Goal: Information Seeking & Learning: Learn about a topic

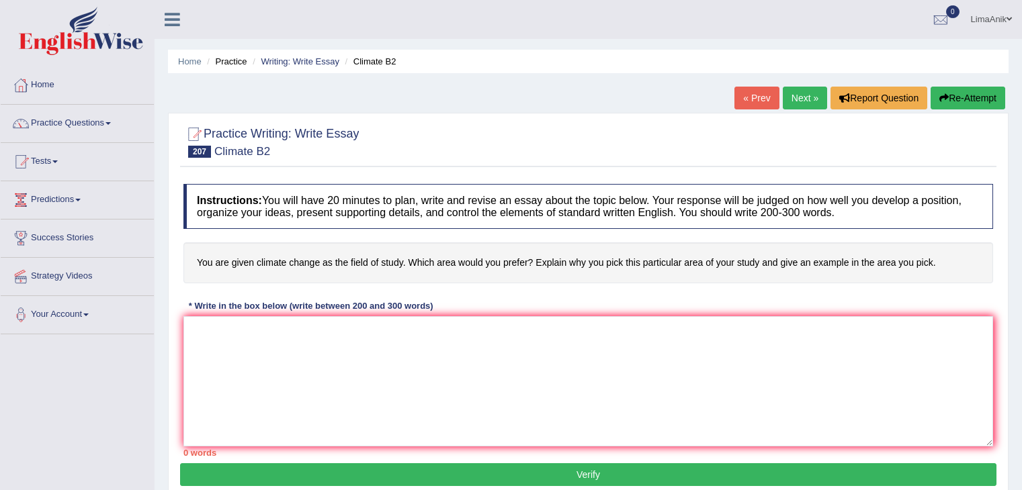
click at [225, 334] on textarea at bounding box center [587, 381] width 809 height 130
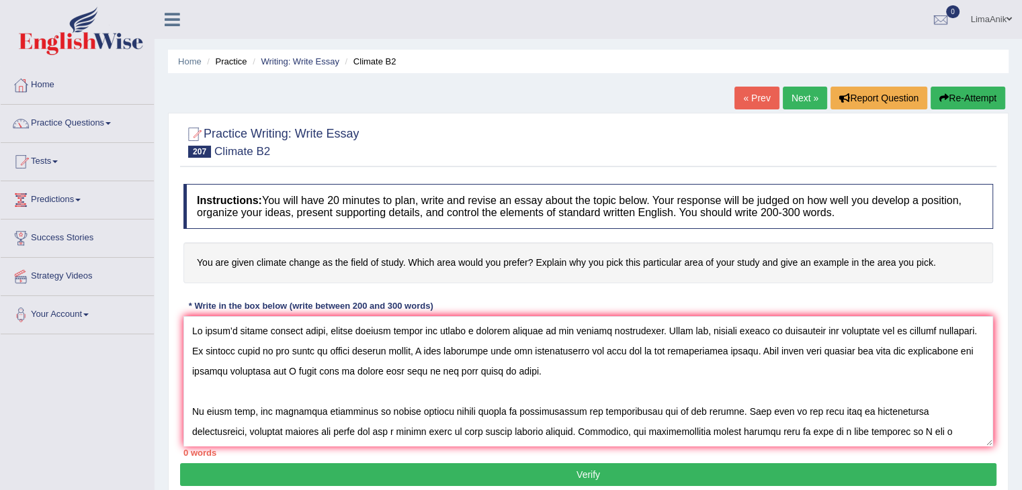
scroll to position [193, 0]
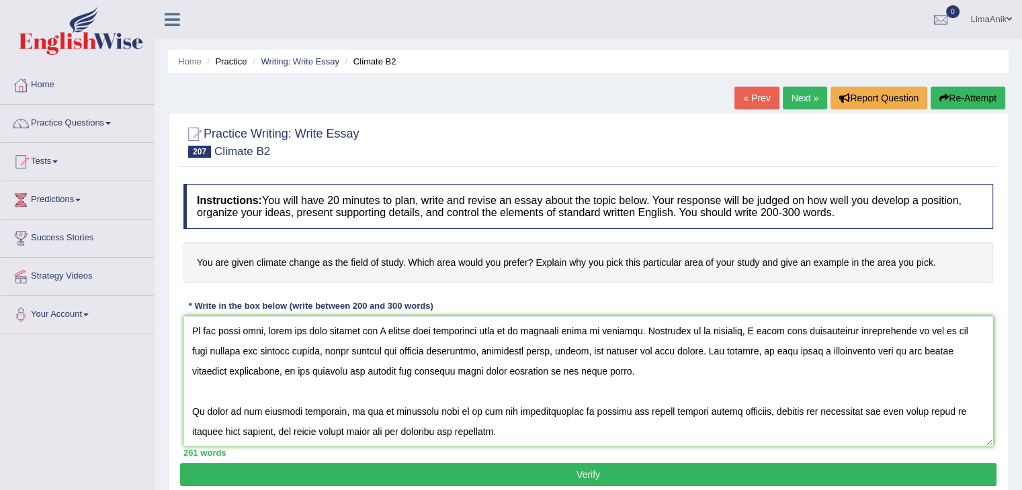
click at [193, 402] on textarea at bounding box center [587, 381] width 809 height 130
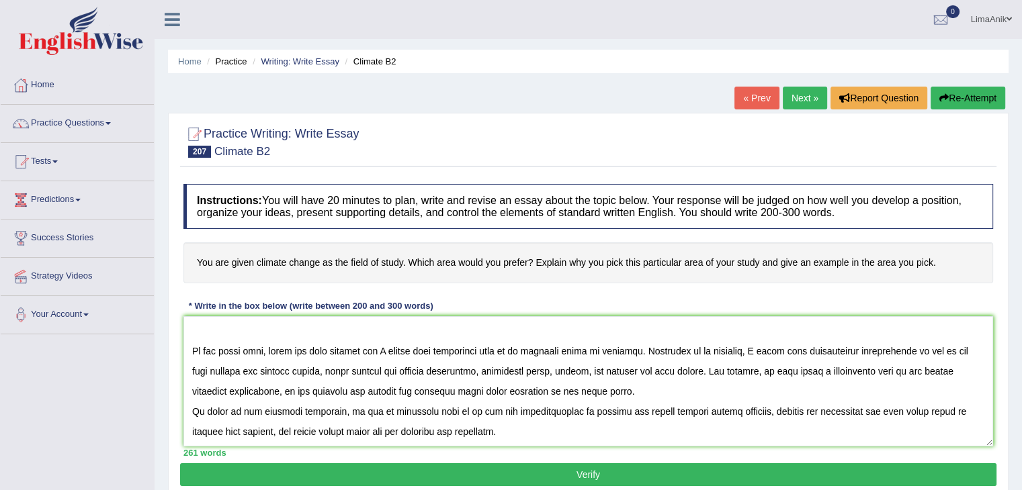
scroll to position [181, 0]
click at [634, 379] on textarea at bounding box center [587, 381] width 809 height 130
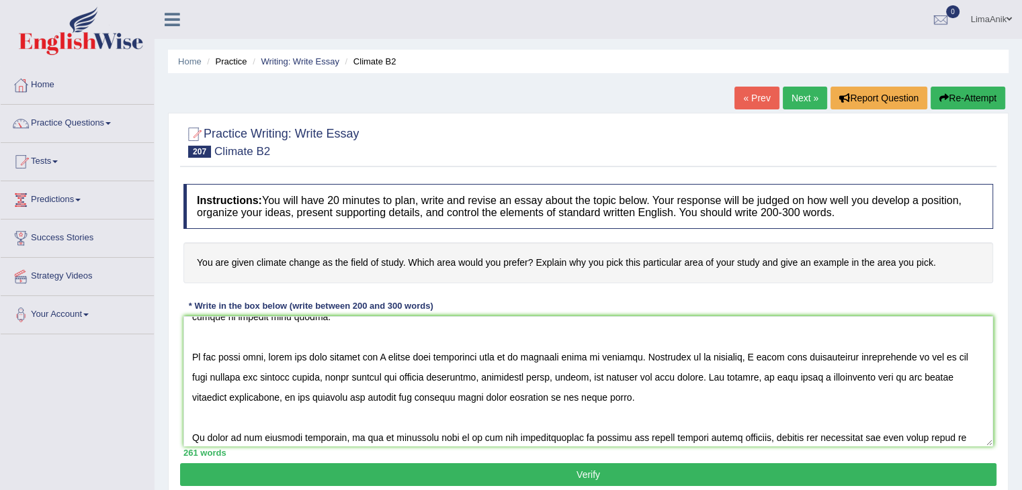
scroll to position [136, 0]
click at [189, 377] on textarea at bounding box center [587, 381] width 809 height 130
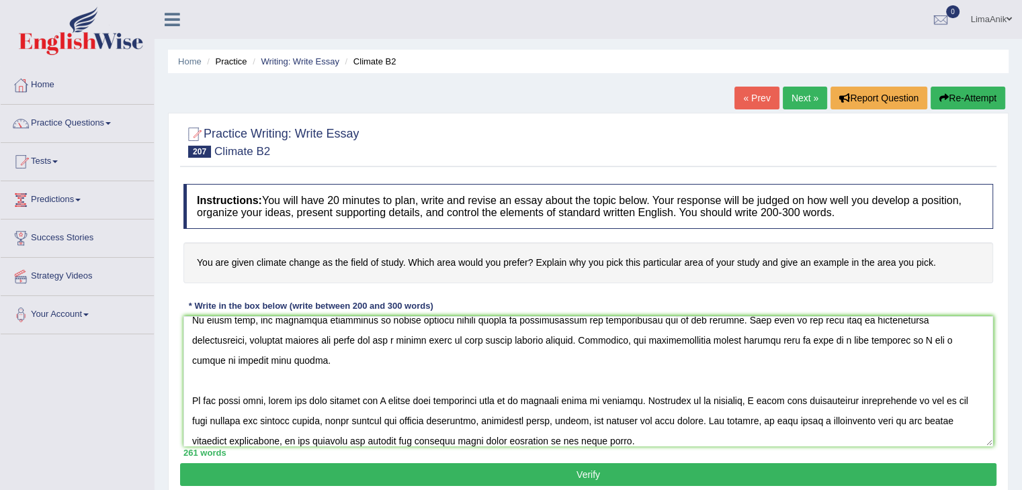
scroll to position [89, 0]
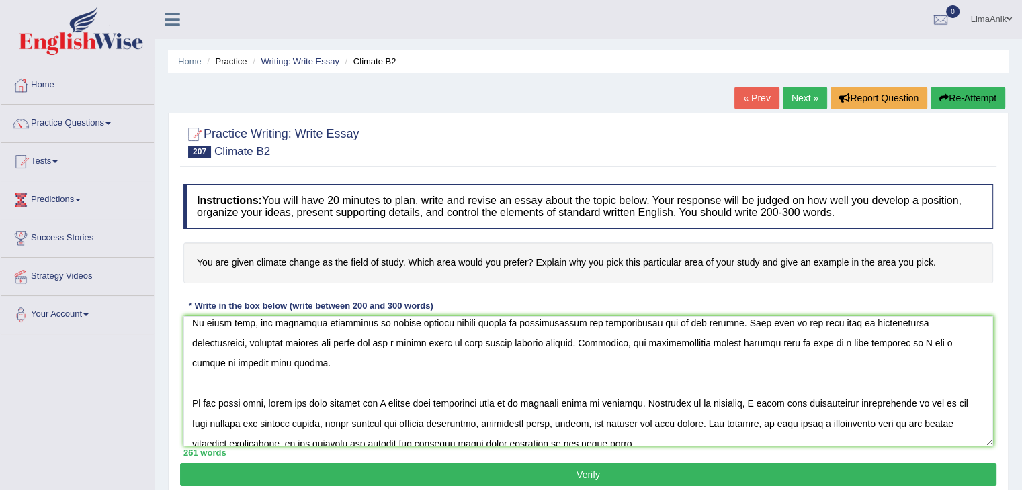
click at [516, 366] on textarea at bounding box center [587, 381] width 809 height 130
click at [519, 366] on textarea at bounding box center [587, 381] width 809 height 130
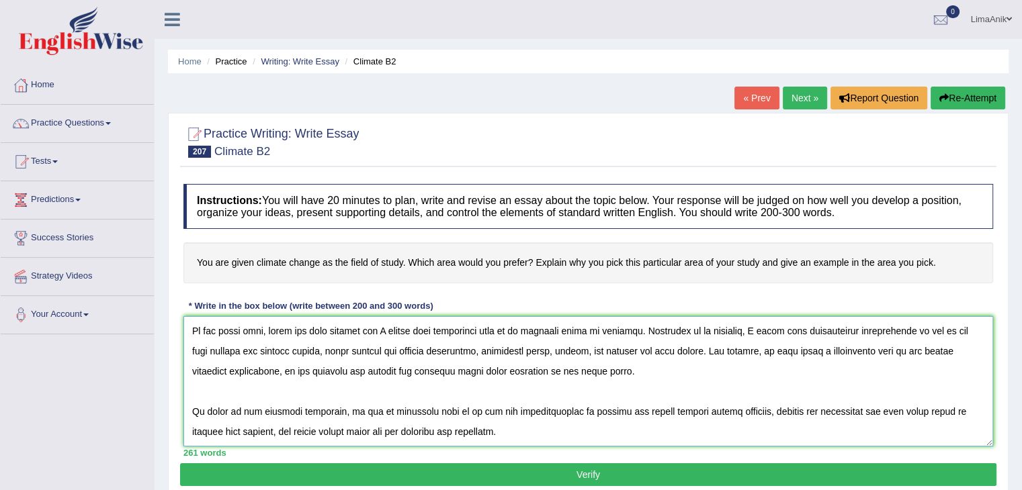
scroll to position [173, 0]
click at [724, 363] on textarea at bounding box center [587, 381] width 809 height 130
paste textarea ". What is more, involving farmers' livestock production helps to cover the frui…"
type textarea "In today’s modern digital world, global climate change has become a complex pro…"
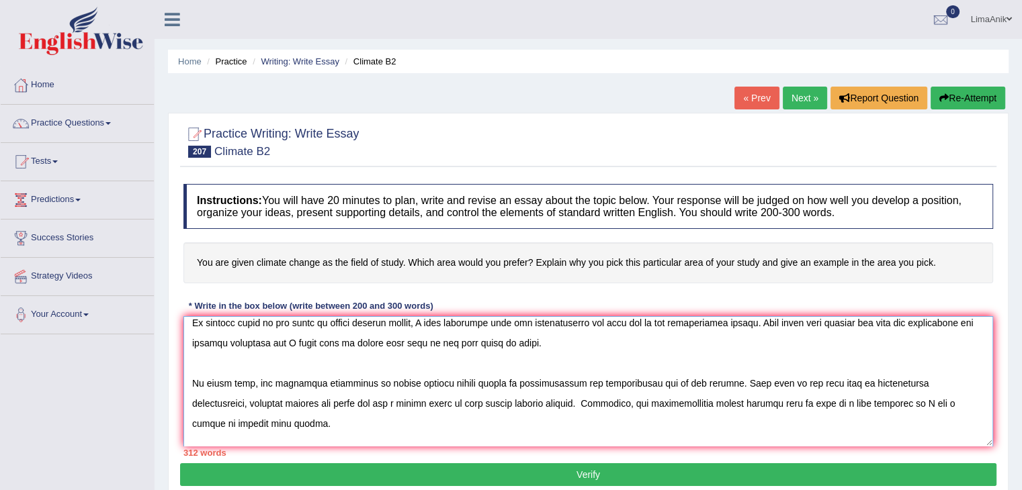
scroll to position [0, 0]
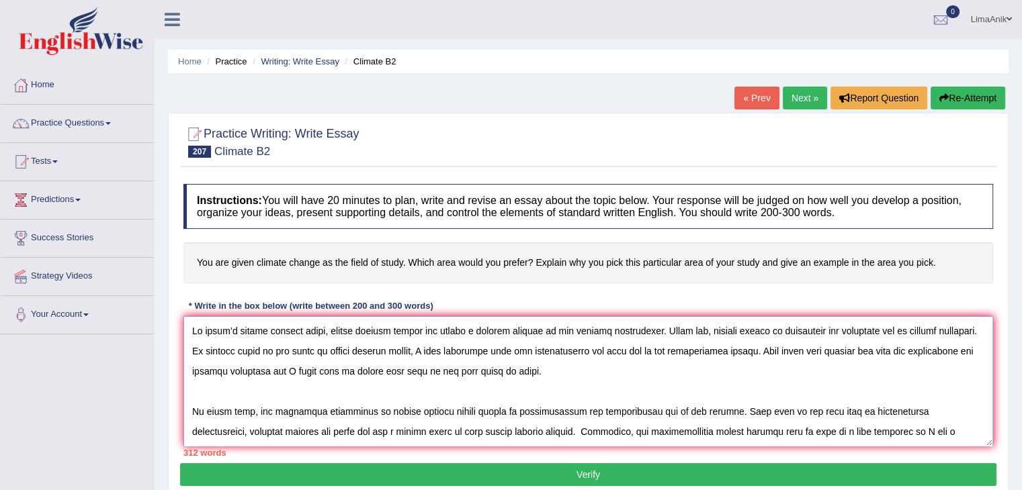
drag, startPoint x: 535, startPoint y: 415, endPoint x: 218, endPoint y: 307, distance: 335.0
click at [218, 307] on div "Instructions: You will have 20 minutes to plan, write and revise an essay about…" at bounding box center [588, 320] width 816 height 286
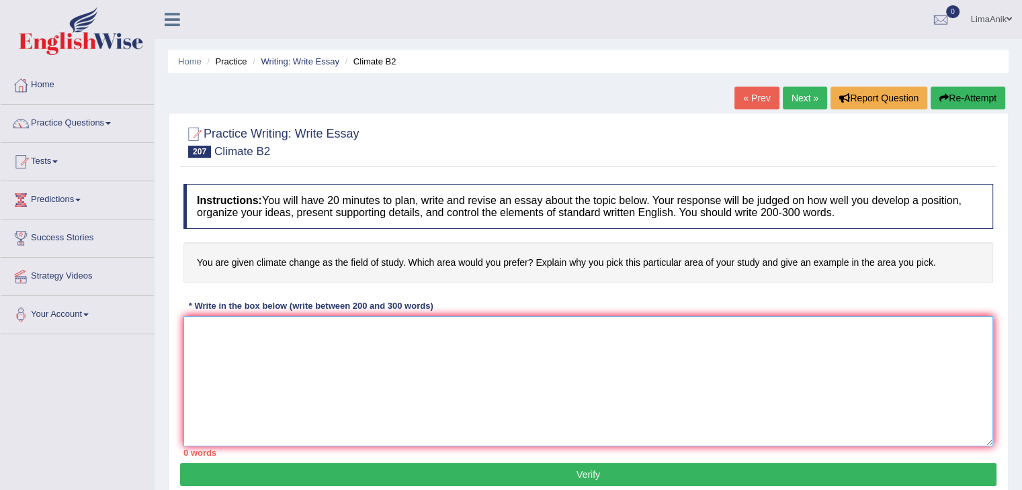
click at [307, 327] on textarea at bounding box center [587, 381] width 809 height 130
paste textarea "In today’s modern digital world, global climate change has become a complex pro…"
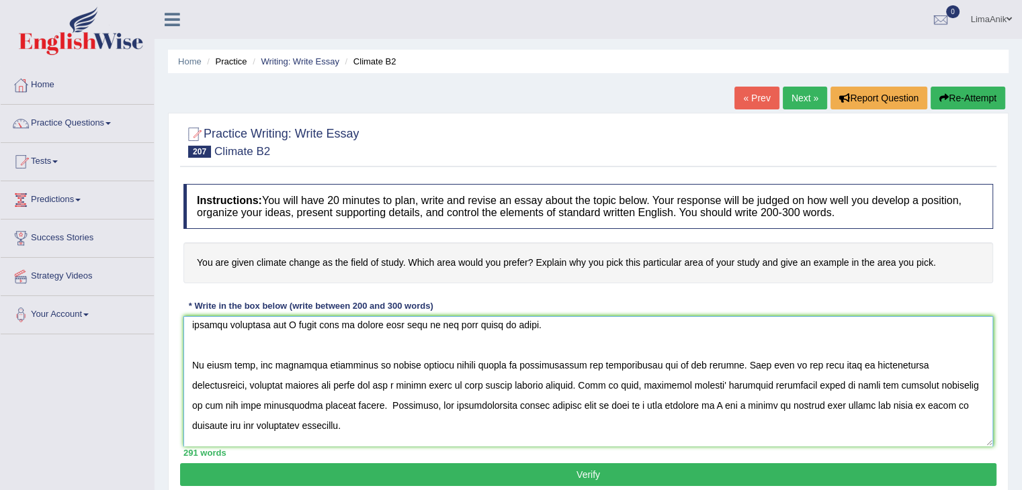
scroll to position [32, 0]
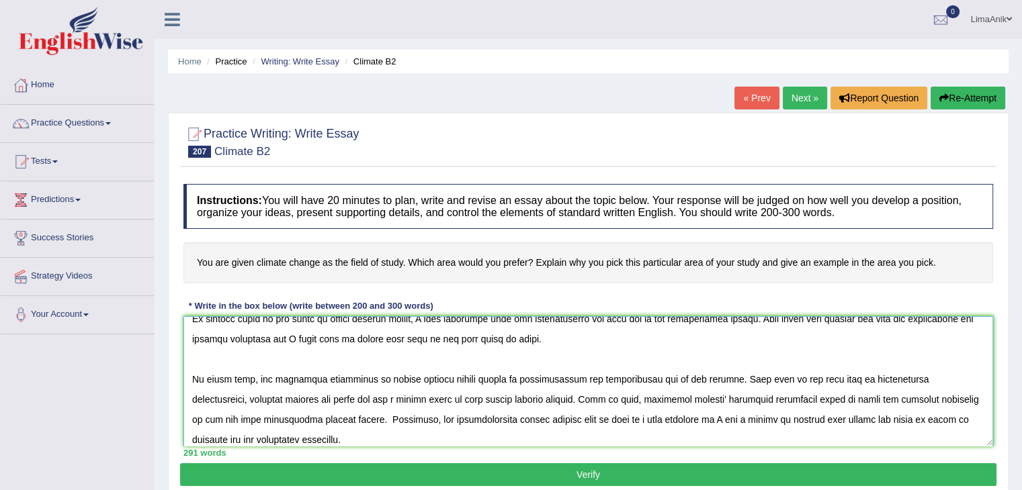
click at [725, 380] on textarea at bounding box center [587, 381] width 809 height 130
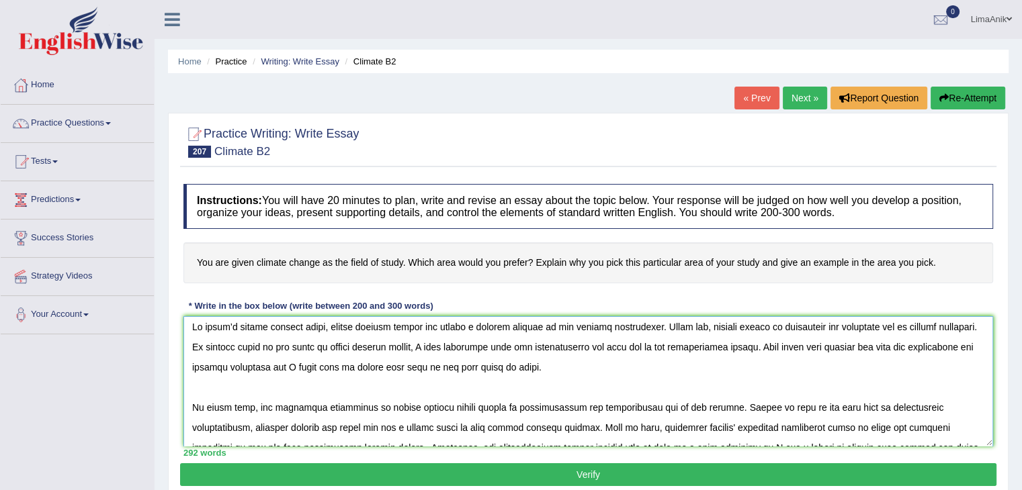
scroll to position [0, 0]
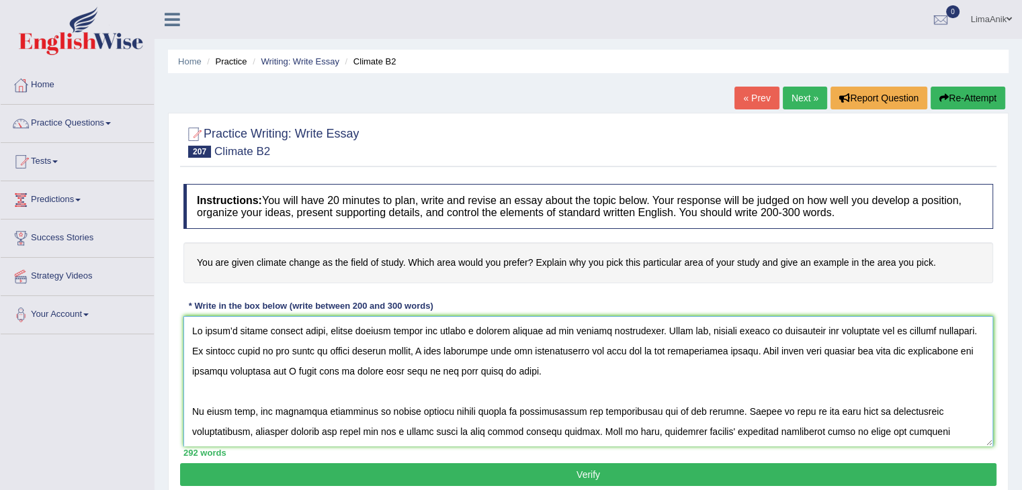
type textarea "In today’s modern digital world, global climate change has become a complex pro…"
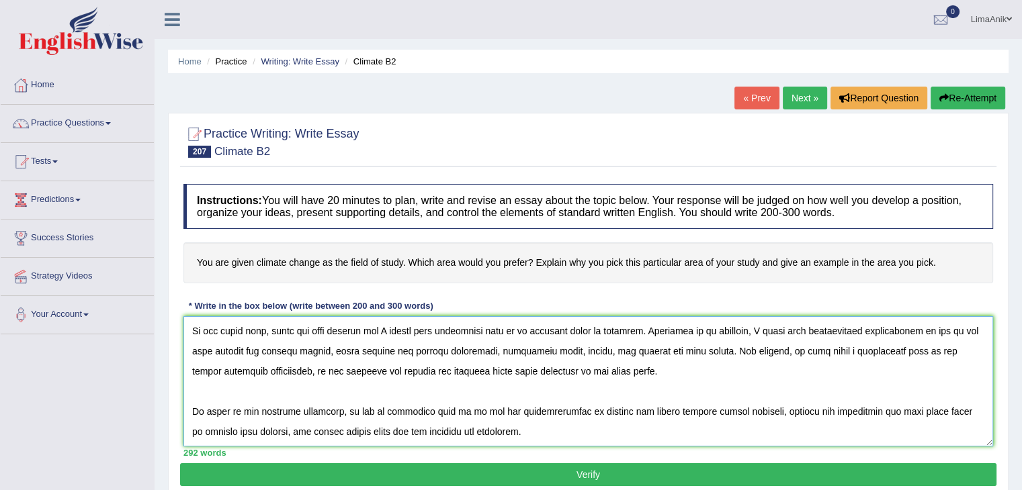
scroll to position [182, 0]
click at [566, 468] on button "Verify" at bounding box center [588, 475] width 816 height 23
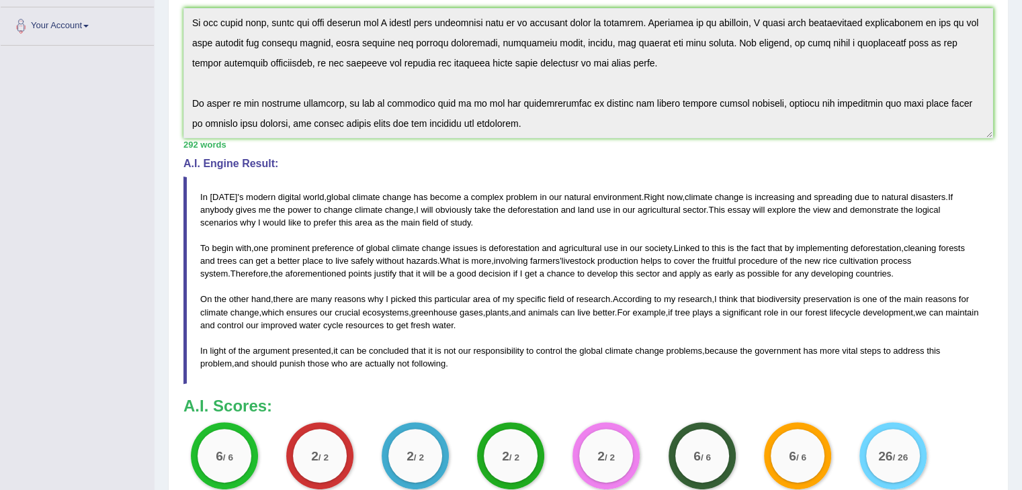
scroll to position [328, 0]
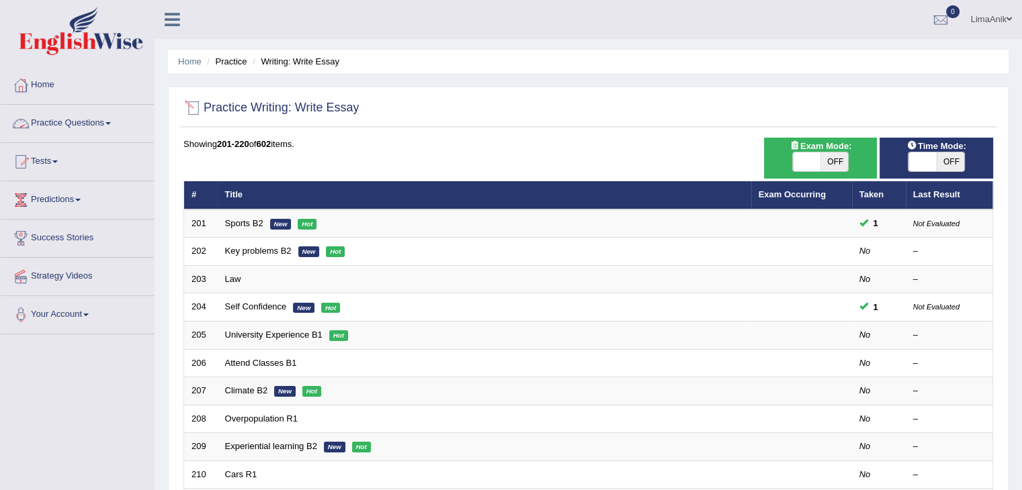
drag, startPoint x: 0, startPoint y: 0, endPoint x: 97, endPoint y: 122, distance: 155.4
click at [97, 122] on link "Practice Questions" at bounding box center [77, 122] width 153 height 34
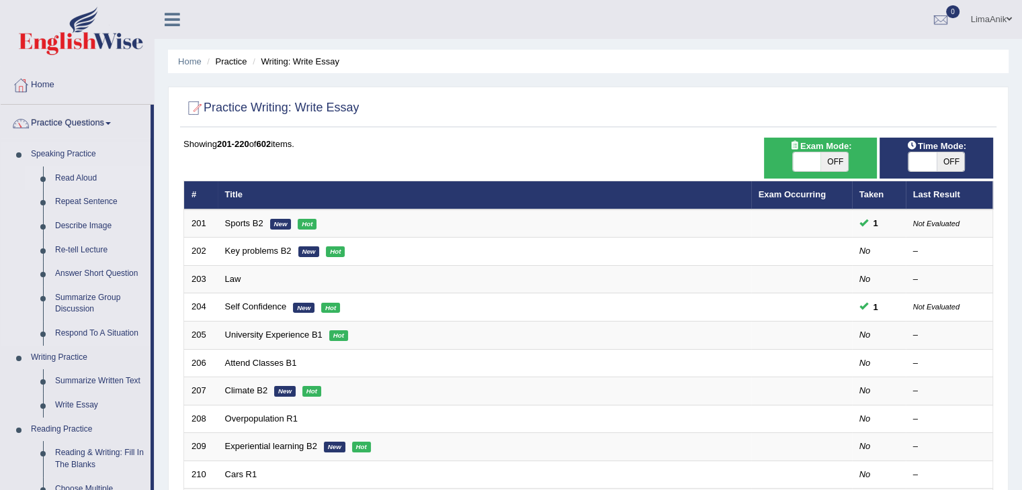
click at [89, 185] on link "Read Aloud" at bounding box center [99, 179] width 101 height 24
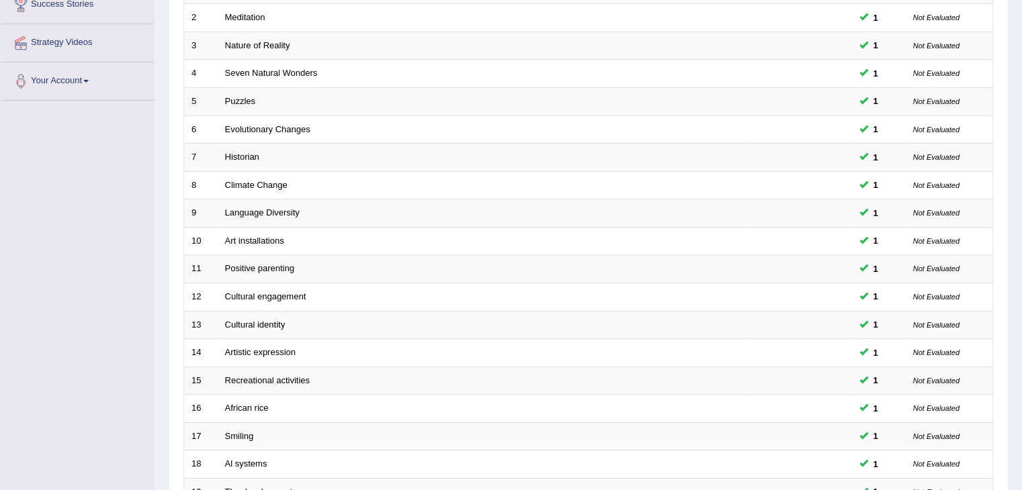
scroll to position [395, 0]
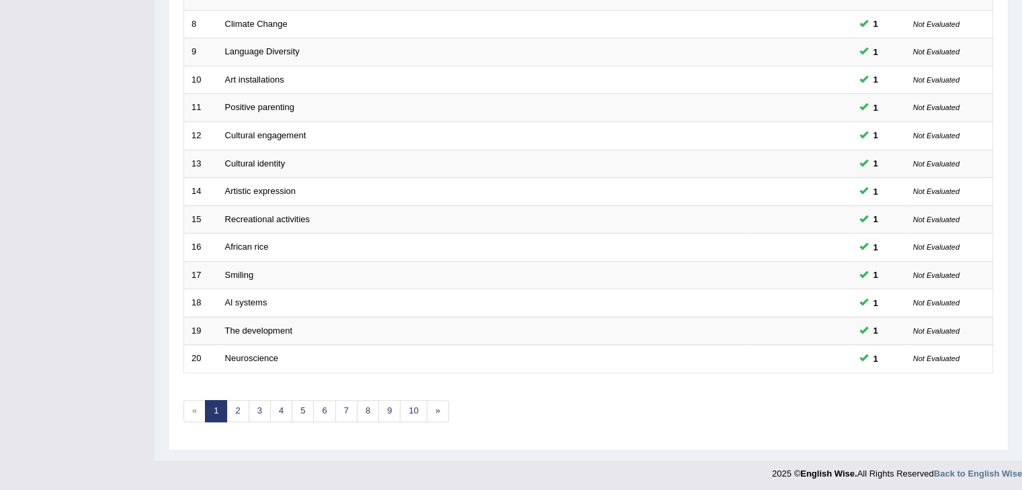
click at [406, 405] on link "10" at bounding box center [413, 411] width 27 height 22
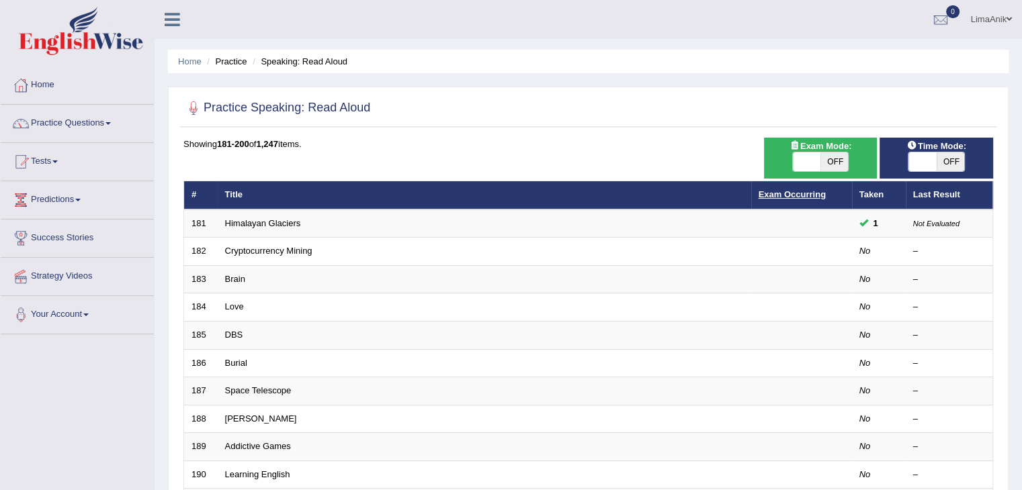
click at [784, 191] on link "Exam Occurring" at bounding box center [791, 194] width 67 height 10
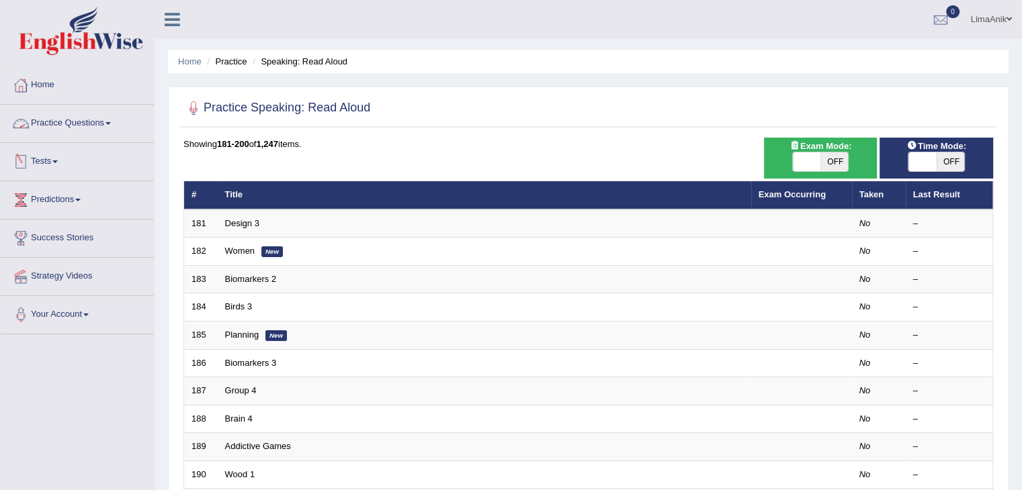
click at [76, 124] on link "Practice Questions" at bounding box center [77, 122] width 153 height 34
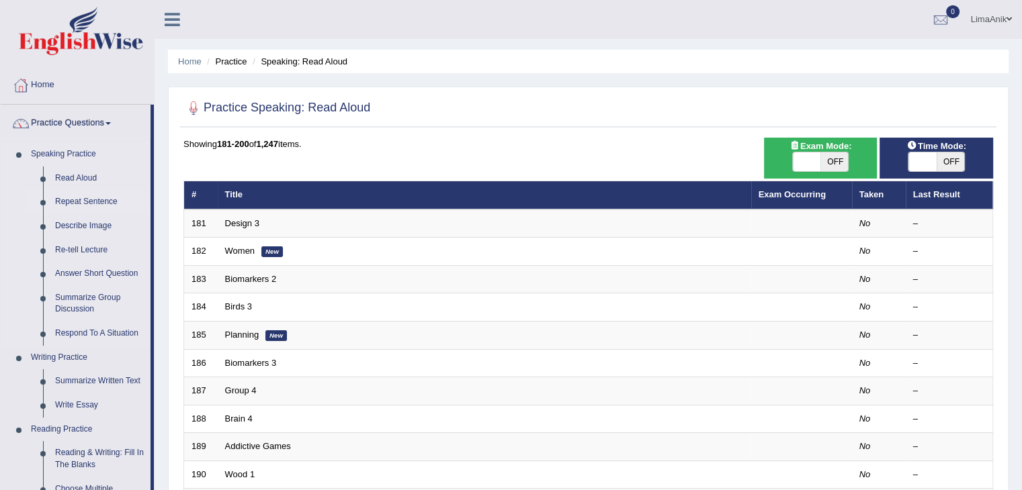
click at [88, 202] on link "Repeat Sentence" at bounding box center [99, 202] width 101 height 24
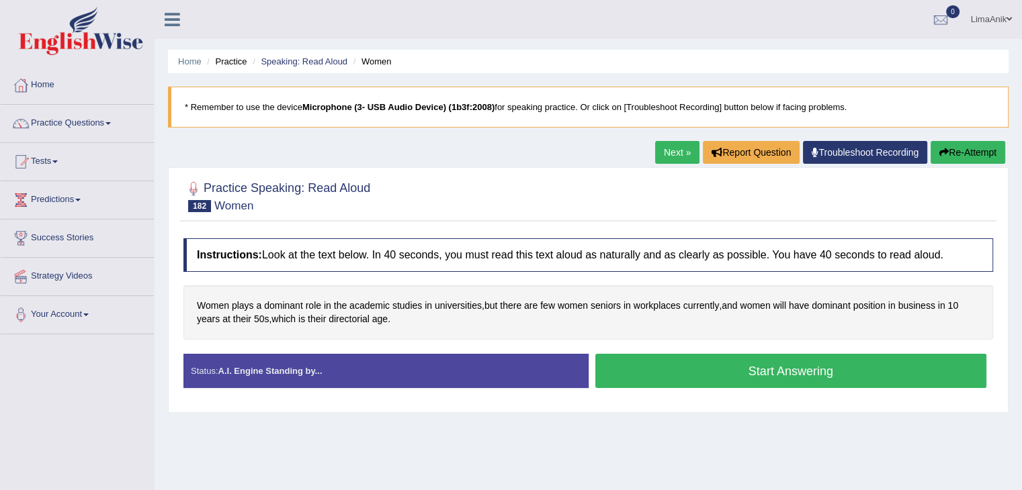
click at [656, 381] on button "Start Answering" at bounding box center [791, 371] width 392 height 34
click at [704, 370] on button "Start Answering" at bounding box center [791, 371] width 392 height 34
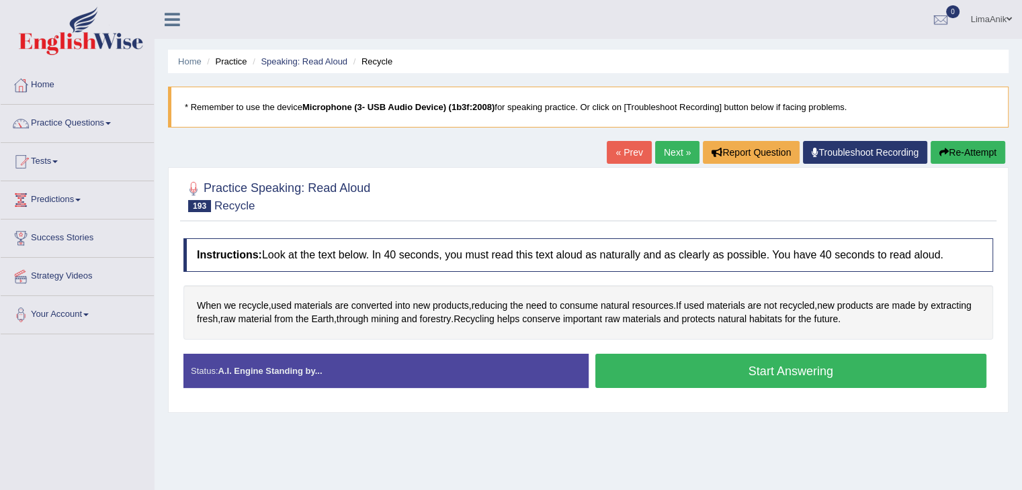
click at [646, 359] on button "Start Answering" at bounding box center [791, 371] width 392 height 34
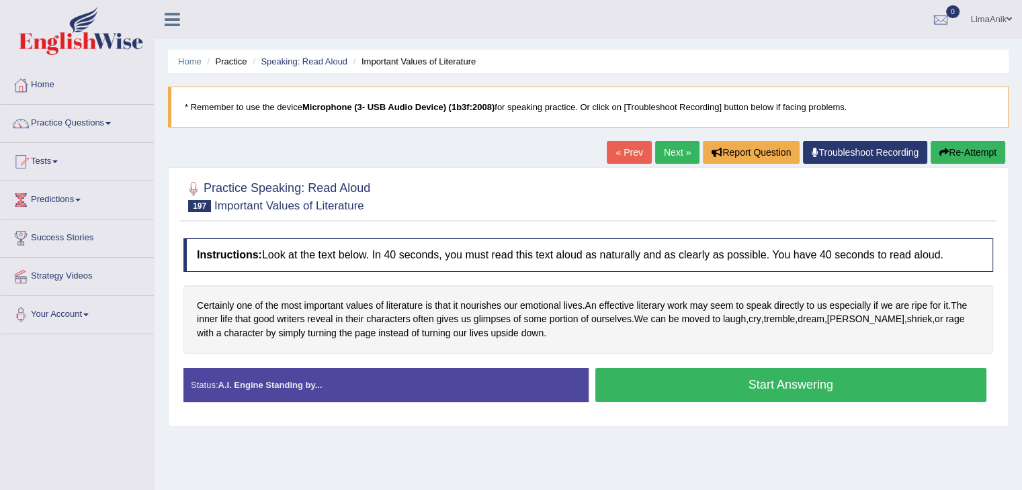
click at [702, 385] on button "Start Answering" at bounding box center [791, 385] width 392 height 34
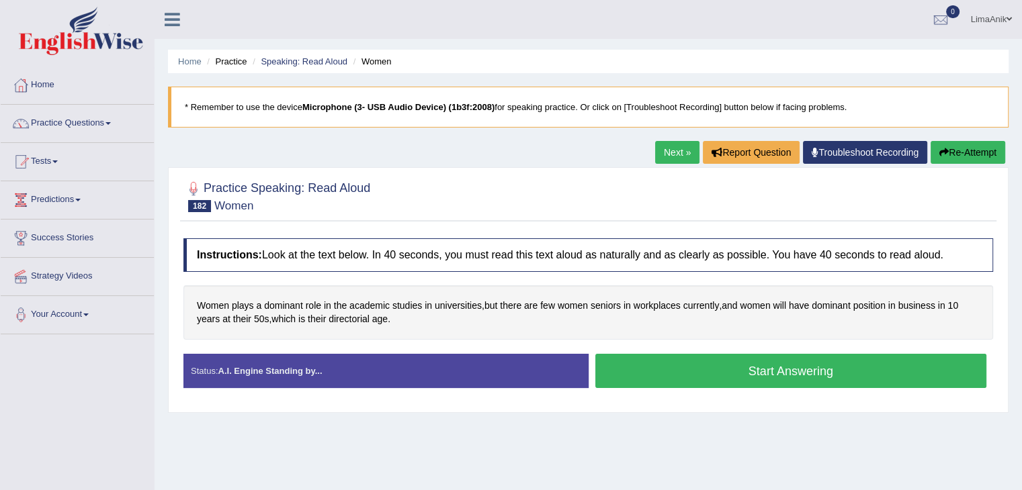
click at [665, 382] on button "Start Answering" at bounding box center [791, 371] width 392 height 34
click at [721, 361] on button "Start Answering" at bounding box center [791, 371] width 392 height 34
click at [654, 359] on button "Start Answering" at bounding box center [791, 371] width 392 height 34
click at [715, 375] on button "Start Answering" at bounding box center [791, 371] width 392 height 34
click at [649, 359] on button "Start Answering" at bounding box center [791, 371] width 392 height 34
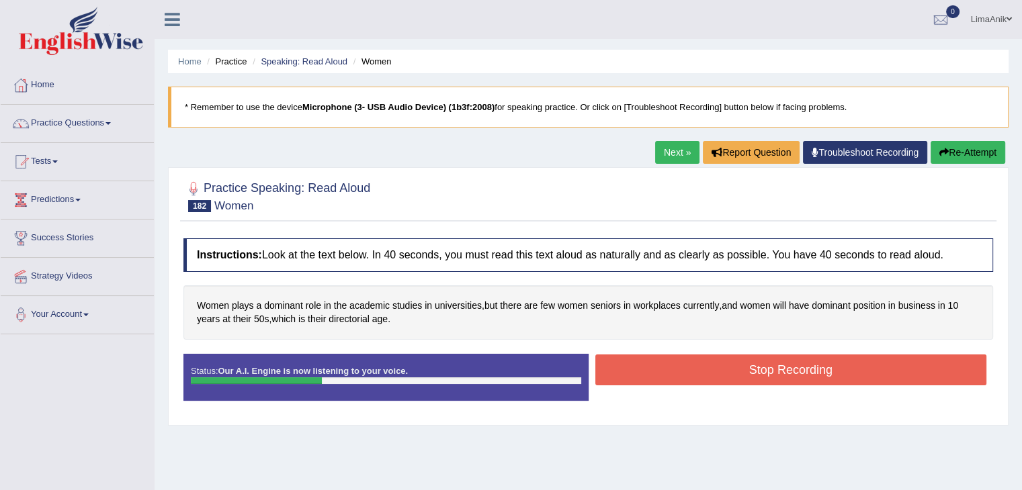
click at [649, 359] on button "Stop Recording" at bounding box center [791, 370] width 392 height 31
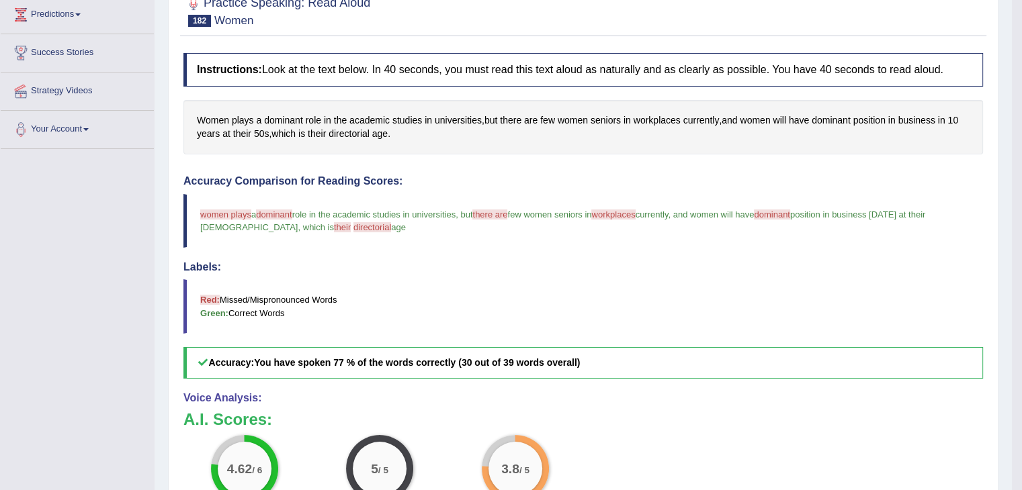
scroll to position [200, 0]
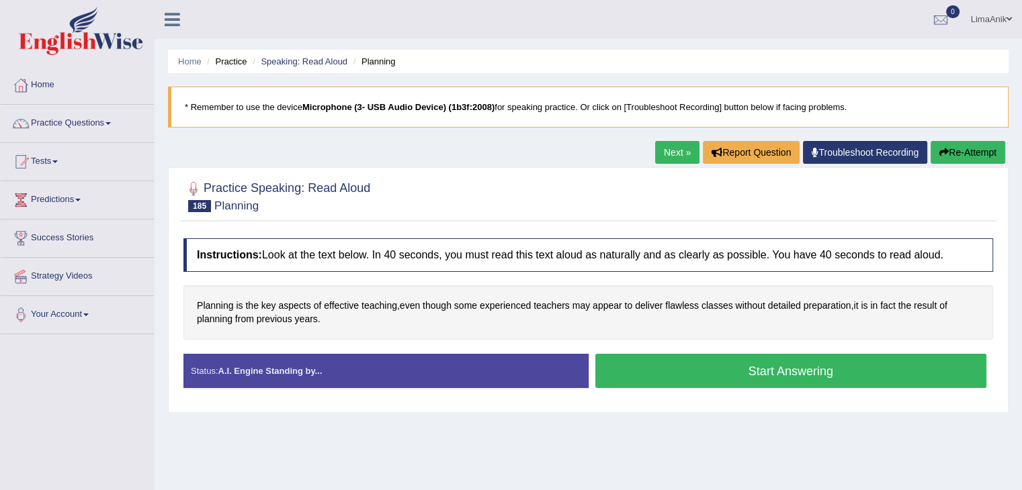
click at [718, 372] on button "Start Answering" at bounding box center [791, 371] width 392 height 34
click at [733, 361] on button "Start Answering" at bounding box center [791, 371] width 392 height 34
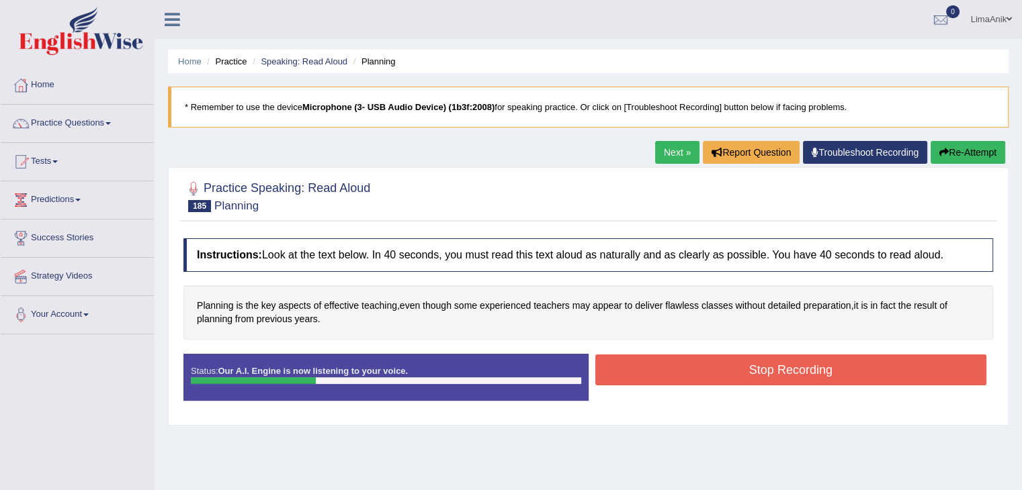
click at [733, 361] on button "Stop Recording" at bounding box center [791, 370] width 392 height 31
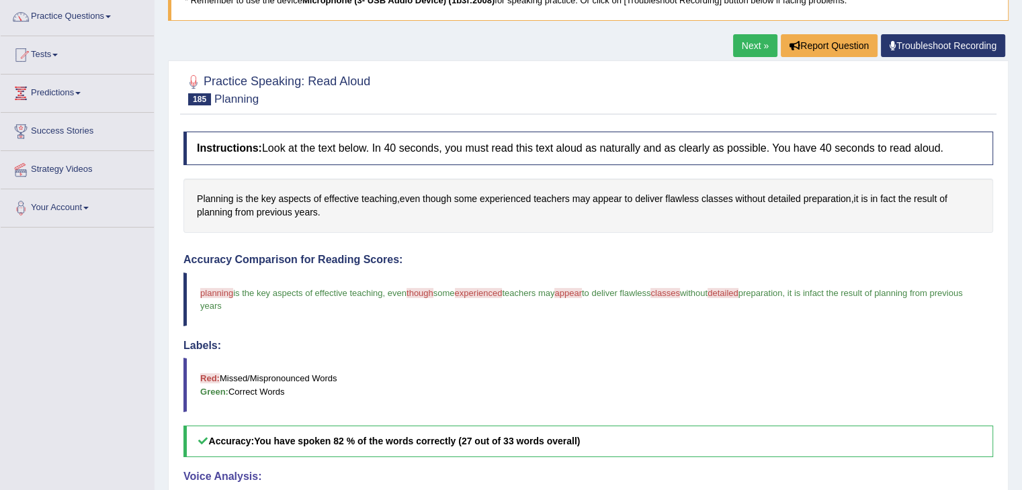
scroll to position [193, 0]
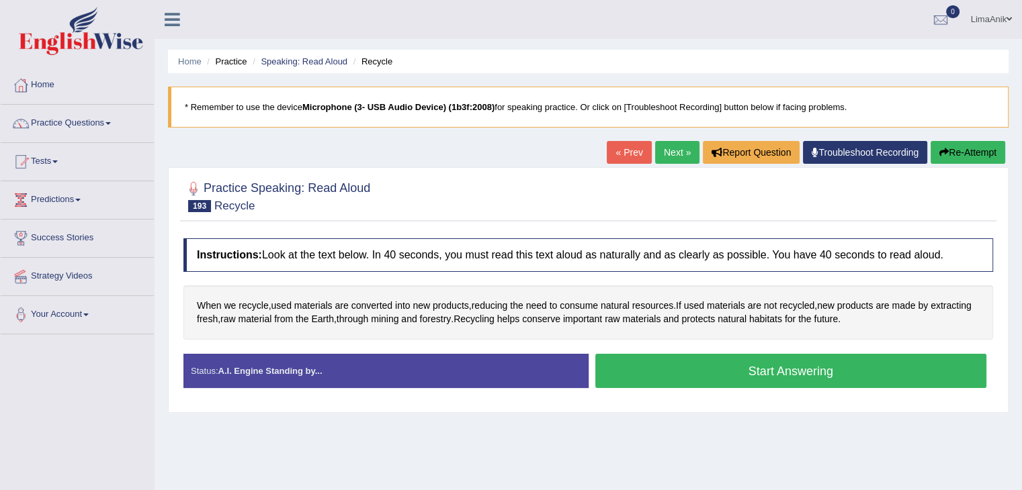
click at [741, 369] on button "Start Answering" at bounding box center [791, 371] width 392 height 34
click at [674, 372] on button "Start Answering" at bounding box center [791, 371] width 392 height 34
click at [685, 361] on button "Start Answering" at bounding box center [791, 371] width 392 height 34
click at [730, 358] on button "Start Answering" at bounding box center [791, 371] width 392 height 34
click at [734, 380] on button "Start Answering" at bounding box center [791, 371] width 392 height 34
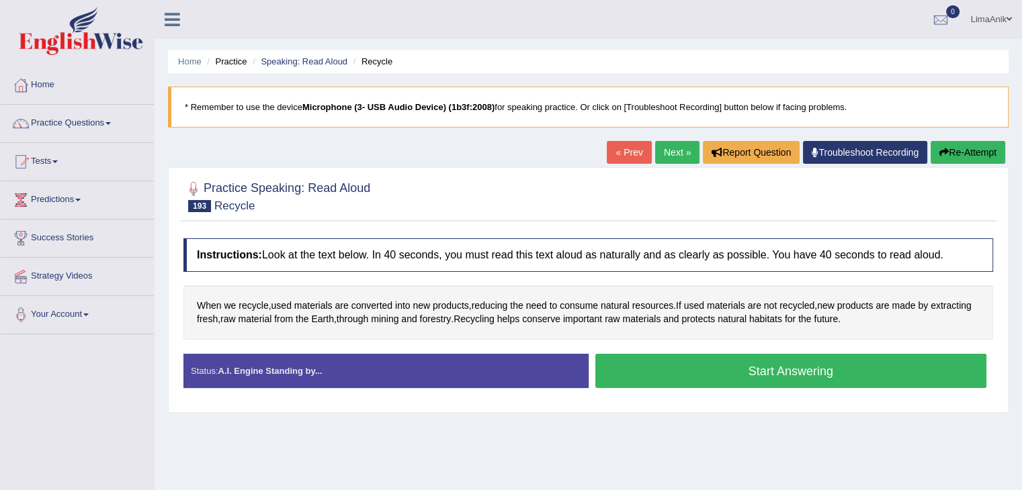
click at [685, 363] on button "Start Answering" at bounding box center [791, 371] width 392 height 34
click at [690, 363] on button "Start Answering" at bounding box center [791, 371] width 392 height 34
click at [728, 386] on button "Start Answering" at bounding box center [791, 371] width 392 height 34
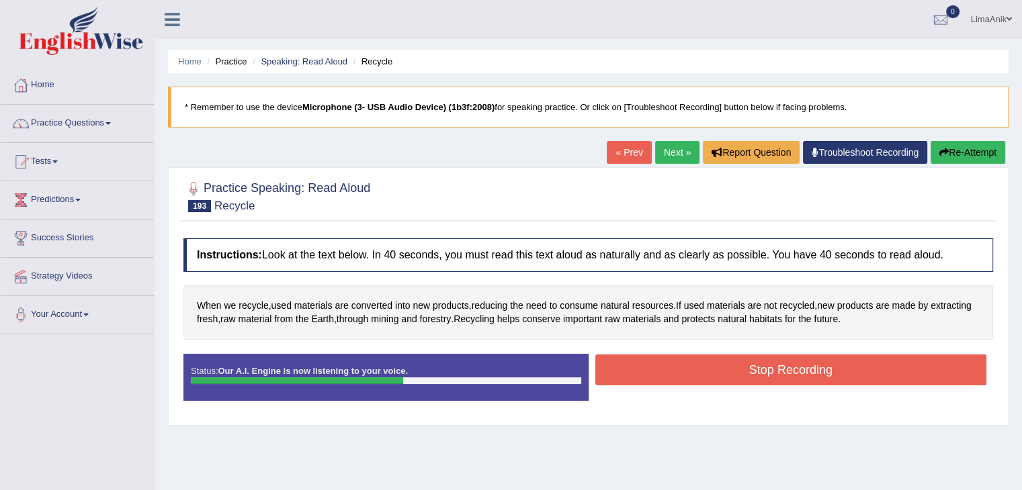
click at [740, 371] on button "Stop Recording" at bounding box center [791, 370] width 392 height 31
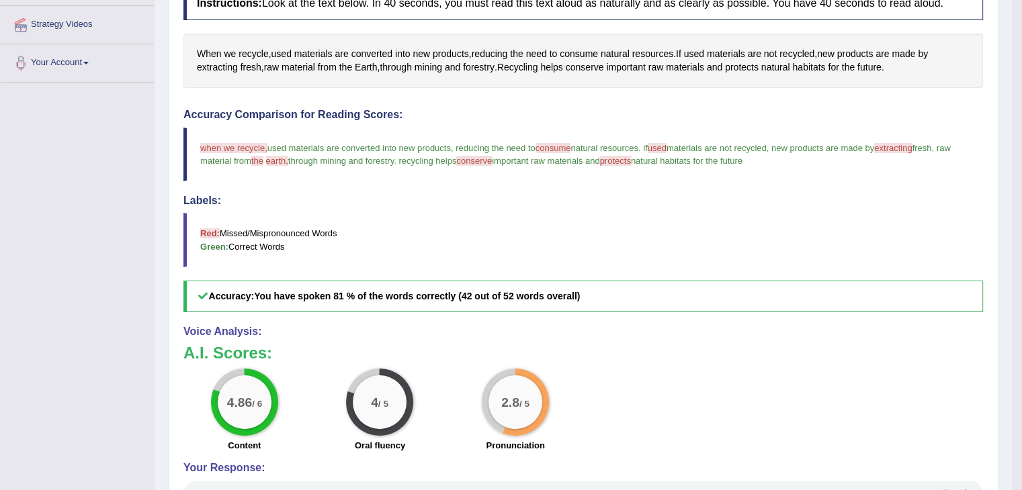
scroll to position [269, 0]
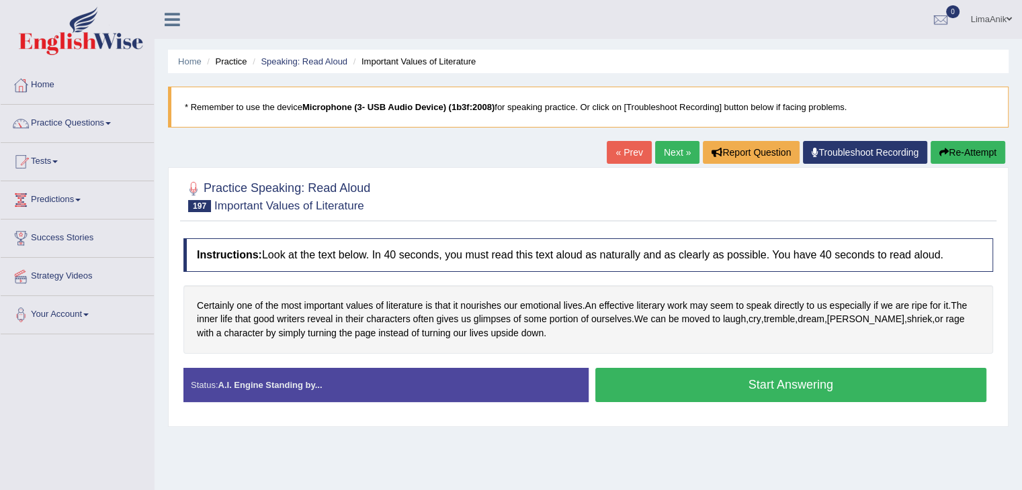
click at [689, 371] on button "Start Answering" at bounding box center [791, 385] width 392 height 34
click at [672, 390] on button "Start Answering" at bounding box center [791, 385] width 392 height 34
click at [650, 380] on button "Start Answering" at bounding box center [791, 385] width 392 height 34
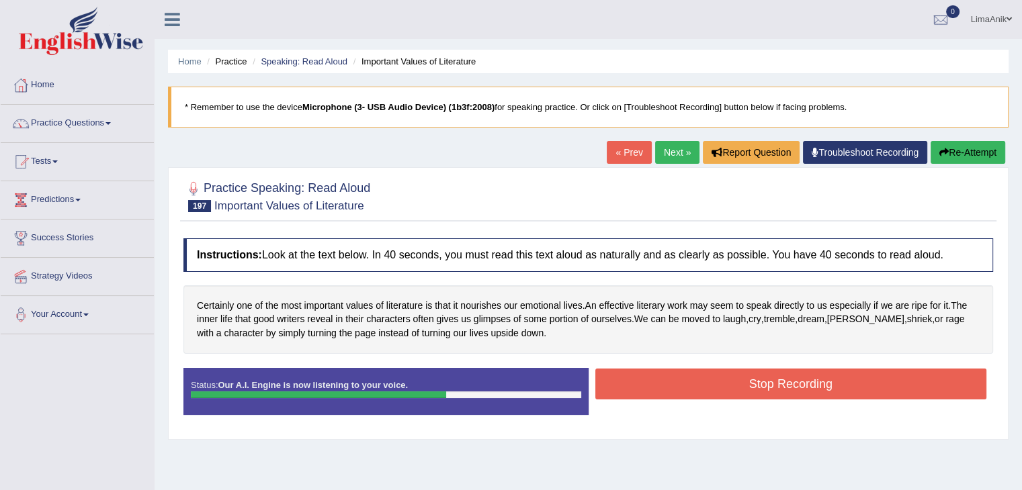
click at [650, 380] on button "Stop Recording" at bounding box center [791, 384] width 392 height 31
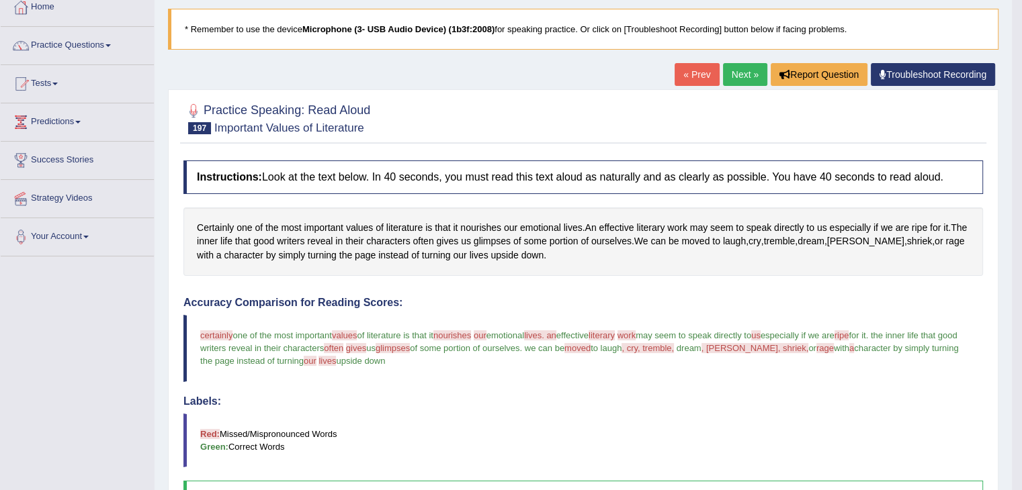
scroll to position [272, 0]
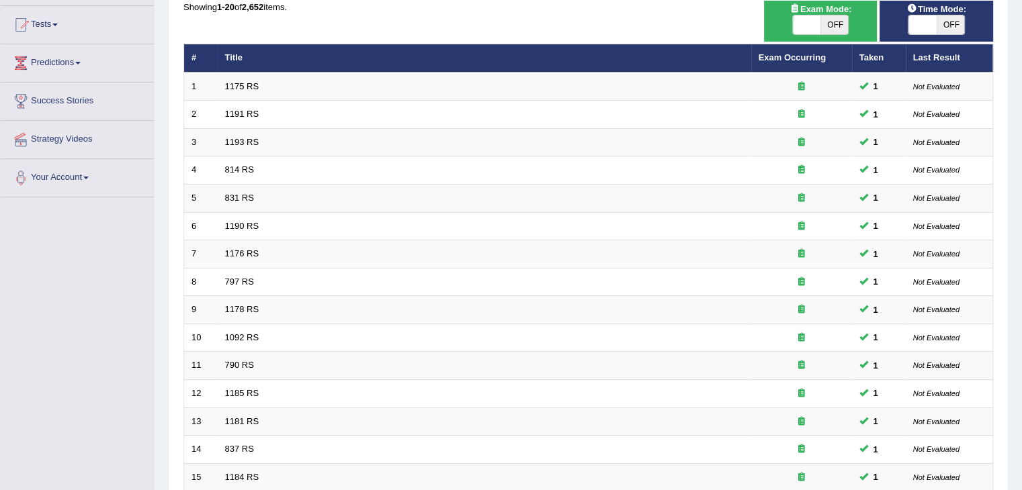
scroll to position [363, 0]
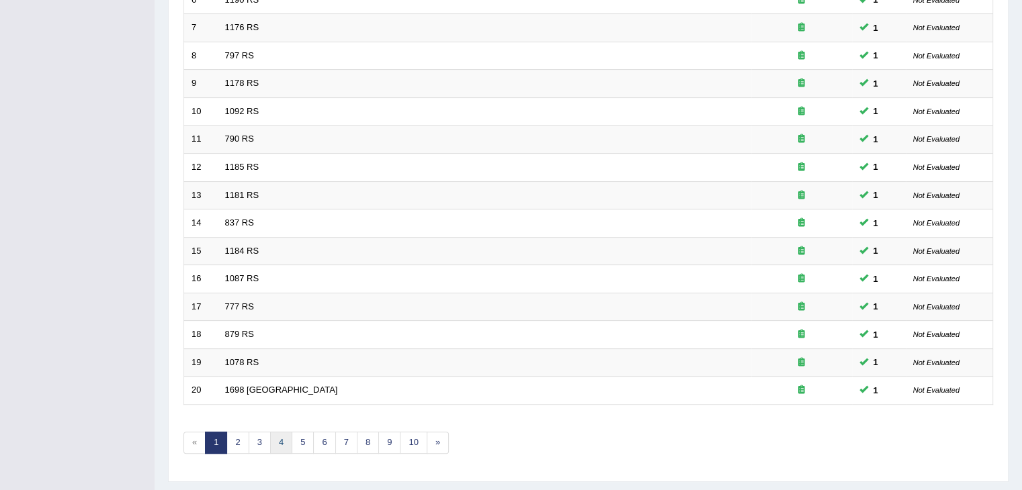
click at [282, 432] on link "4" at bounding box center [281, 443] width 22 height 22
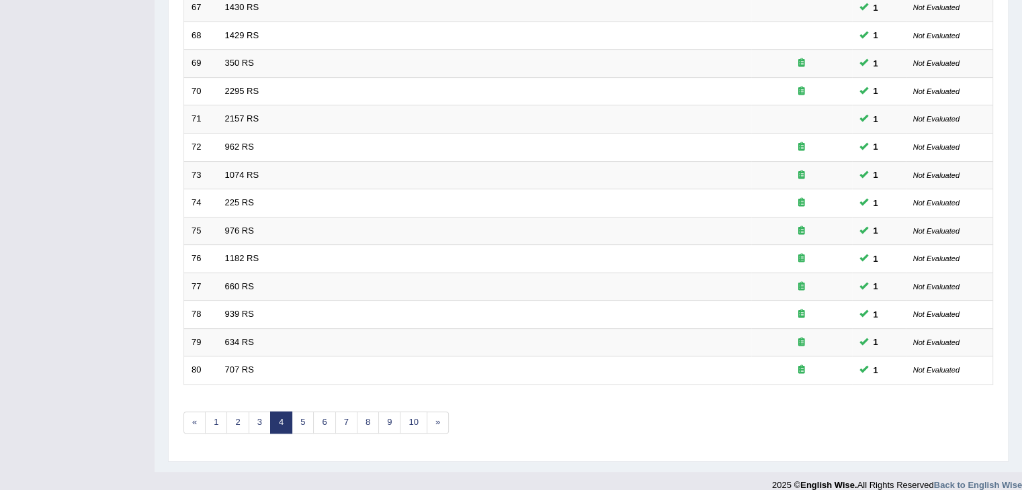
scroll to position [395, 0]
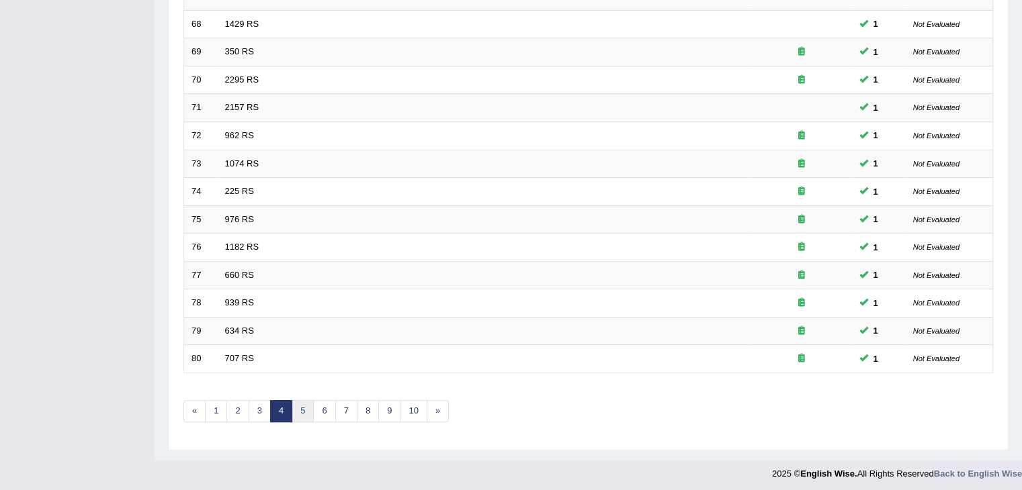
click at [300, 406] on link "5" at bounding box center [303, 411] width 22 height 22
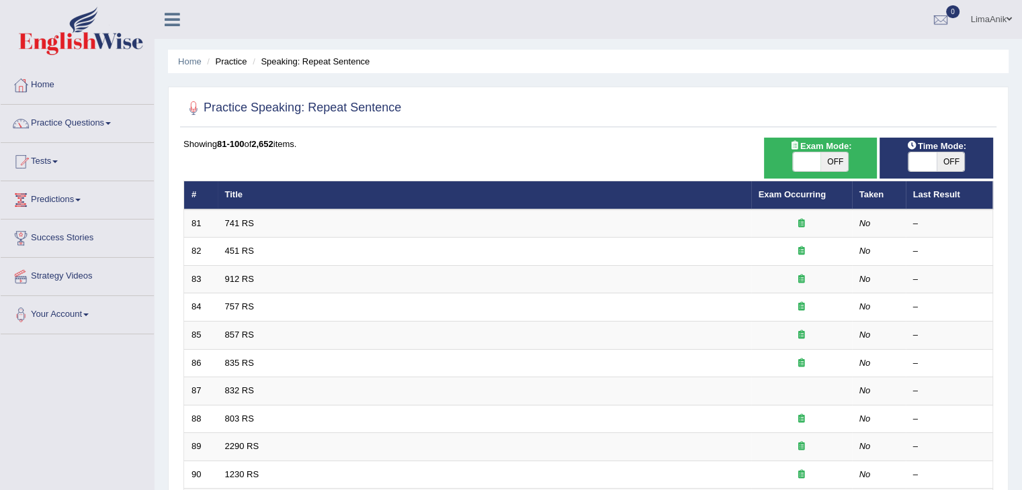
click at [300, 406] on td "803 RS" at bounding box center [484, 419] width 533 height 28
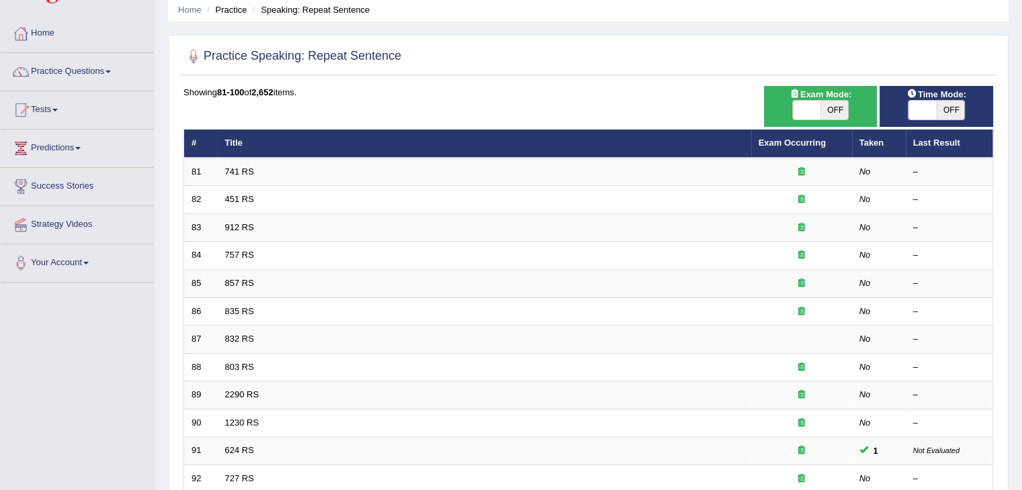
scroll to position [48, 0]
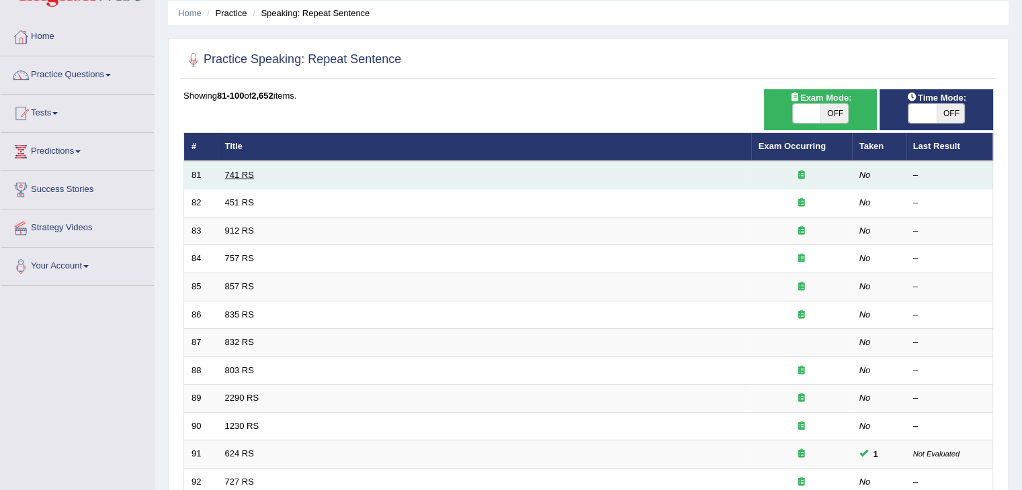
click at [229, 170] on link "741 RS" at bounding box center [239, 175] width 29 height 10
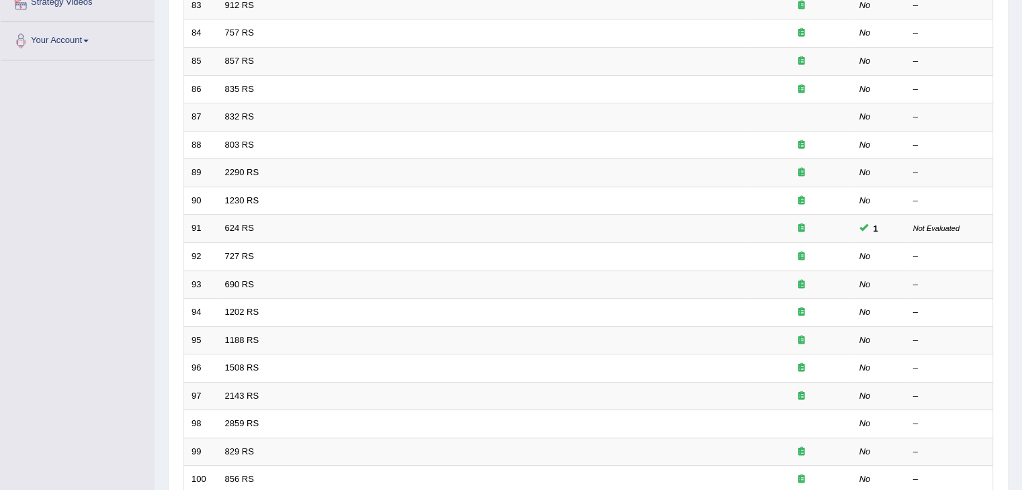
scroll to position [395, 0]
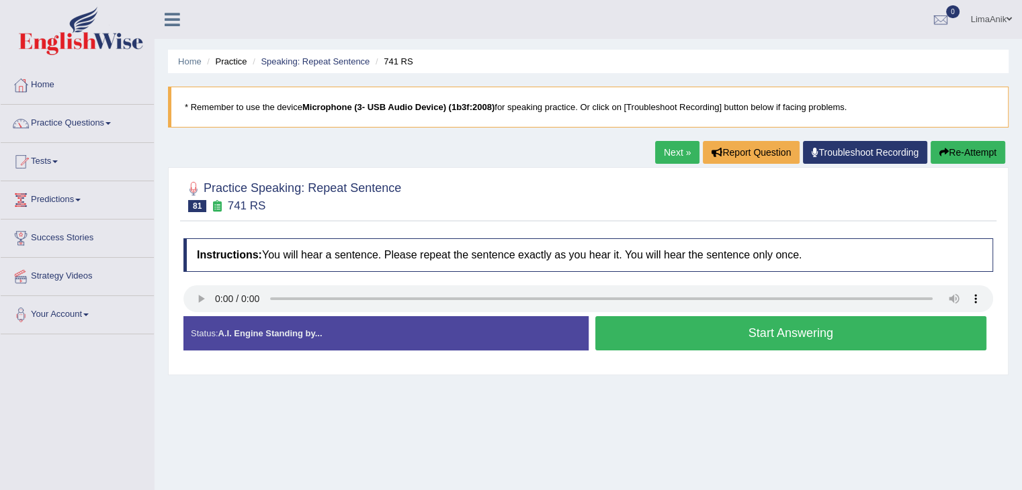
click at [675, 329] on button "Start Answering" at bounding box center [791, 333] width 392 height 34
click at [634, 320] on button "Start Answering" at bounding box center [791, 333] width 392 height 34
click at [705, 337] on button "Start Answering" at bounding box center [791, 333] width 392 height 34
click at [674, 316] on button "Start Answering" at bounding box center [791, 333] width 392 height 34
click at [699, 320] on button "Start Answering" at bounding box center [791, 333] width 392 height 34
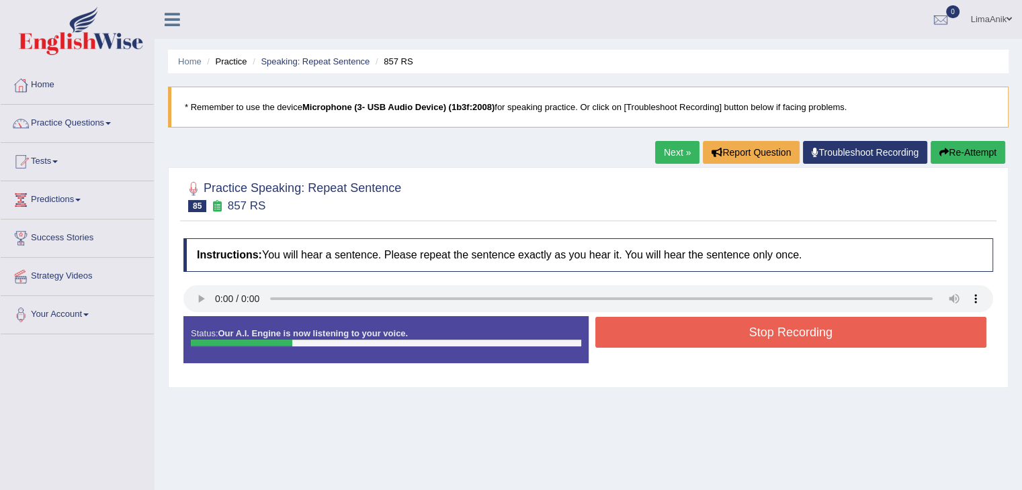
click at [699, 320] on button "Stop Recording" at bounding box center [791, 332] width 392 height 31
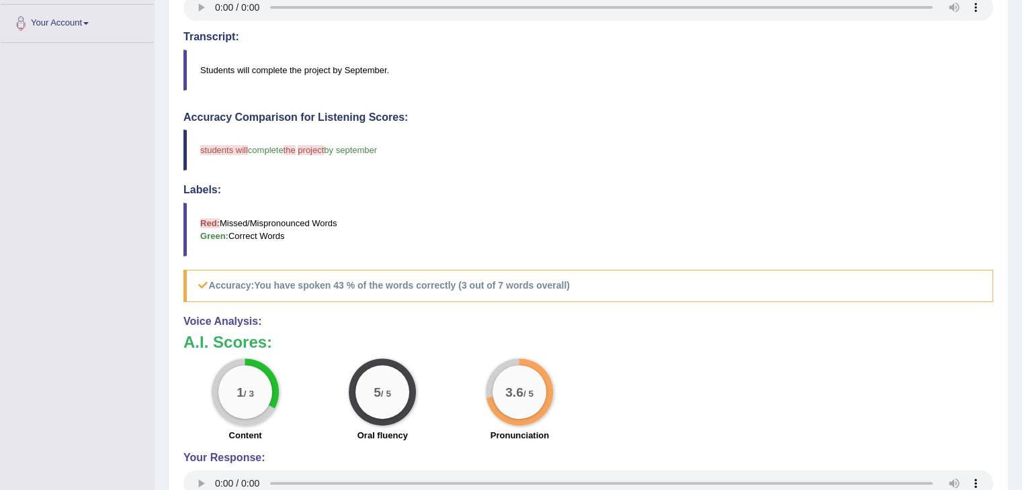
scroll to position [320, 0]
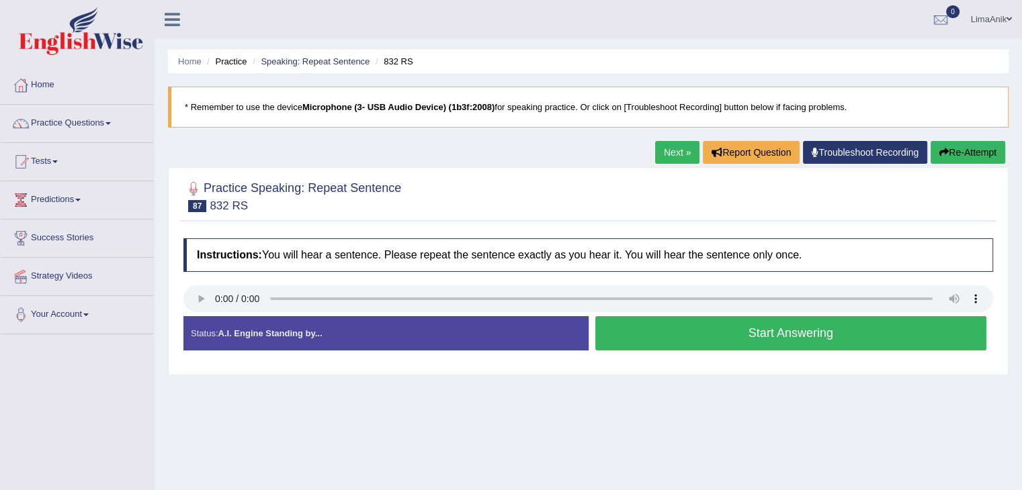
click at [658, 328] on button "Start Answering" at bounding box center [791, 333] width 392 height 34
click at [697, 319] on button "Start Answering" at bounding box center [791, 333] width 392 height 34
click at [699, 328] on button "Start Answering" at bounding box center [791, 333] width 392 height 34
click at [637, 337] on button "Start Answering" at bounding box center [791, 333] width 392 height 34
click at [684, 334] on button "Start Answering" at bounding box center [791, 333] width 392 height 34
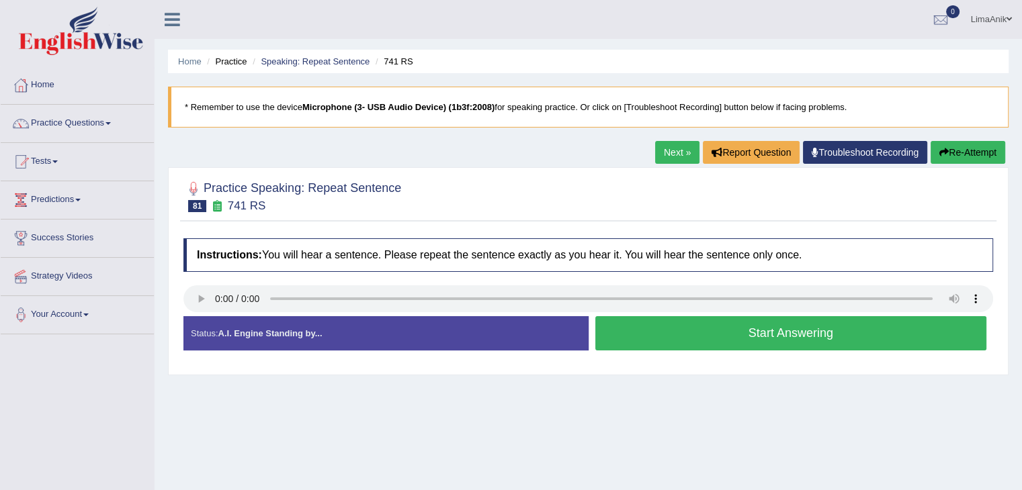
click at [706, 340] on button "Start Answering" at bounding box center [791, 333] width 392 height 34
click at [679, 334] on button "Start Answering" at bounding box center [791, 333] width 392 height 34
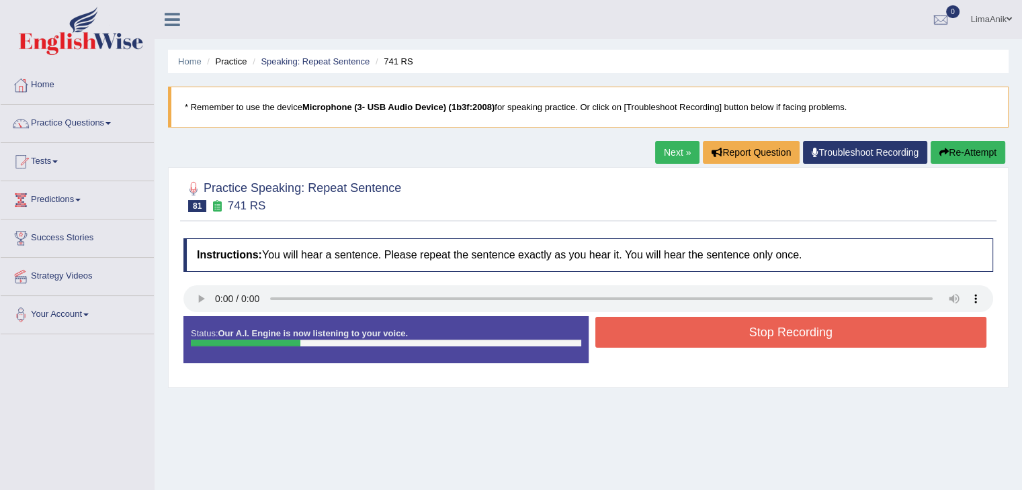
click at [679, 334] on button "Stop Recording" at bounding box center [791, 332] width 392 height 31
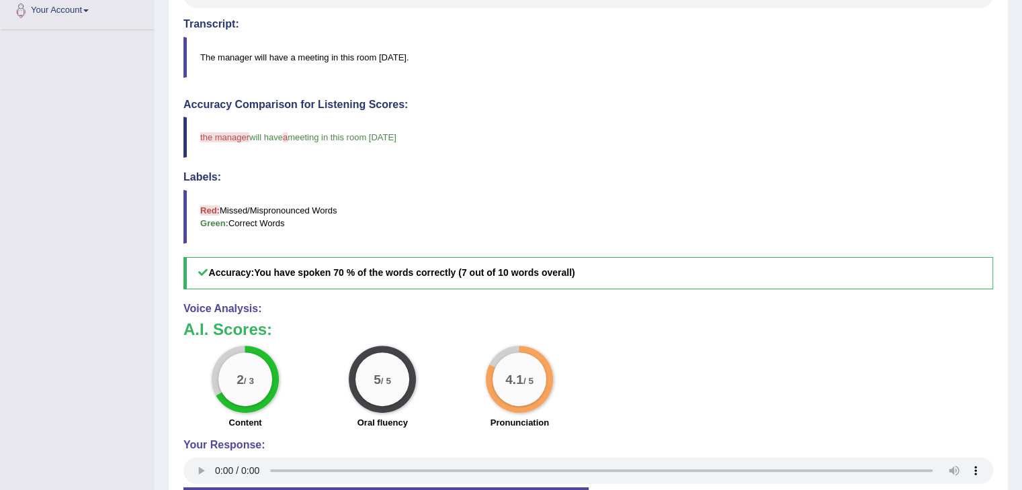
scroll to position [325, 0]
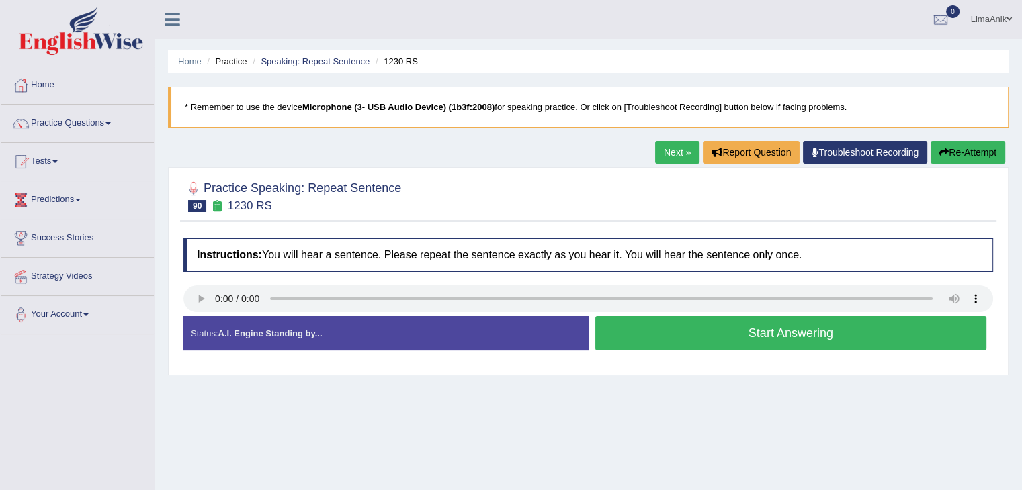
click at [691, 347] on button "Start Answering" at bounding box center [791, 333] width 392 height 34
click at [725, 326] on button "Start Answering" at bounding box center [791, 333] width 392 height 34
click at [660, 335] on button "Start Answering" at bounding box center [791, 333] width 392 height 34
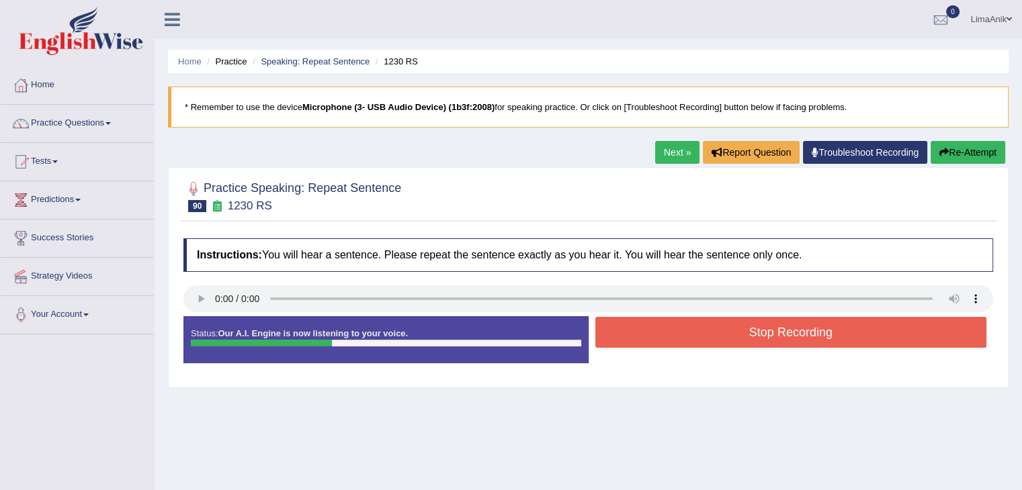
click at [660, 335] on button "Stop Recording" at bounding box center [791, 332] width 392 height 31
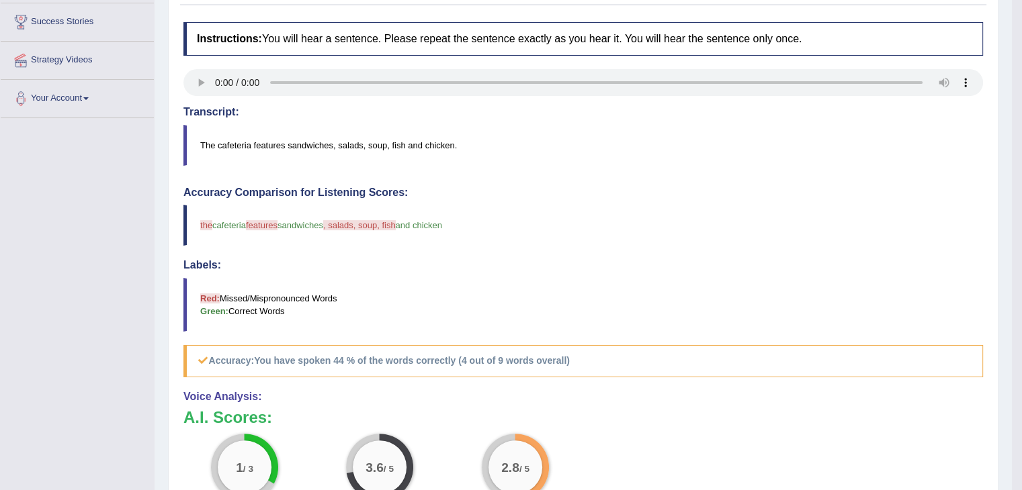
scroll to position [240, 0]
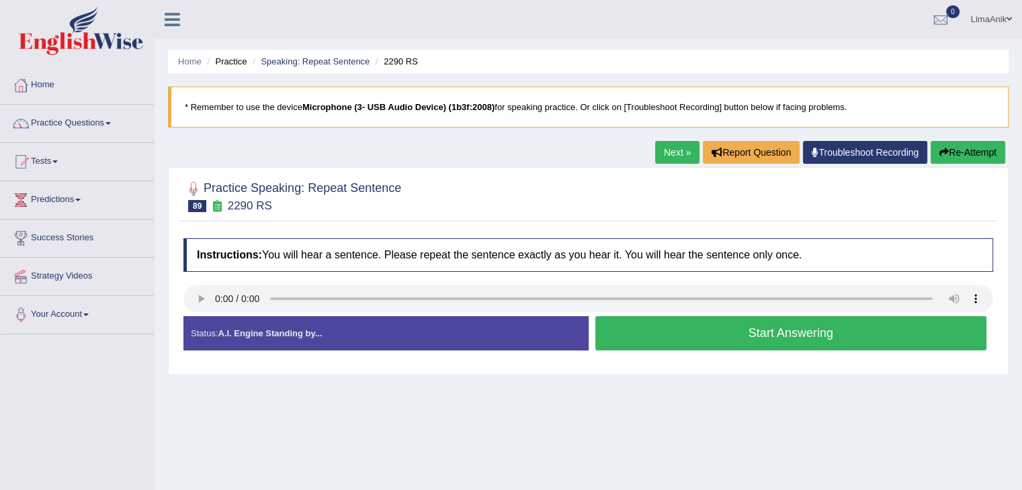
click at [723, 320] on button "Start Answering" at bounding box center [791, 333] width 392 height 34
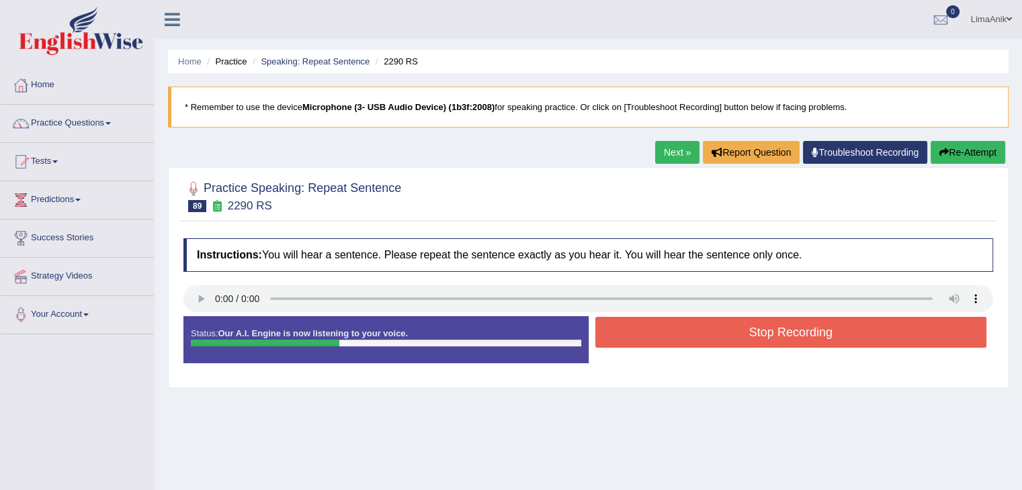
click at [723, 320] on button "Stop Recording" at bounding box center [791, 332] width 392 height 31
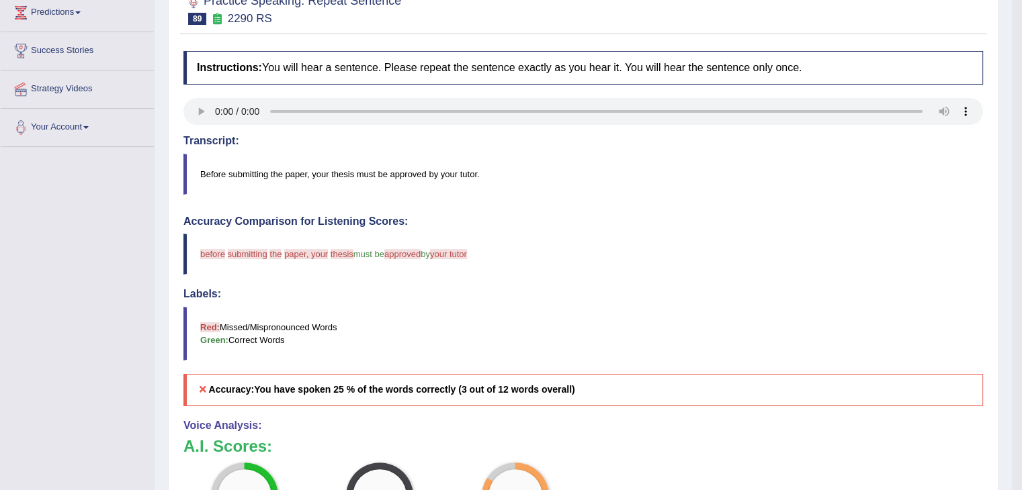
scroll to position [255, 0]
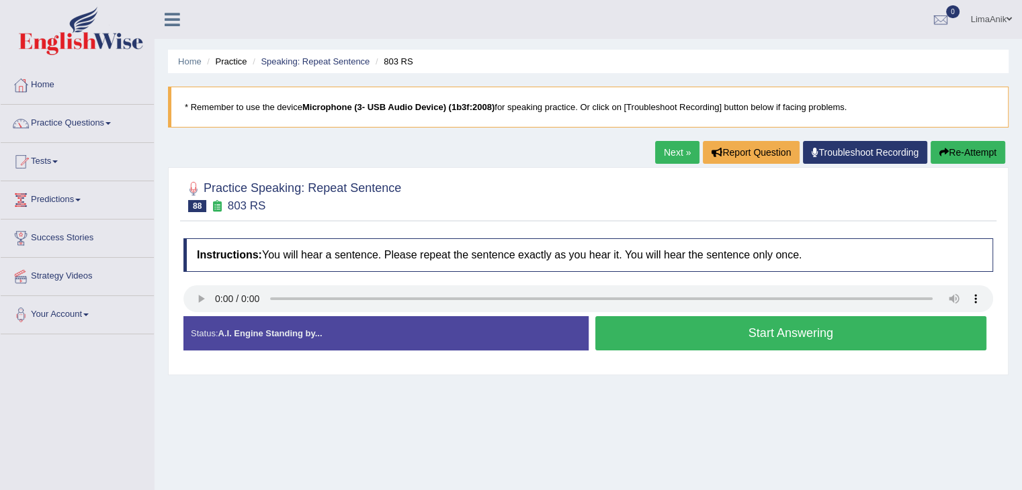
click at [732, 320] on button "Start Answering" at bounding box center [791, 333] width 392 height 34
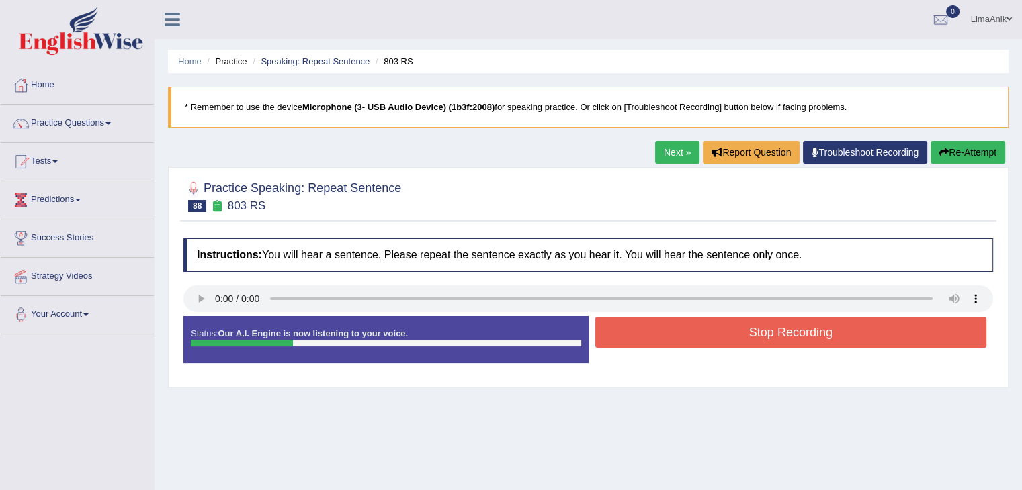
click at [732, 320] on button "Stop Recording" at bounding box center [791, 332] width 392 height 31
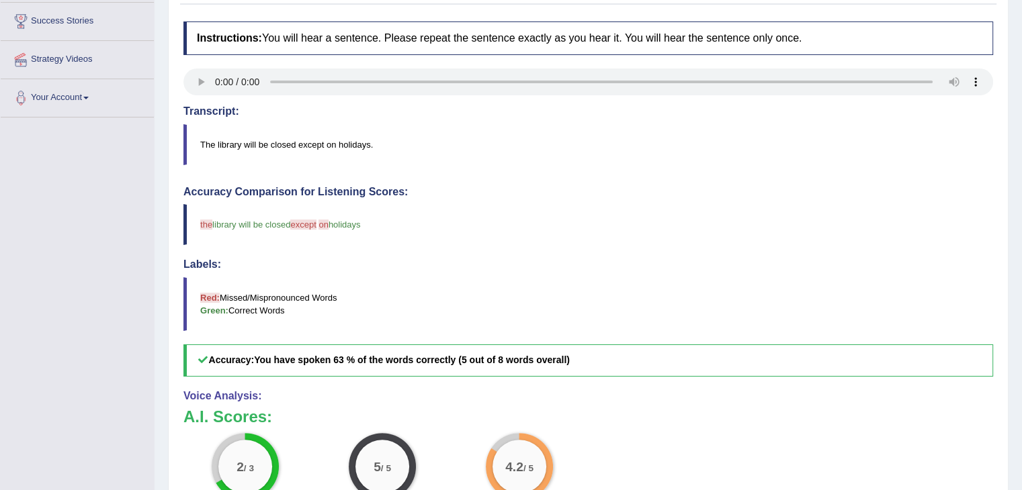
scroll to position [243, 0]
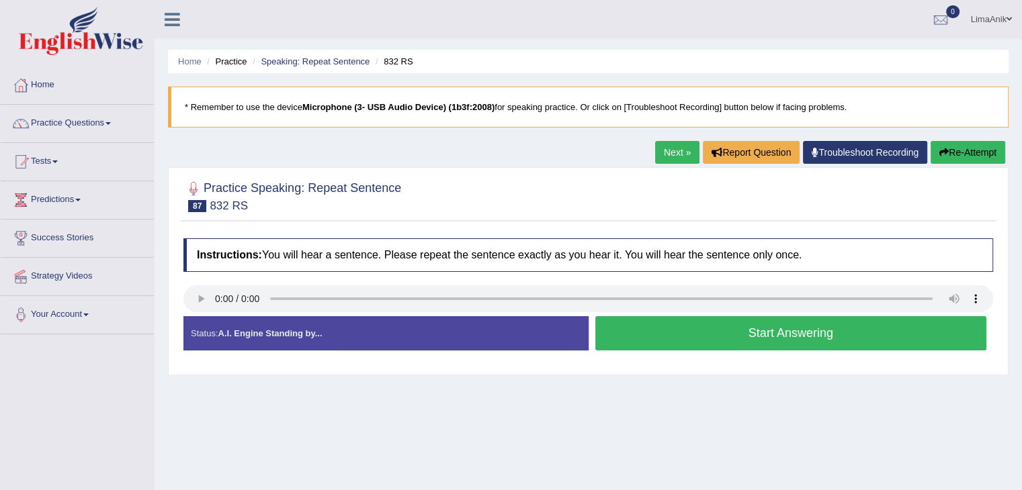
click at [699, 324] on button "Start Answering" at bounding box center [791, 333] width 392 height 34
click at [687, 342] on button "Start Answering" at bounding box center [791, 333] width 392 height 34
click at [712, 337] on button "Start Answering" at bounding box center [791, 333] width 392 height 34
click at [675, 337] on button "Start Answering" at bounding box center [791, 333] width 392 height 34
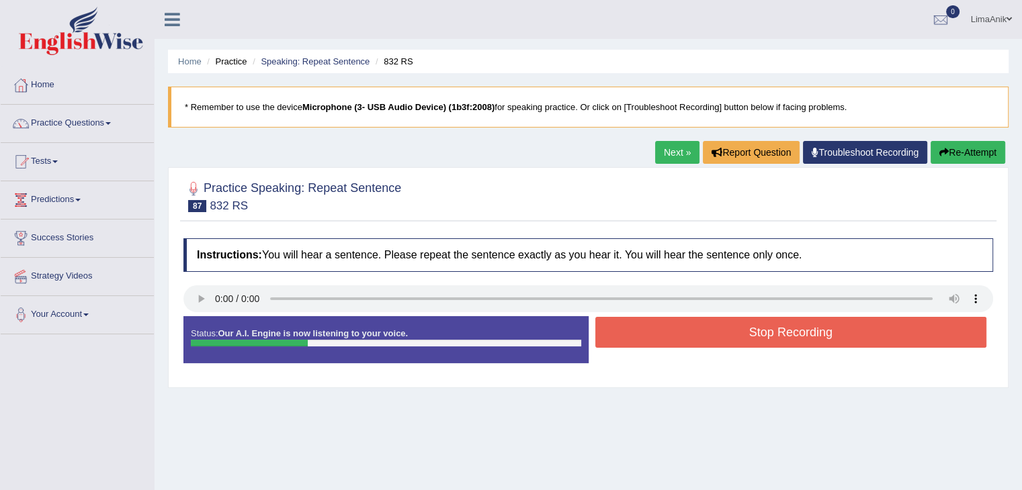
click at [675, 337] on button "Stop Recording" at bounding box center [791, 332] width 392 height 31
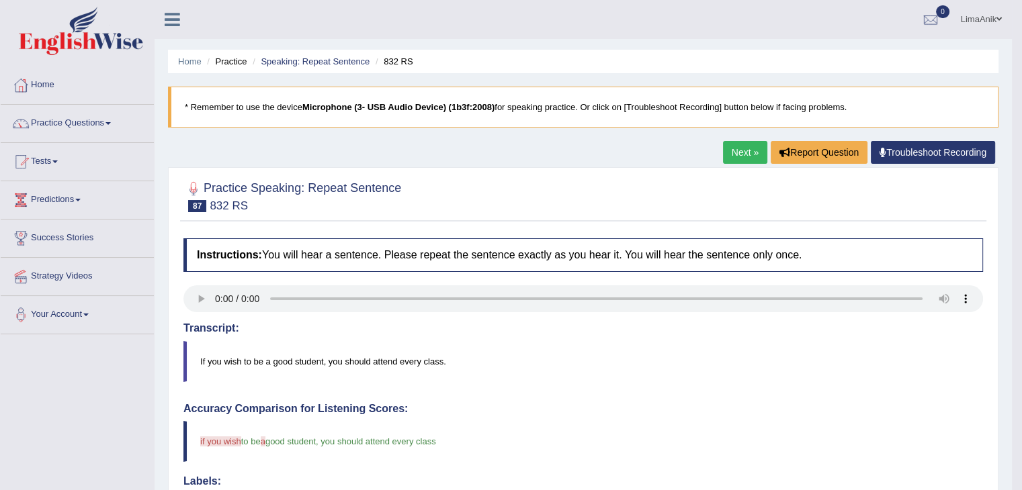
click at [1010, 240] on div "Home Practice Speaking: Repeat Sentence 832 RS * Remember to use the device Mic…" at bounding box center [583, 446] width 857 height 892
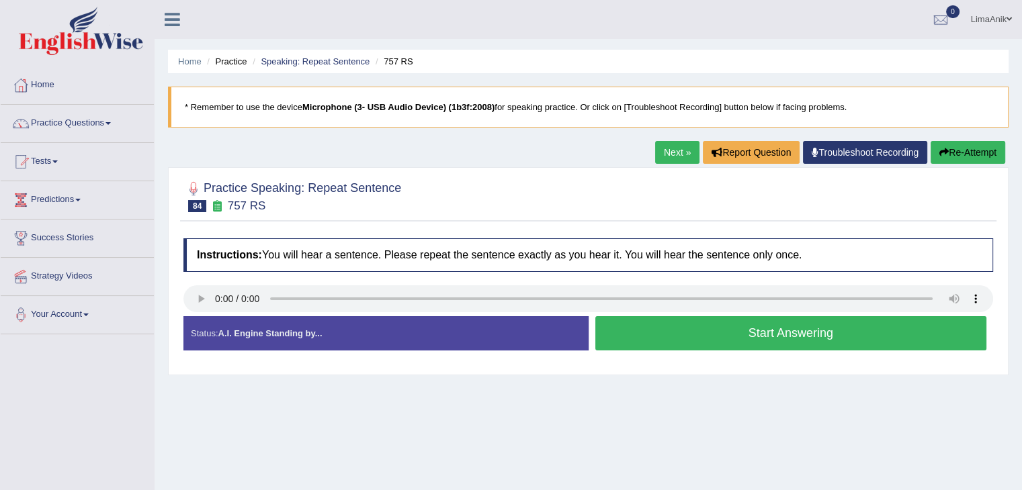
click at [713, 324] on button "Start Answering" at bounding box center [791, 333] width 392 height 34
click at [670, 323] on button "Start Answering" at bounding box center [791, 333] width 392 height 34
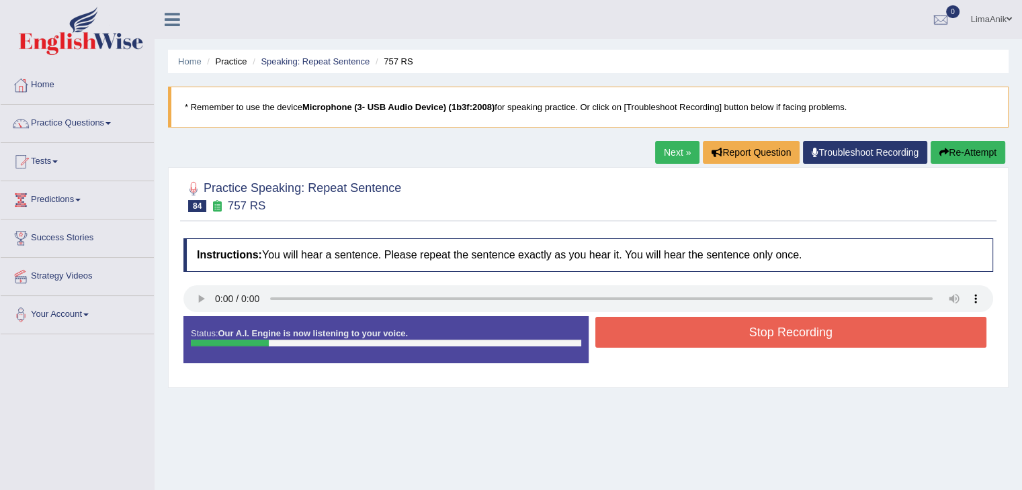
click at [670, 323] on button "Stop Recording" at bounding box center [791, 332] width 392 height 31
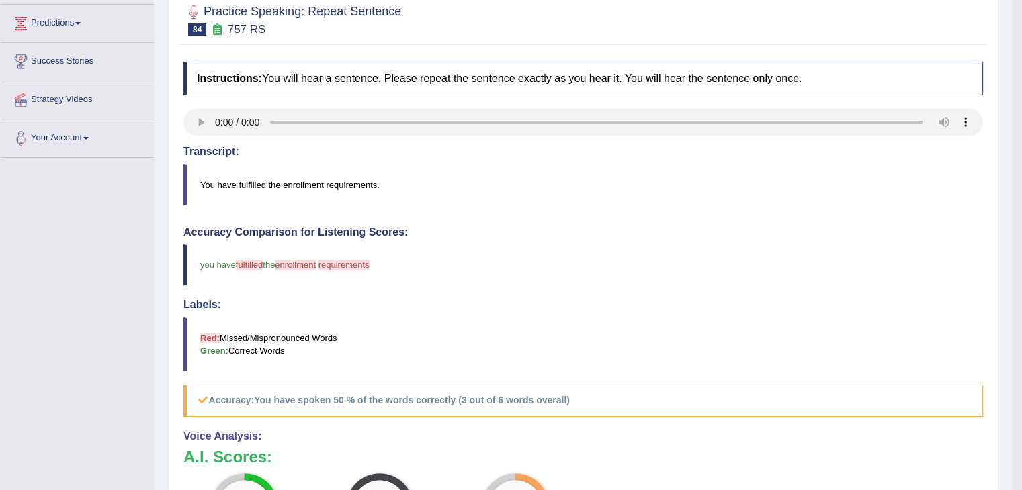
scroll to position [202, 0]
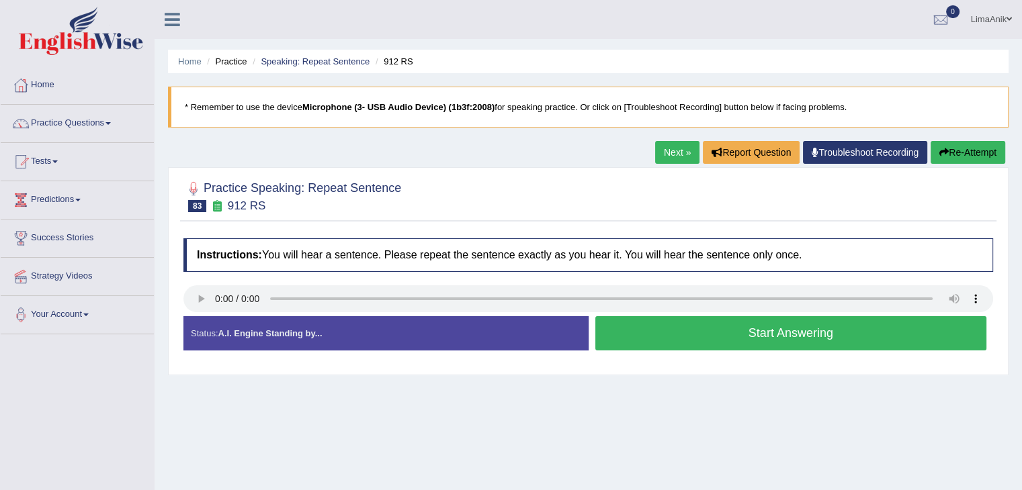
click at [679, 322] on button "Start Answering" at bounding box center [791, 333] width 392 height 34
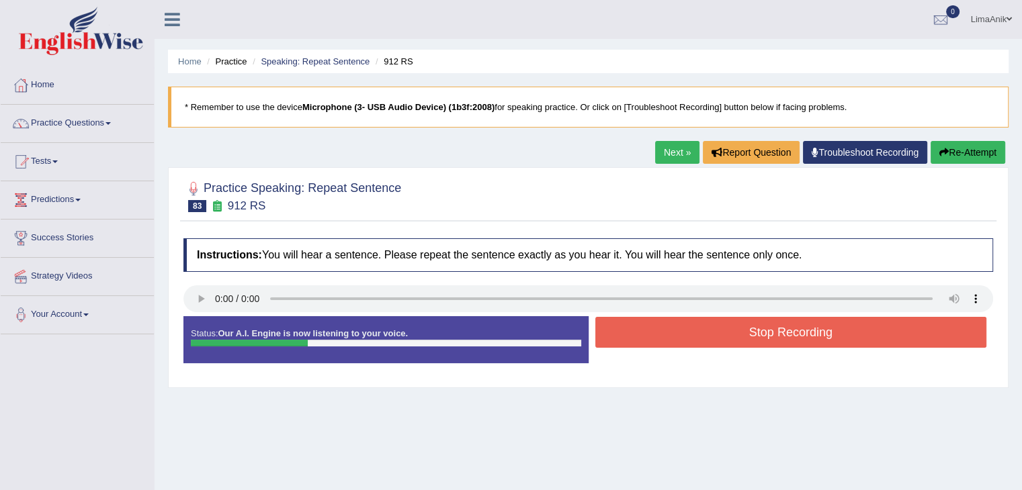
click at [679, 322] on button "Stop Recording" at bounding box center [791, 332] width 392 height 31
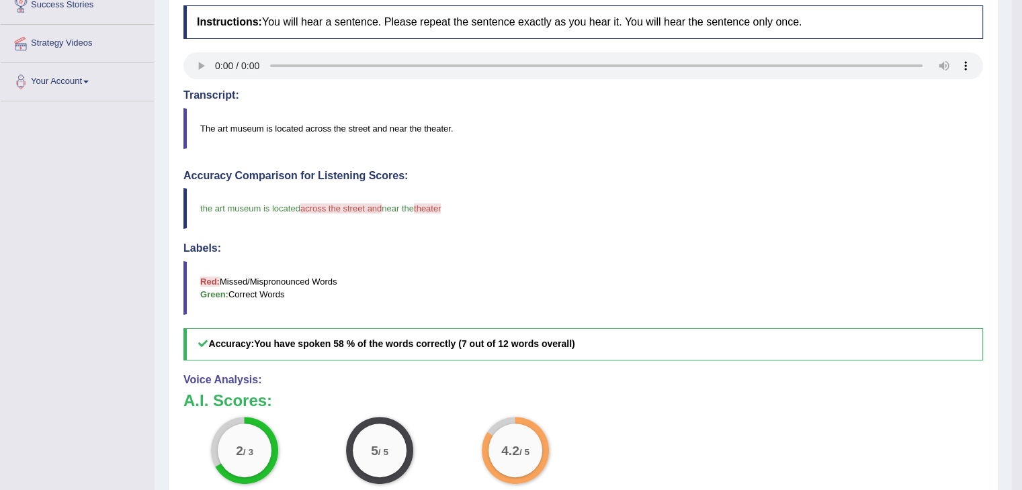
scroll to position [244, 0]
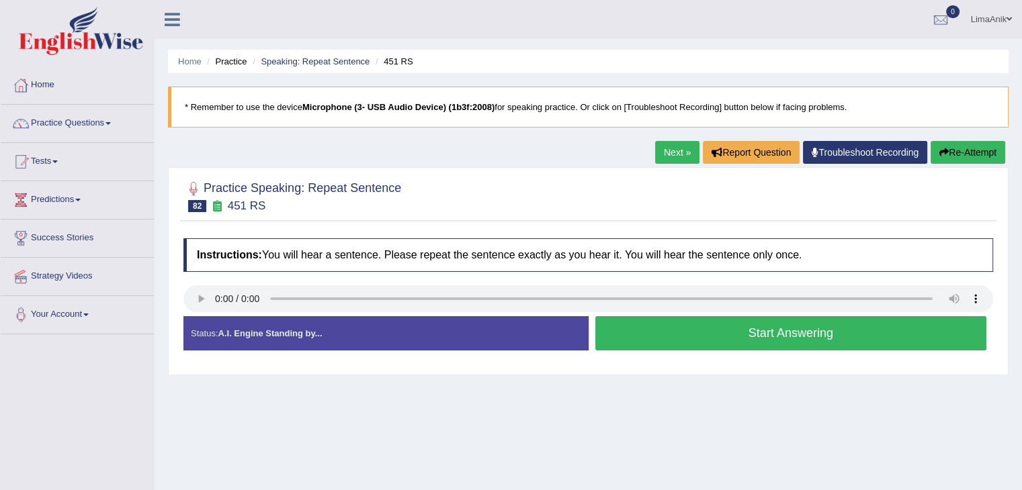
click at [750, 340] on button "Start Answering" at bounding box center [791, 333] width 392 height 34
click at [707, 327] on button "Start Answering" at bounding box center [791, 333] width 392 height 34
click at [680, 336] on button "Start Answering" at bounding box center [791, 333] width 392 height 34
click at [666, 332] on button "Start Answering" at bounding box center [791, 333] width 392 height 34
click at [667, 324] on button "Start Answering" at bounding box center [791, 333] width 392 height 34
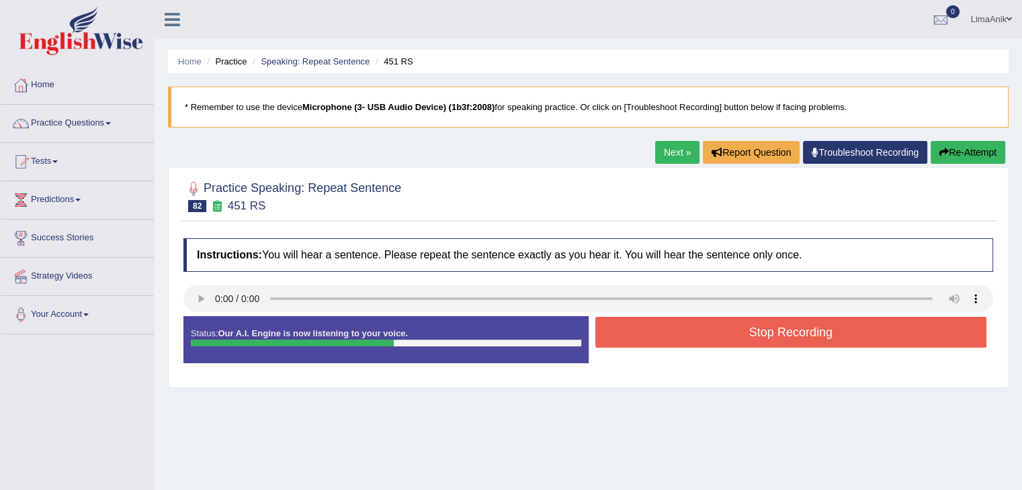
click at [667, 324] on button "Stop Recording" at bounding box center [791, 332] width 392 height 31
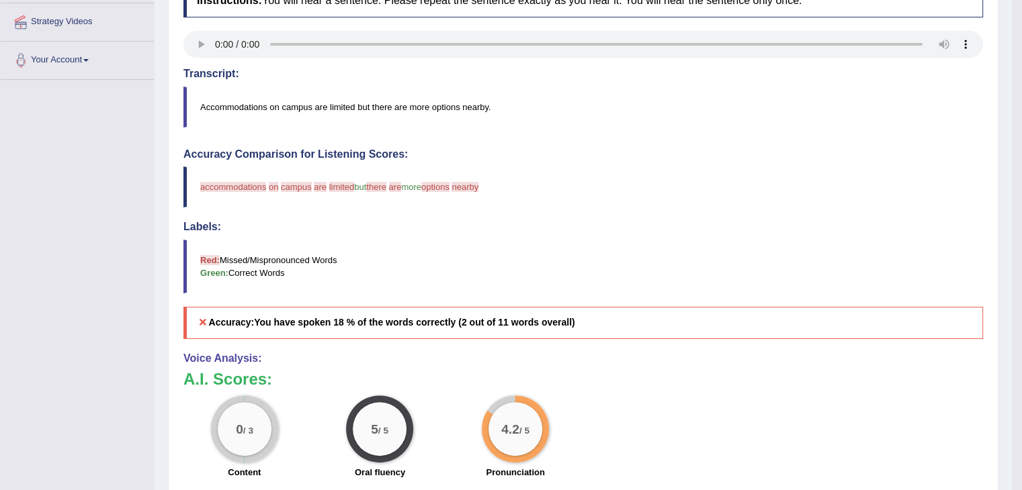
scroll to position [263, 0]
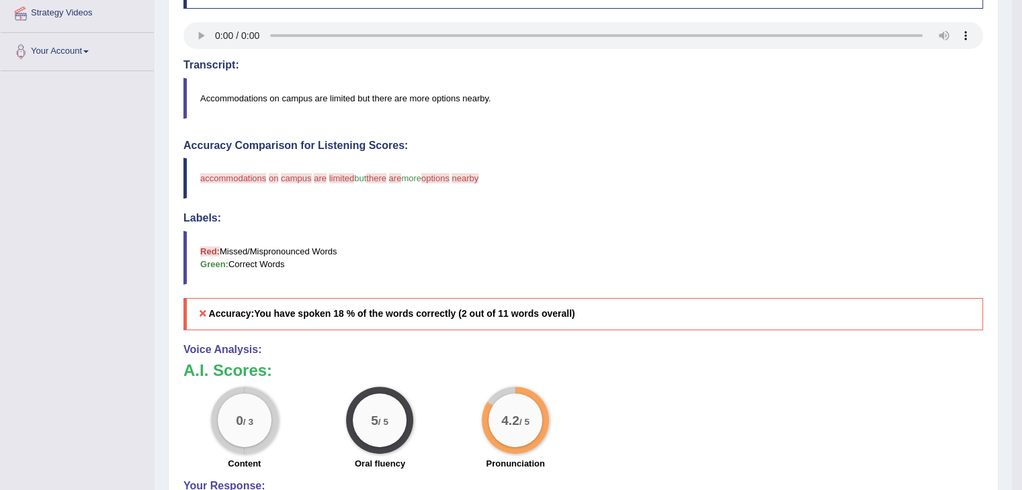
click at [663, 140] on h4 "Accuracy Comparison for Listening Scores:" at bounding box center [582, 146] width 799 height 12
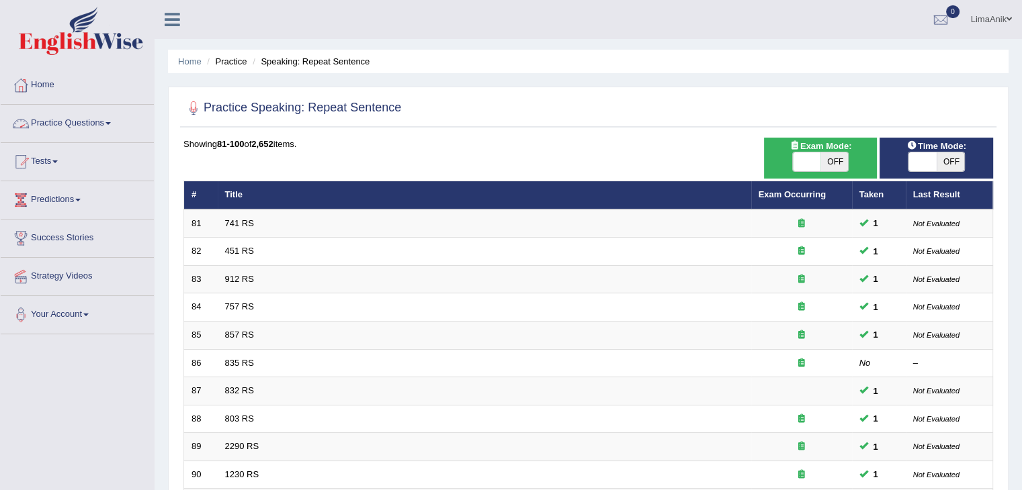
click at [79, 125] on link "Practice Questions" at bounding box center [77, 122] width 153 height 34
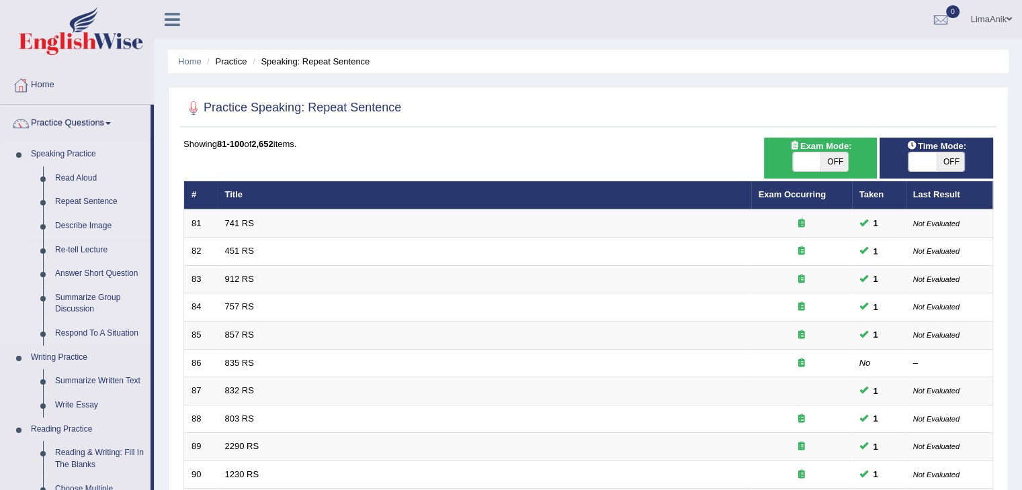
click at [91, 228] on link "Describe Image" at bounding box center [99, 226] width 101 height 24
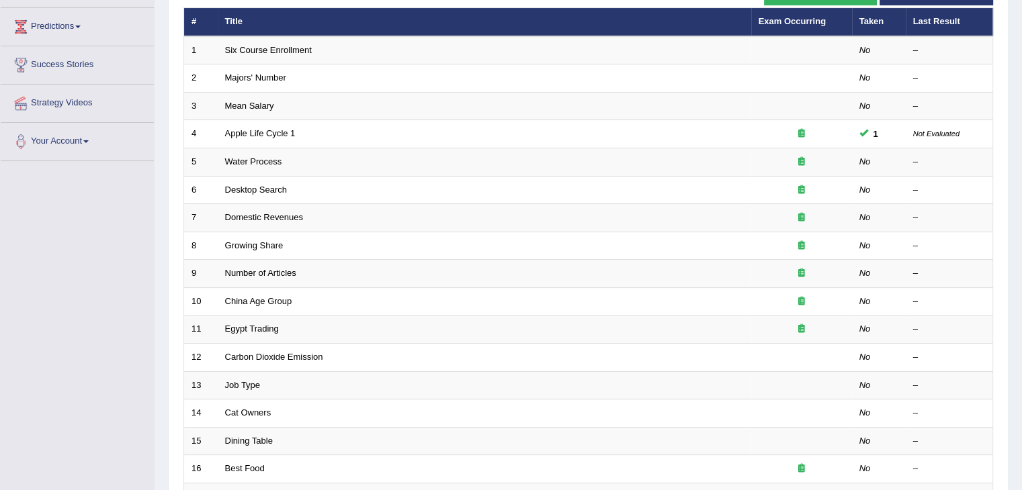
scroll to position [395, 0]
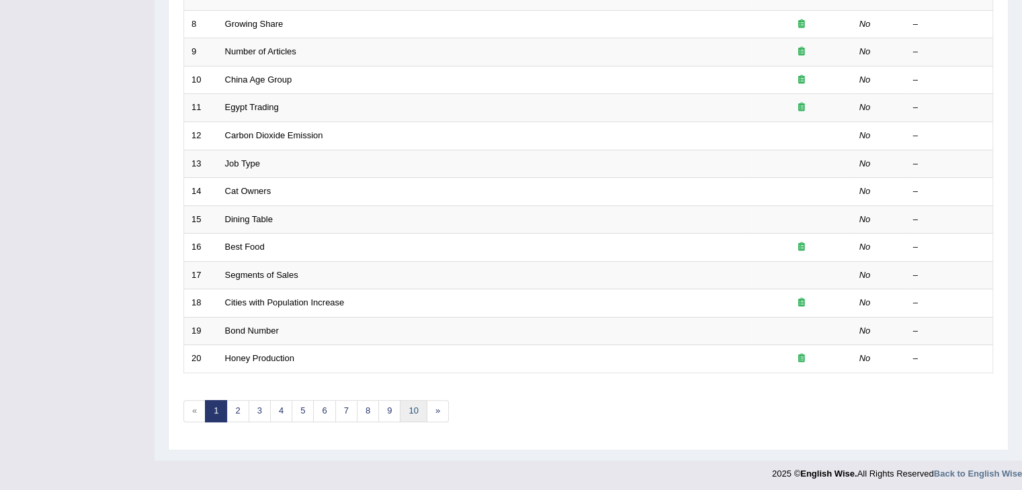
click at [411, 404] on link "10" at bounding box center [413, 411] width 27 height 22
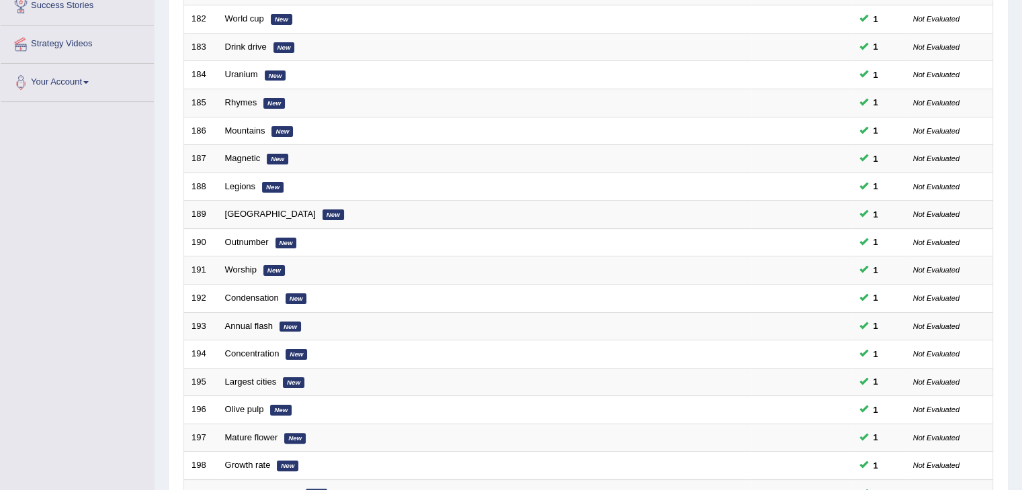
scroll to position [395, 0]
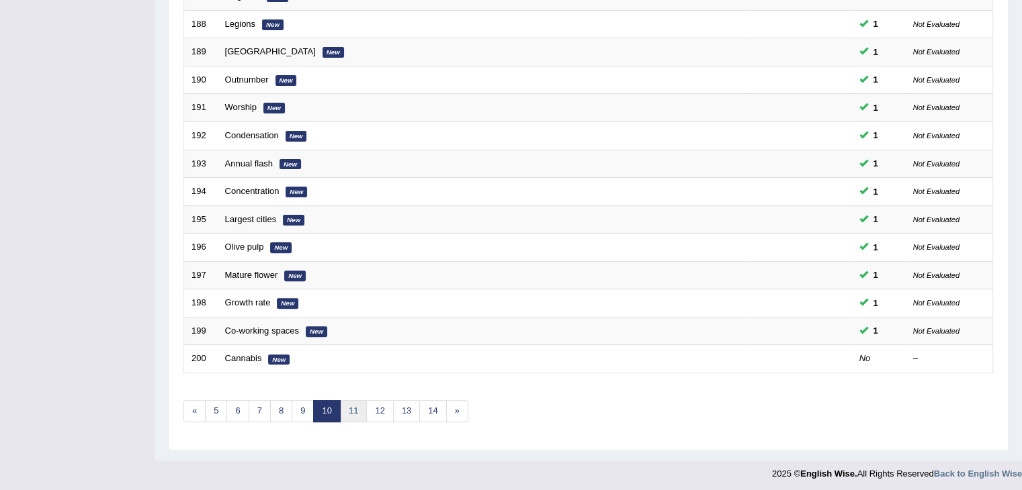
click at [351, 409] on link "11" at bounding box center [353, 411] width 27 height 22
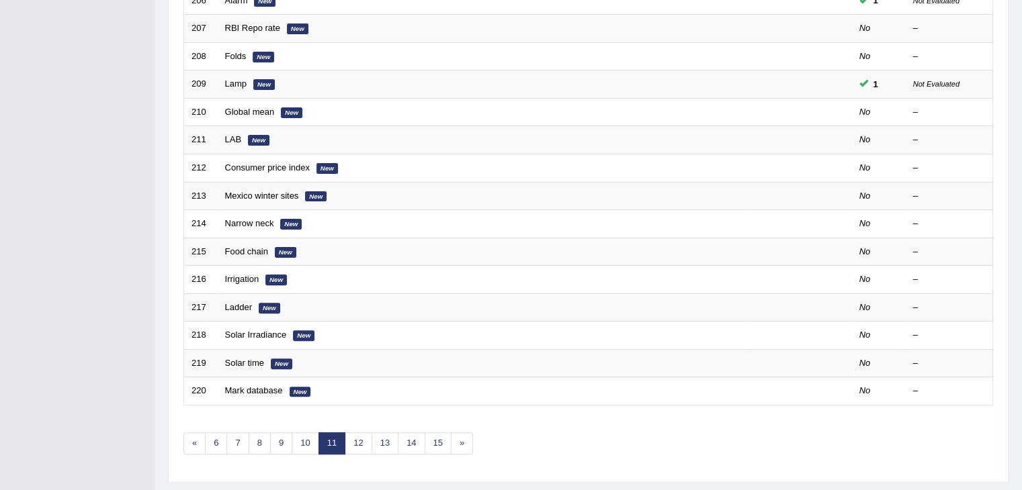
scroll to position [395, 0]
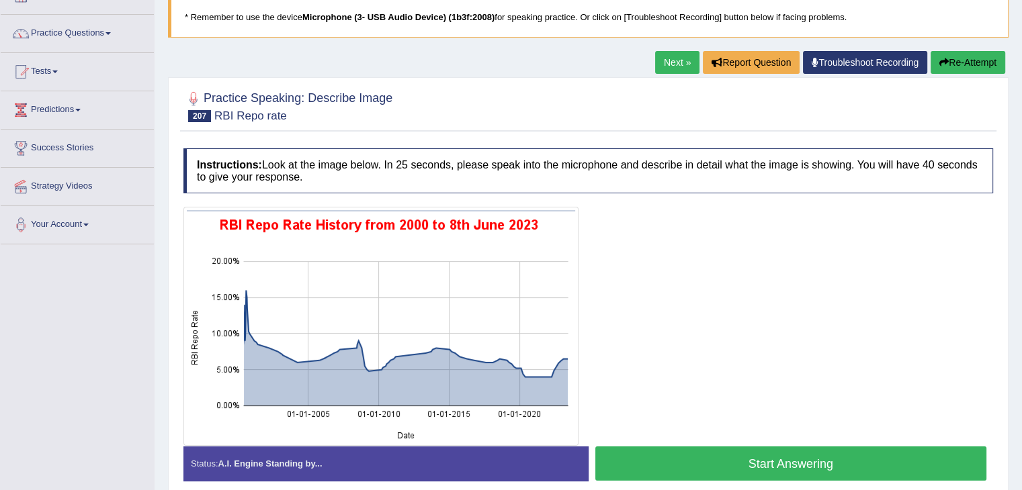
scroll to position [128, 0]
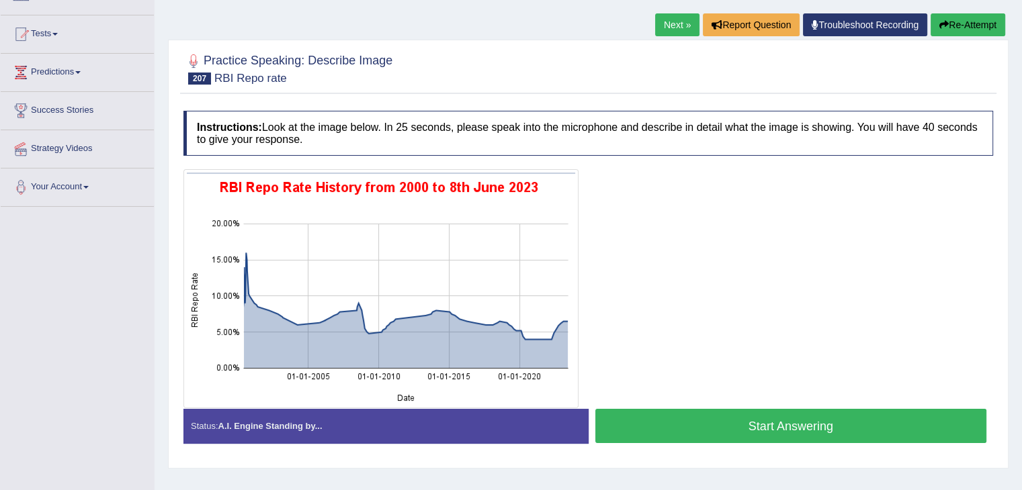
click at [665, 420] on button "Start Answering" at bounding box center [791, 426] width 392 height 34
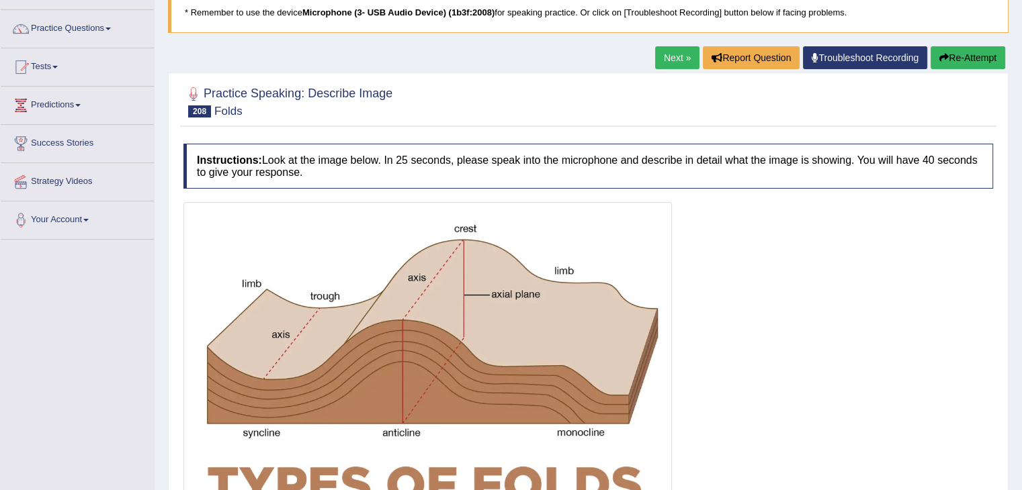
scroll to position [185, 0]
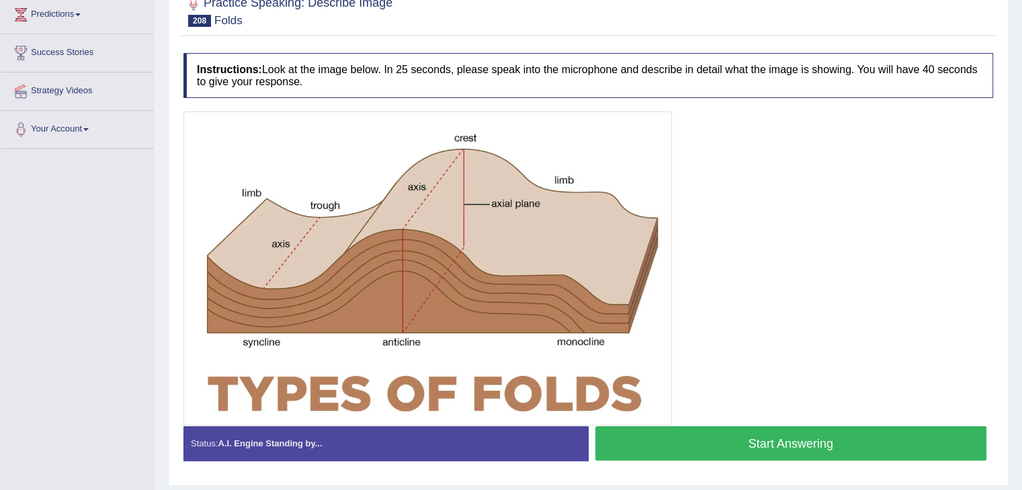
click at [759, 429] on button "Start Answering" at bounding box center [791, 444] width 392 height 34
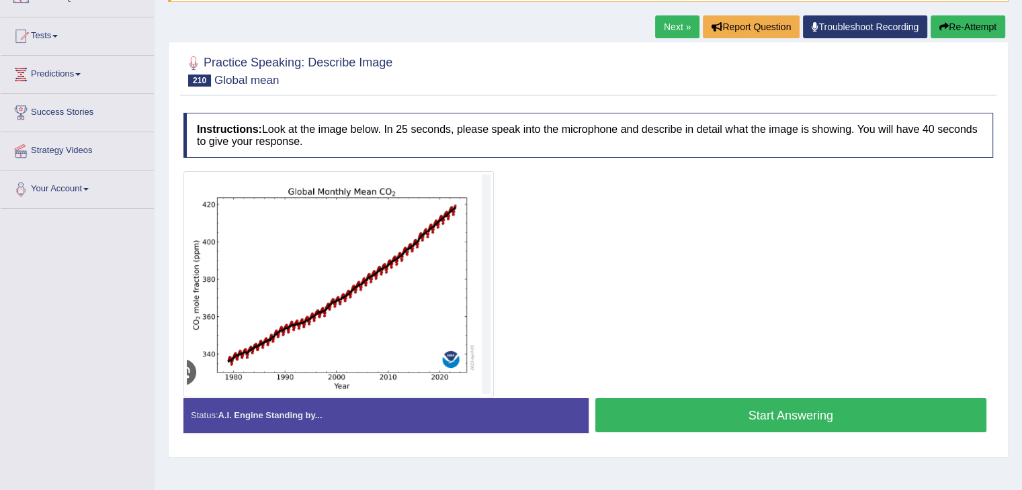
scroll to position [126, 0]
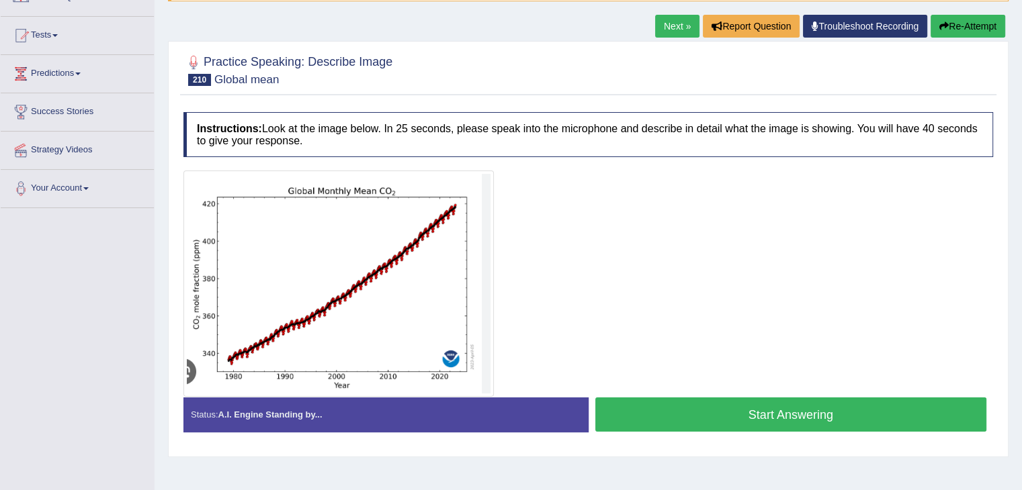
click at [787, 410] on button "Start Answering" at bounding box center [791, 415] width 392 height 34
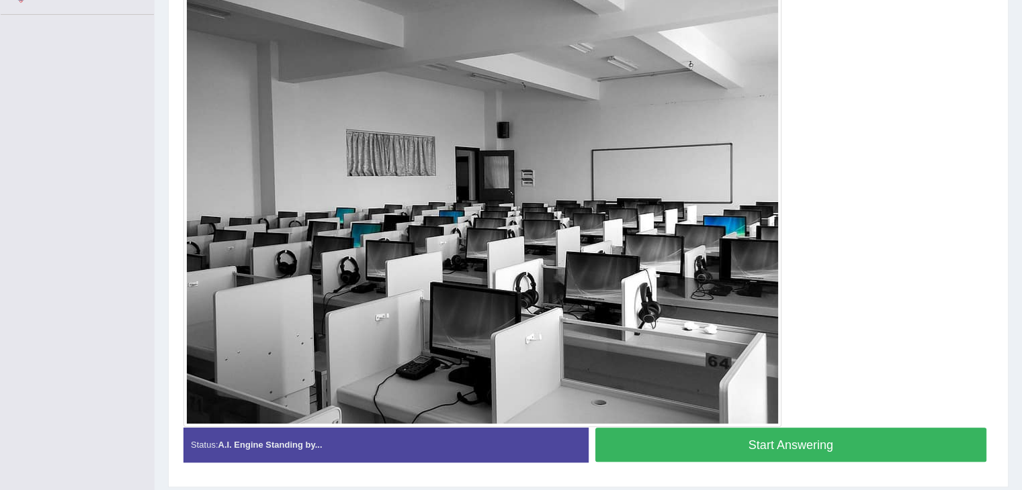
scroll to position [322, 0]
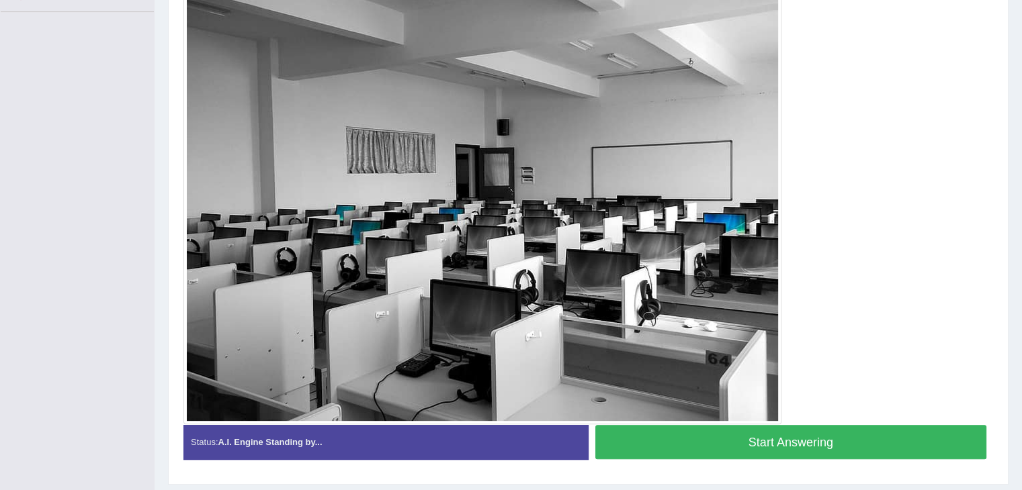
click at [768, 432] on button "Start Answering" at bounding box center [791, 442] width 392 height 34
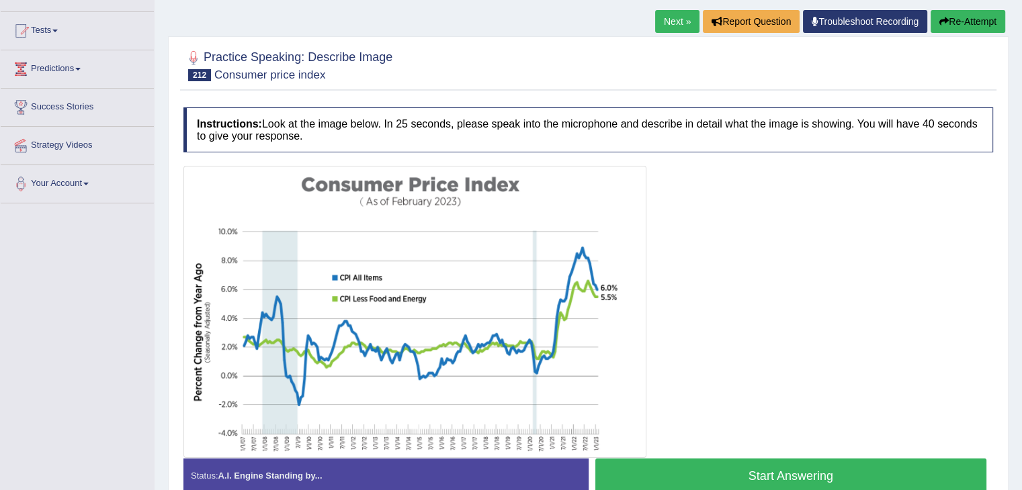
scroll to position [137, 0]
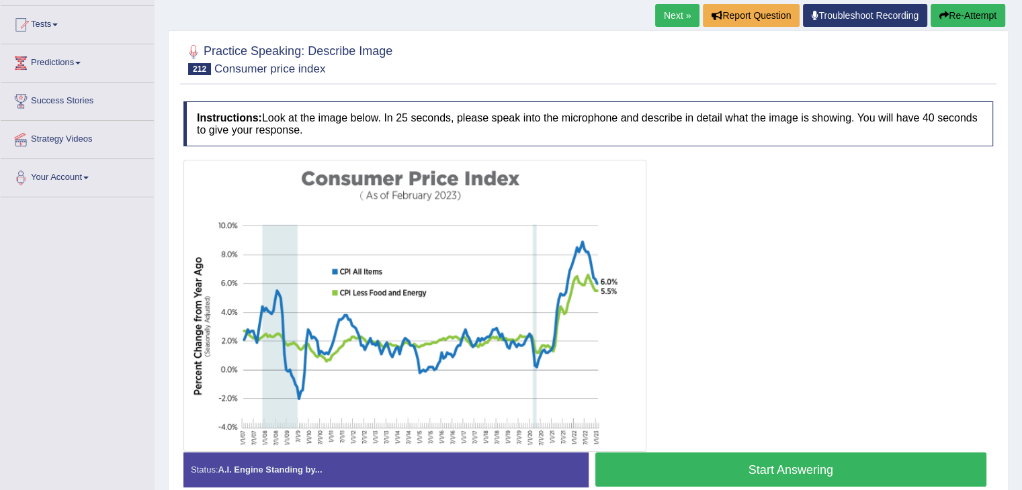
click at [777, 459] on button "Start Answering" at bounding box center [791, 470] width 392 height 34
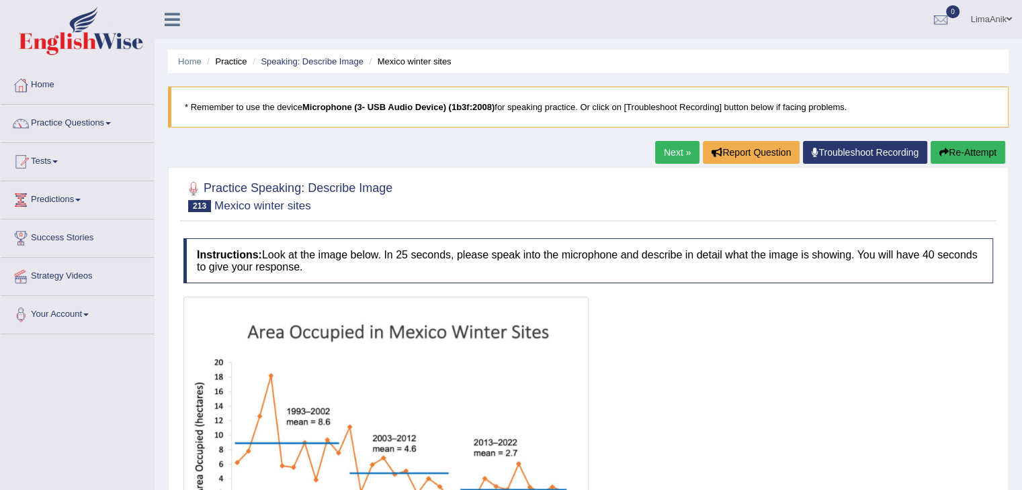
scroll to position [101, 0]
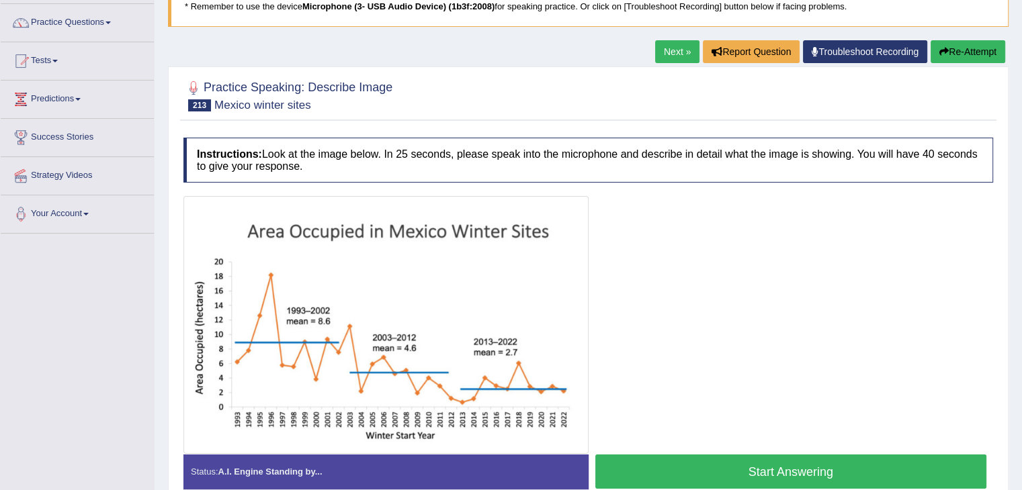
drag, startPoint x: 1021, startPoint y: 355, endPoint x: 1024, endPoint y: 385, distance: 29.7
click at [1021, 385] on html "Toggle navigation Home Practice Questions Speaking Practice Read Aloud Repeat S…" at bounding box center [511, 144] width 1022 height 490
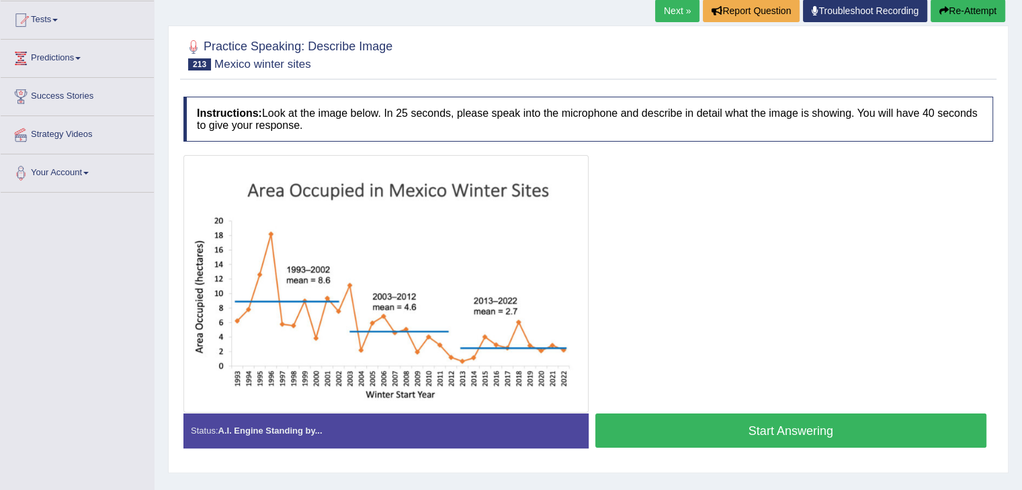
click at [773, 419] on button "Start Answering" at bounding box center [791, 431] width 392 height 34
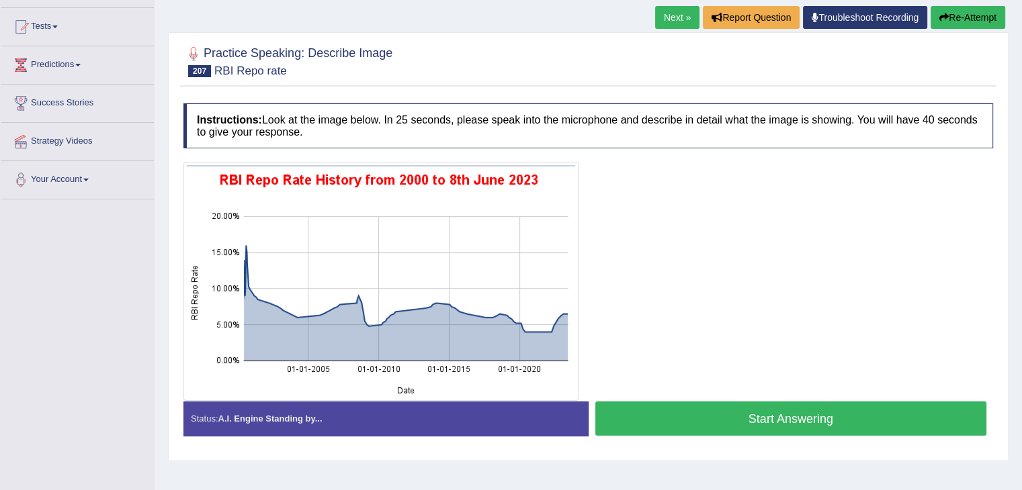
scroll to position [128, 0]
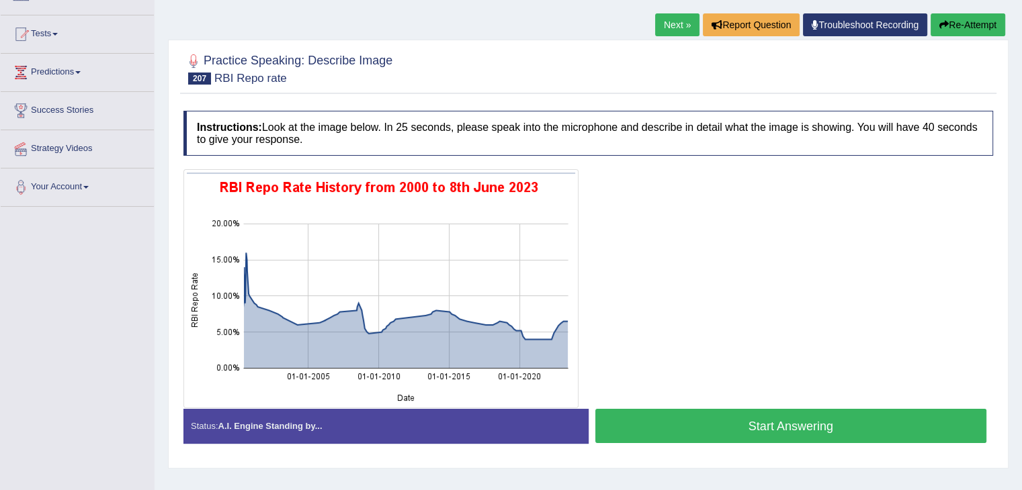
click at [777, 416] on button "Start Answering" at bounding box center [791, 426] width 392 height 34
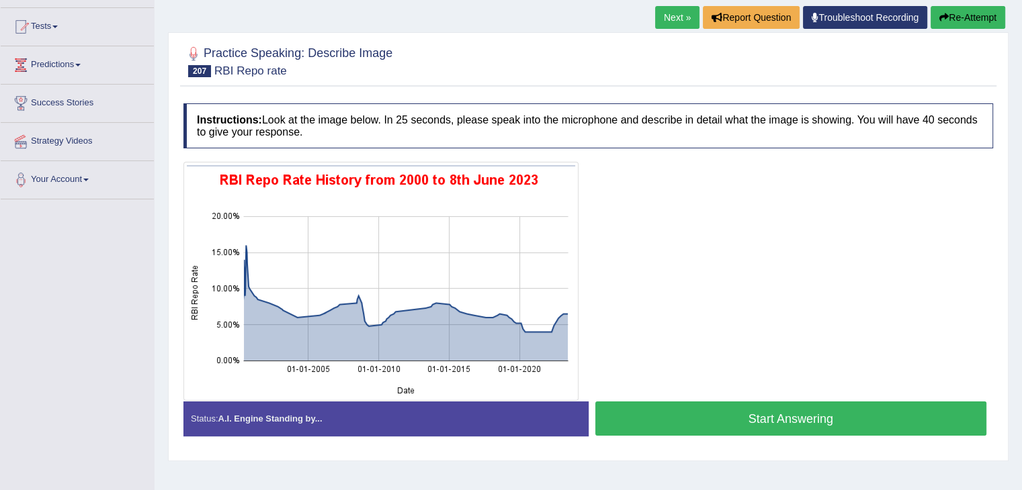
click at [779, 409] on button "Start Answering" at bounding box center [791, 419] width 392 height 34
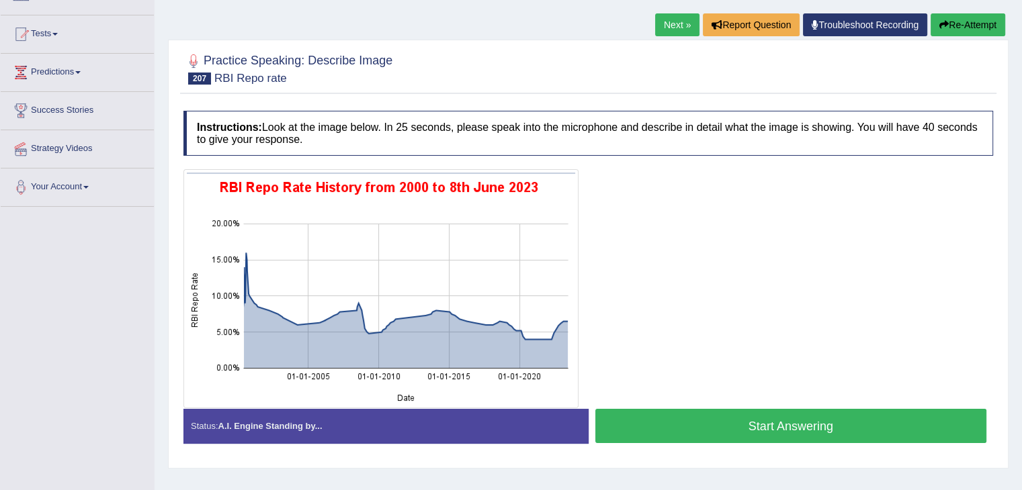
click at [693, 414] on button "Start Answering" at bounding box center [791, 426] width 392 height 34
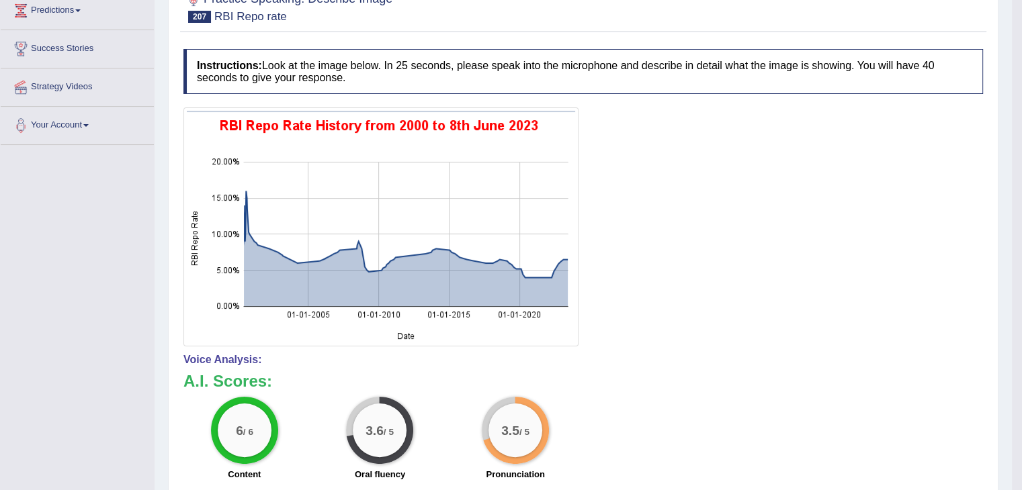
scroll to position [197, 0]
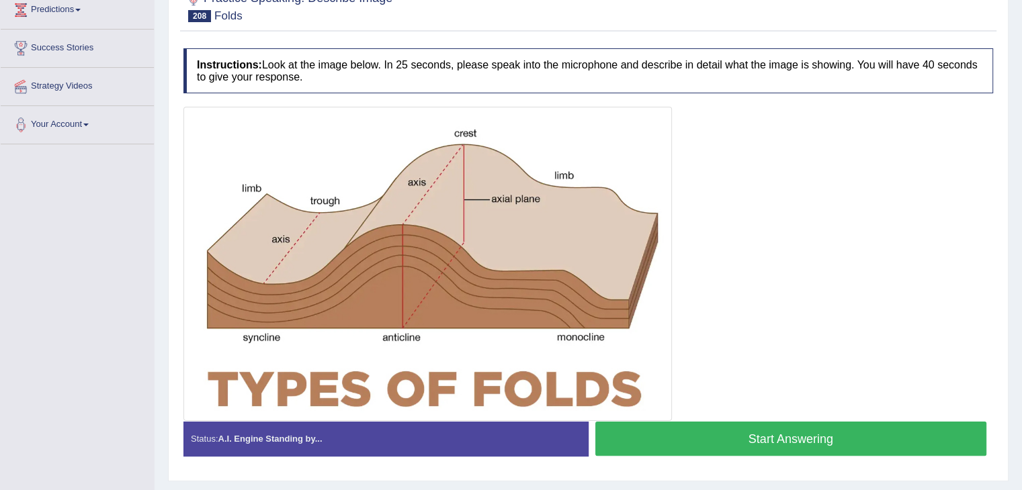
click at [807, 429] on button "Start Answering" at bounding box center [791, 439] width 392 height 34
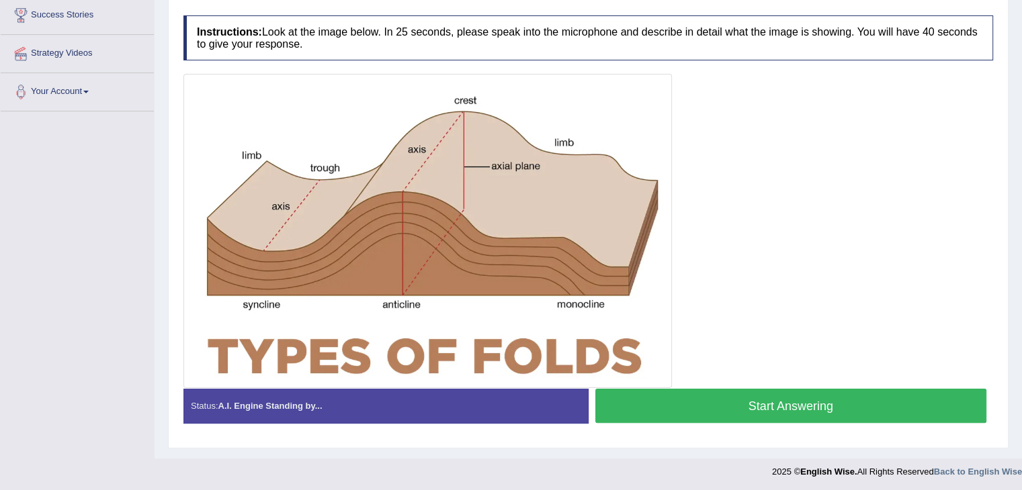
scroll to position [190, 0]
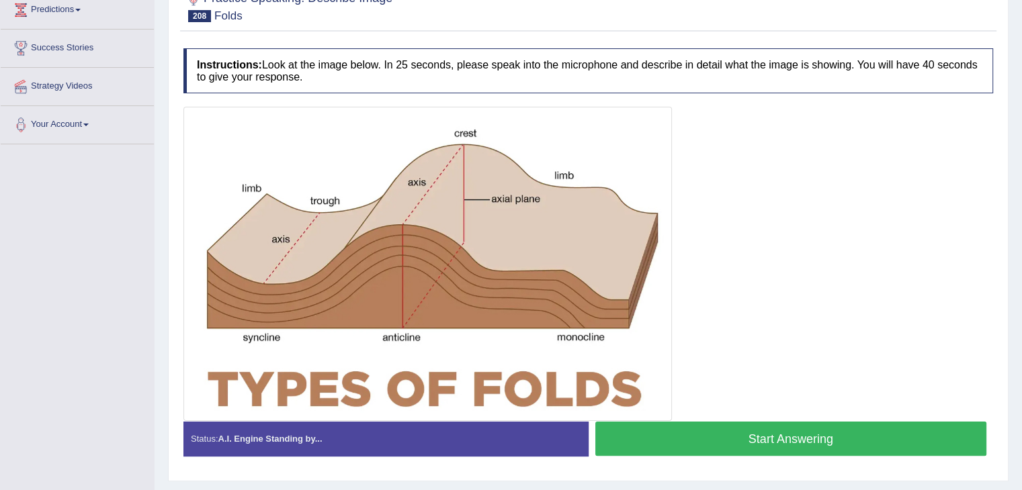
click at [727, 432] on button "Start Answering" at bounding box center [791, 439] width 392 height 34
click at [760, 423] on button "Start Answering" at bounding box center [791, 439] width 392 height 34
click at [801, 424] on button "Start Answering" at bounding box center [791, 439] width 392 height 34
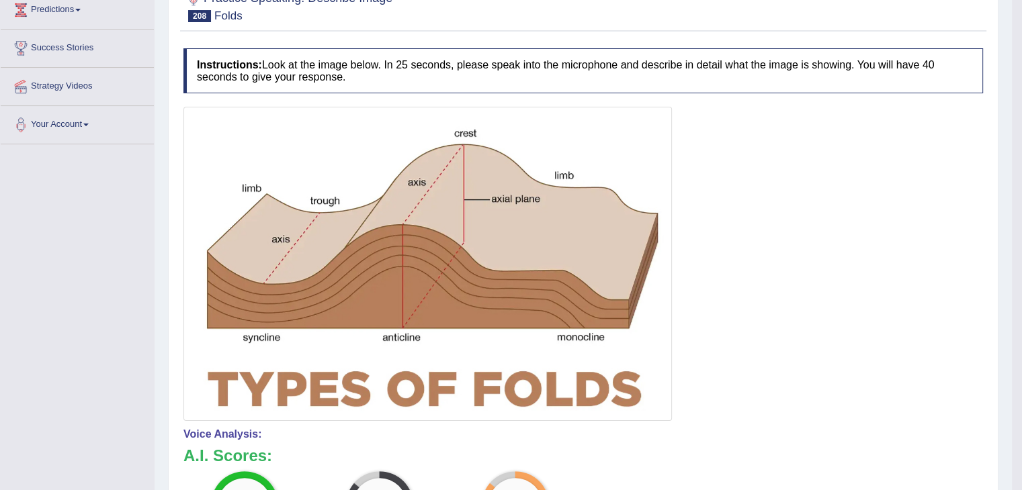
scroll to position [278, 0]
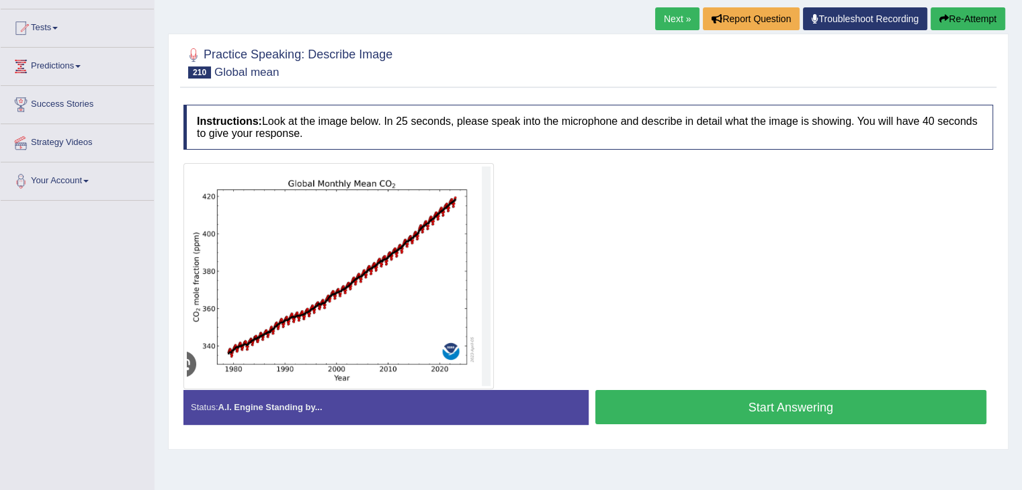
click at [856, 416] on button "Start Answering" at bounding box center [791, 407] width 392 height 34
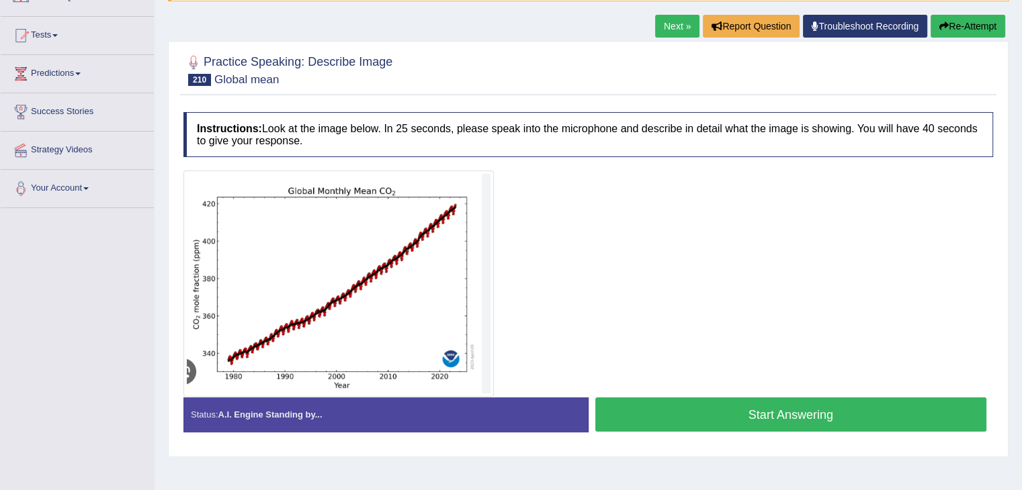
click at [747, 398] on button "Start Answering" at bounding box center [791, 415] width 392 height 34
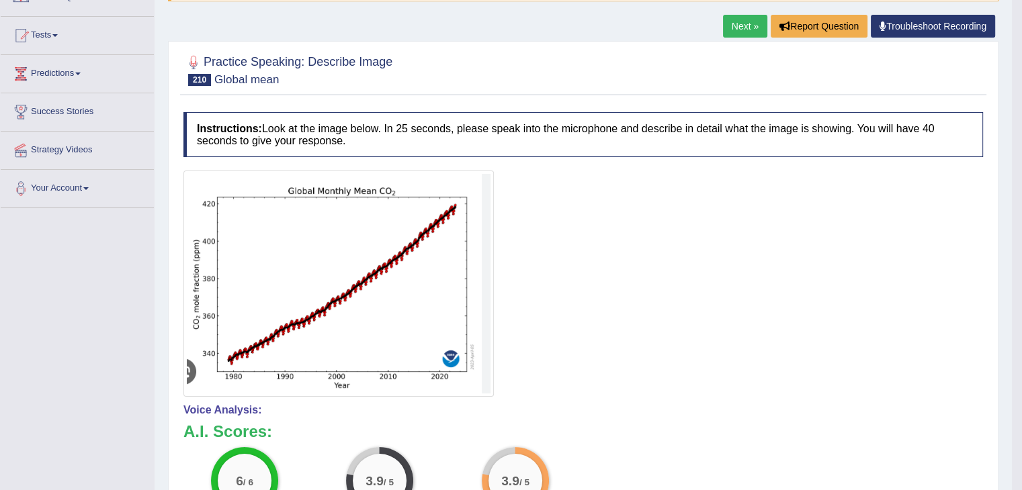
scroll to position [269, 0]
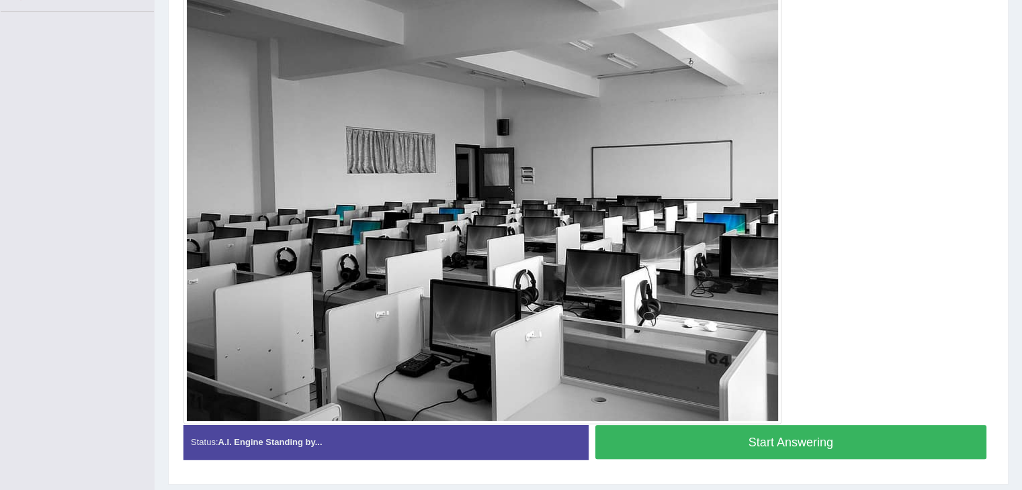
click at [834, 440] on button "Start Answering" at bounding box center [791, 442] width 392 height 34
click at [794, 439] on button "Start Answering" at bounding box center [791, 442] width 392 height 34
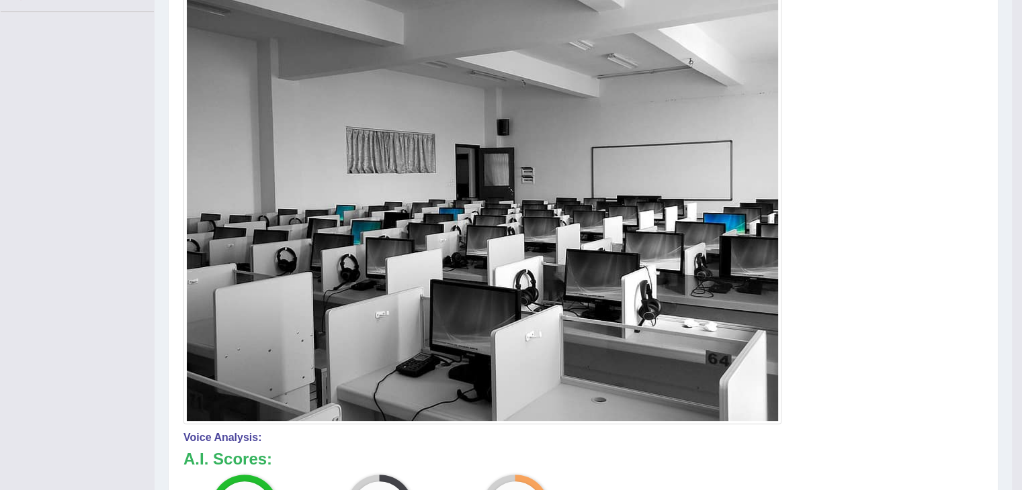
scroll to position [449, 0]
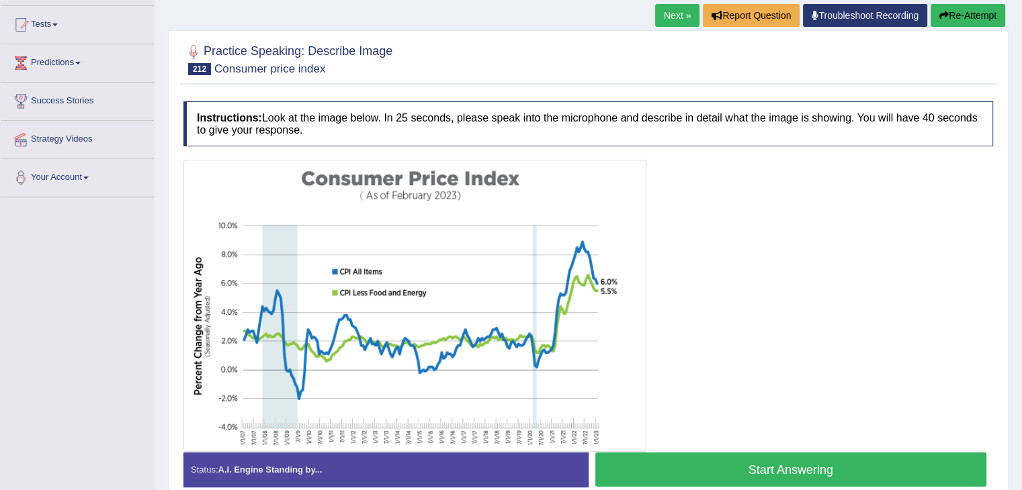
scroll to position [137, 0]
drag, startPoint x: 0, startPoint y: 0, endPoint x: 712, endPoint y: 455, distance: 844.9
click at [712, 455] on button "Start Answering" at bounding box center [791, 470] width 392 height 34
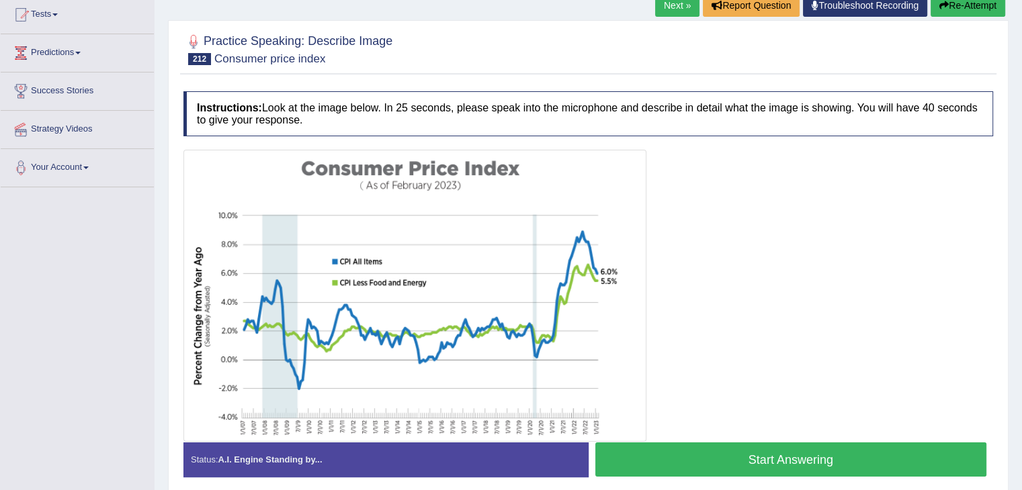
click at [698, 467] on button "Start Answering" at bounding box center [791, 460] width 392 height 34
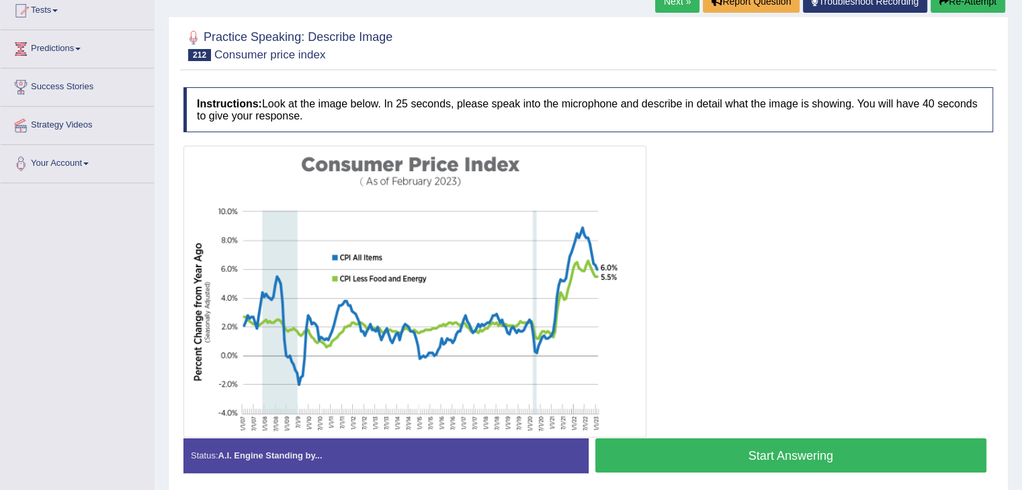
drag, startPoint x: 690, startPoint y: 433, endPoint x: 689, endPoint y: 447, distance: 13.5
click at [689, 447] on div "Instructions: Look at the image below. In 25 seconds, please speak into the mic…" at bounding box center [588, 286] width 816 height 410
click at [689, 447] on button "Start Answering" at bounding box center [791, 456] width 392 height 34
click at [791, 451] on button "Start Answering" at bounding box center [791, 456] width 392 height 34
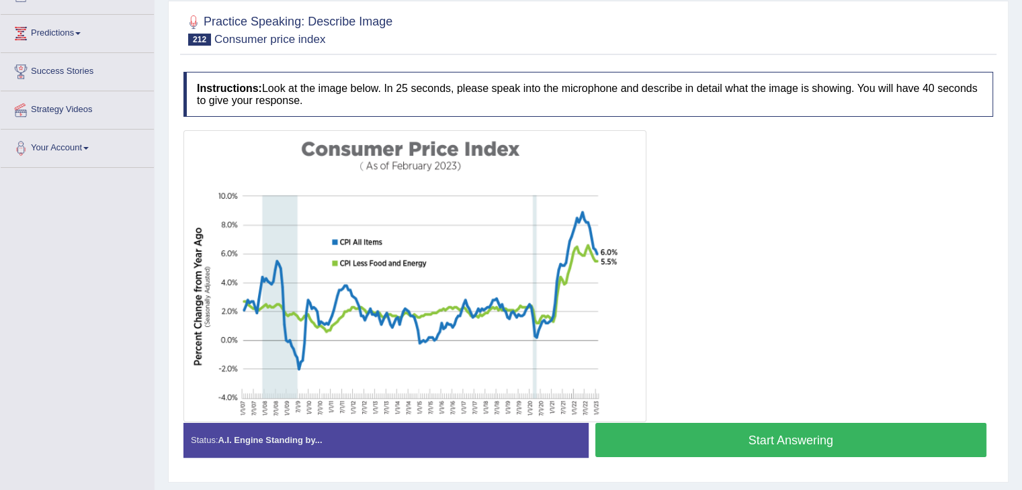
scroll to position [151, 0]
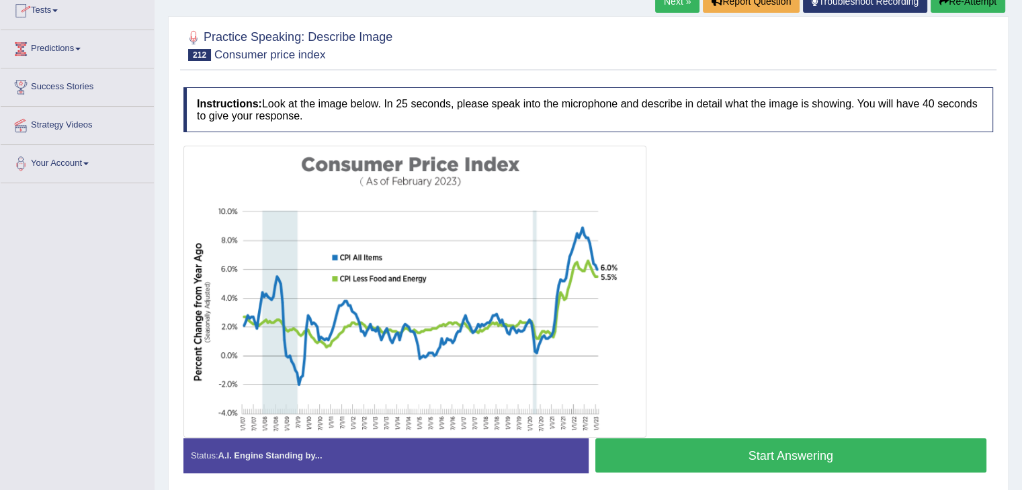
click at [700, 441] on button "Start Answering" at bounding box center [791, 456] width 392 height 34
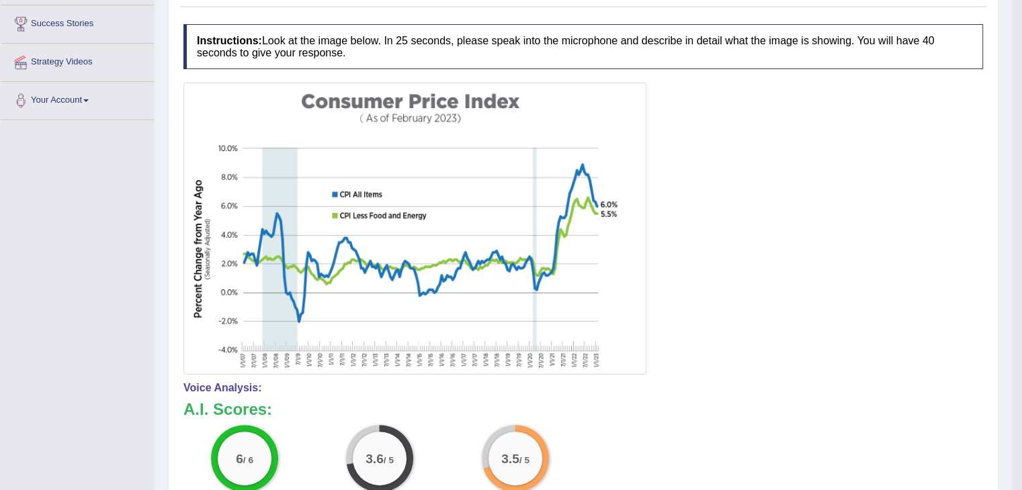
scroll to position [218, 0]
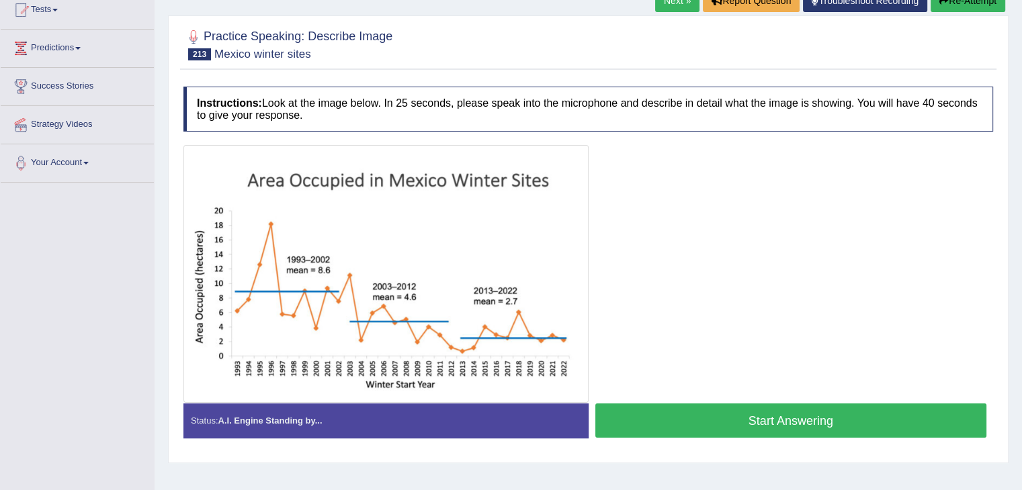
drag, startPoint x: 0, startPoint y: 0, endPoint x: 838, endPoint y: 414, distance: 935.2
click at [838, 414] on button "Start Answering" at bounding box center [791, 421] width 392 height 34
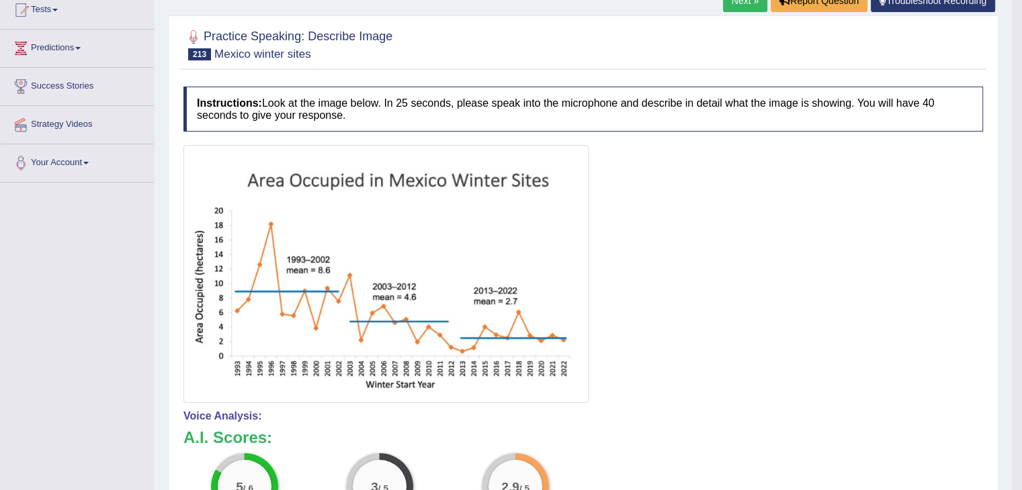
scroll to position [505, 0]
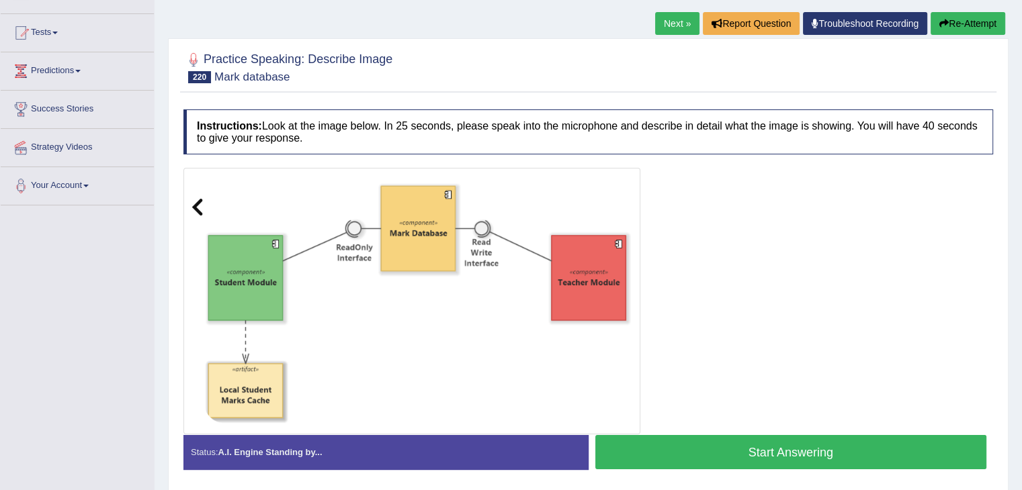
scroll to position [135, 0]
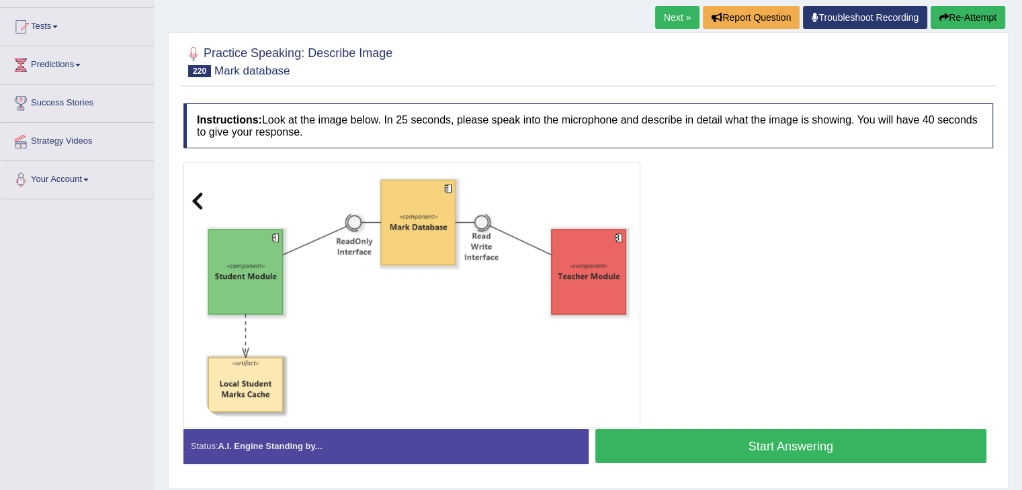
click at [695, 435] on button "Start Answering" at bounding box center [791, 446] width 392 height 34
click at [751, 445] on button "Start Answering" at bounding box center [791, 446] width 392 height 34
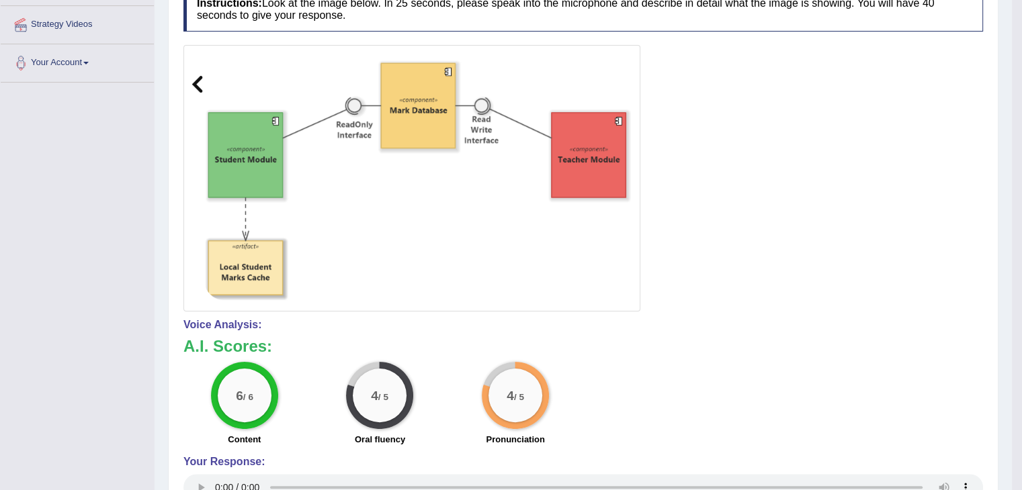
scroll to position [277, 0]
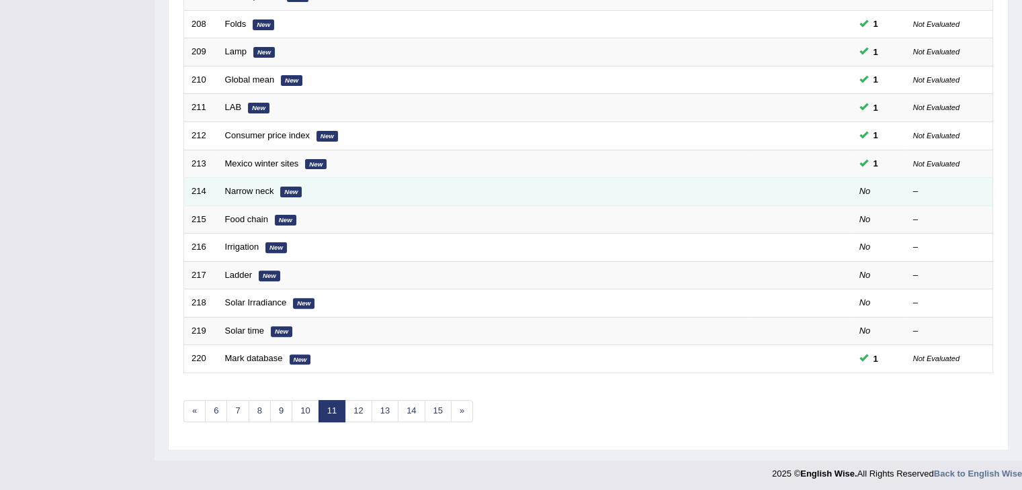
scroll to position [395, 0]
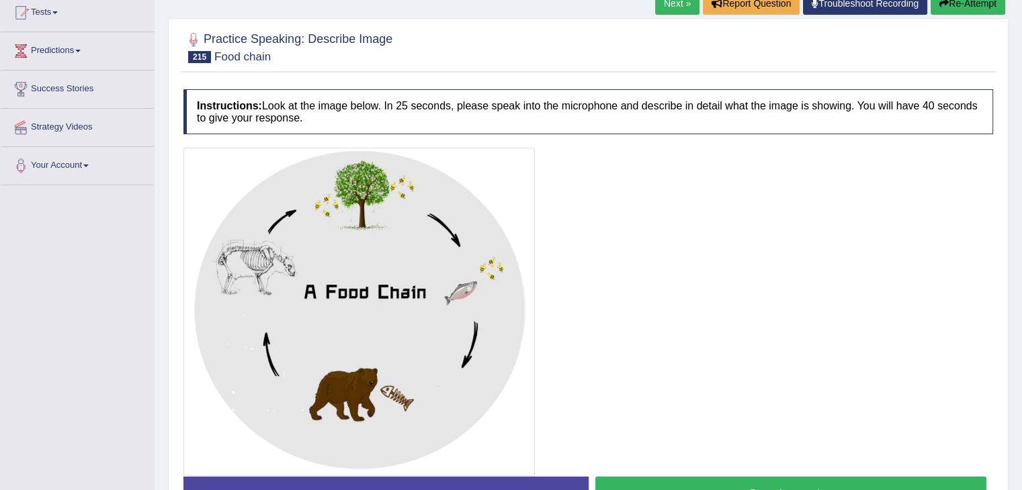
scroll to position [238, 0]
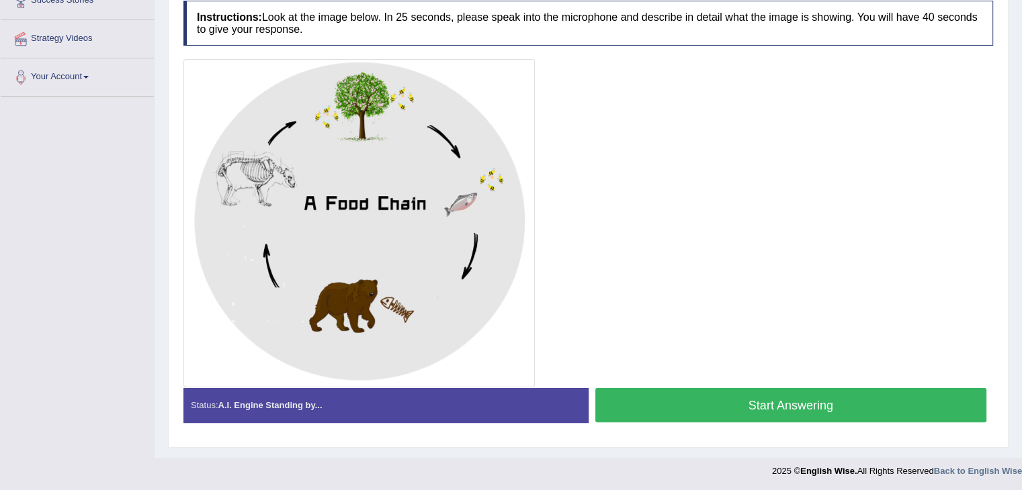
click at [785, 390] on button "Start Answering" at bounding box center [791, 405] width 392 height 34
click at [715, 390] on button "Start Answering" at bounding box center [791, 405] width 392 height 34
click at [764, 396] on button "Start Answering" at bounding box center [791, 405] width 392 height 34
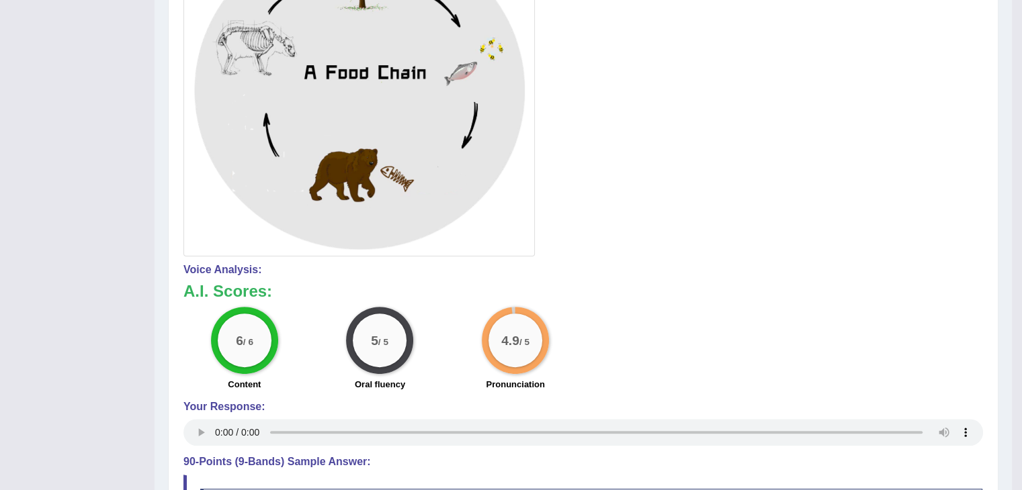
scroll to position [391, 0]
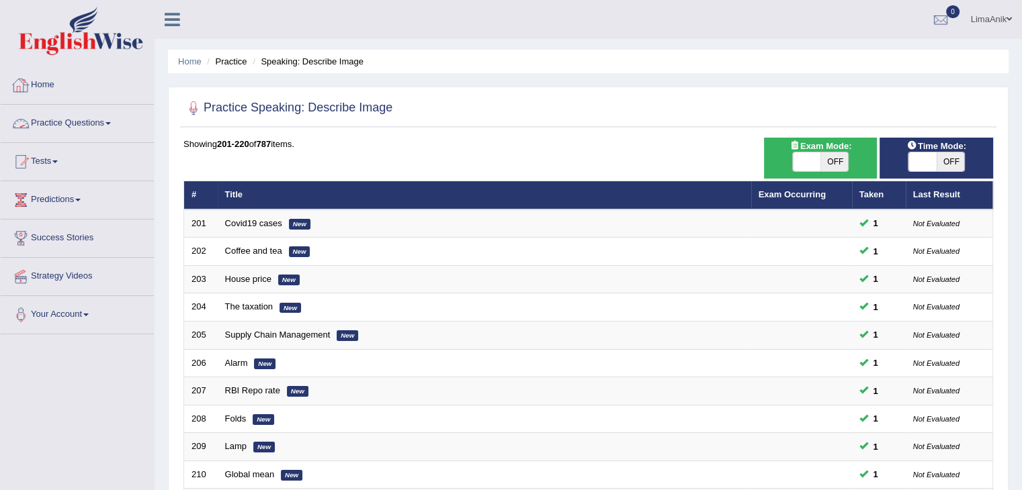
click at [57, 123] on link "Practice Questions" at bounding box center [77, 122] width 153 height 34
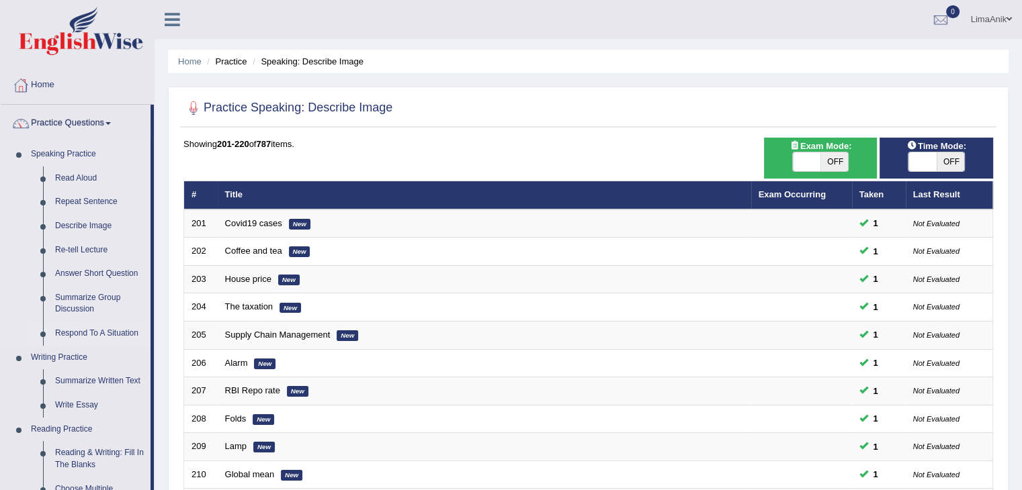
click at [88, 326] on link "Respond To A Situation" at bounding box center [99, 334] width 101 height 24
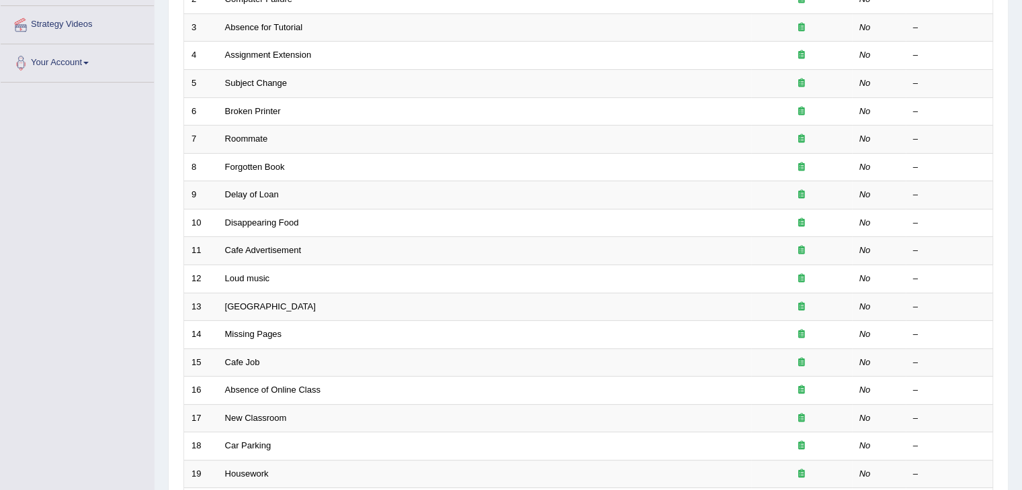
scroll to position [395, 0]
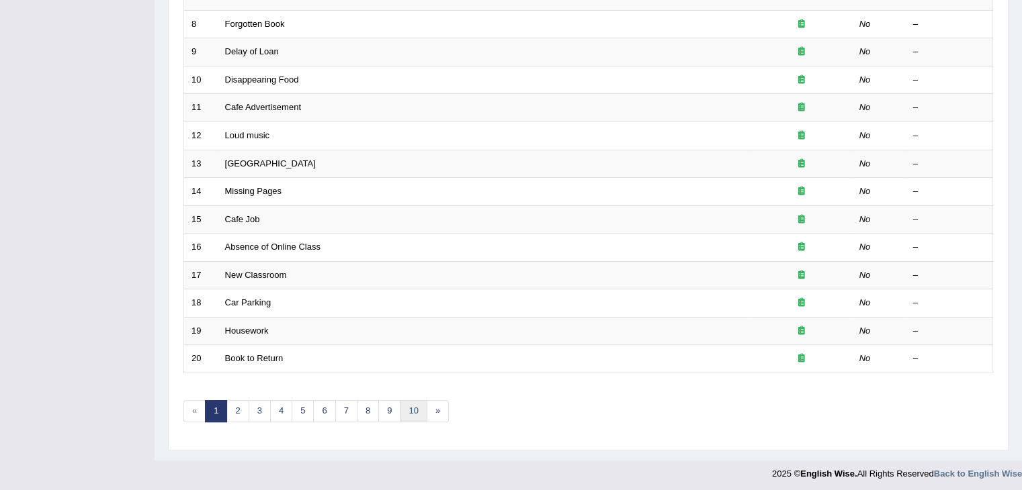
click at [410, 406] on link "10" at bounding box center [413, 411] width 27 height 22
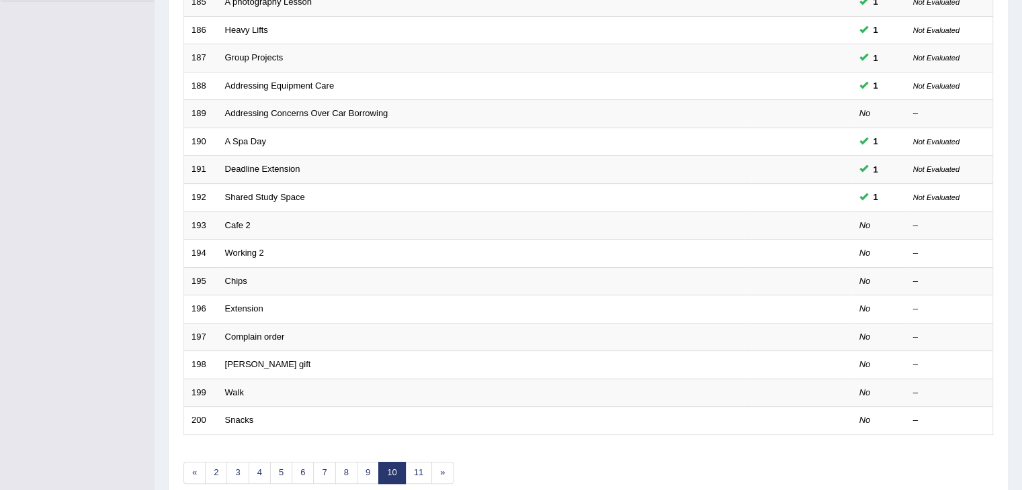
scroll to position [358, 0]
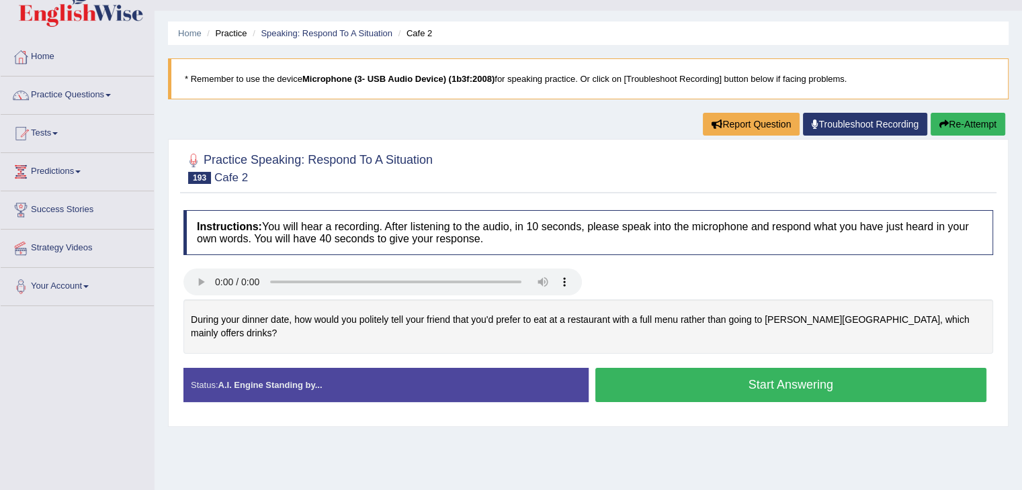
scroll to position [32, 0]
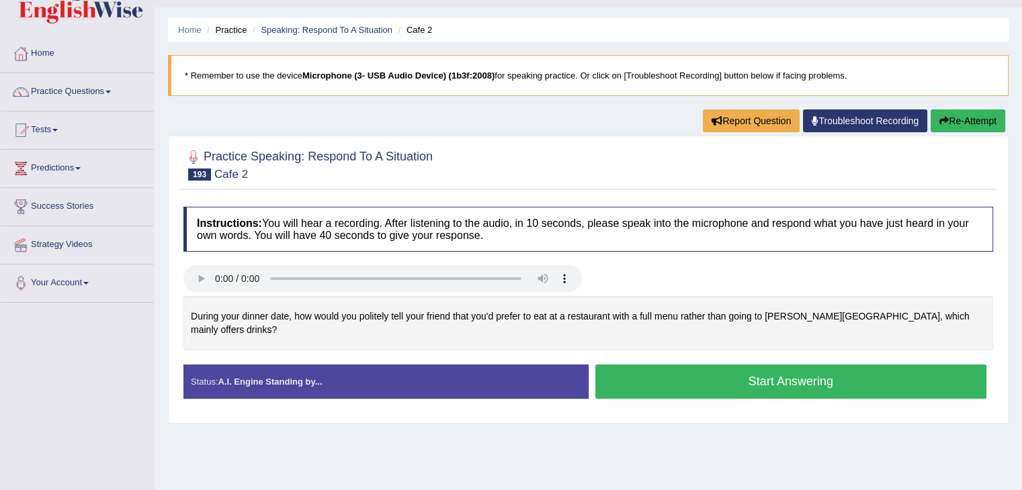
click at [741, 365] on button "Start Answering" at bounding box center [791, 382] width 392 height 34
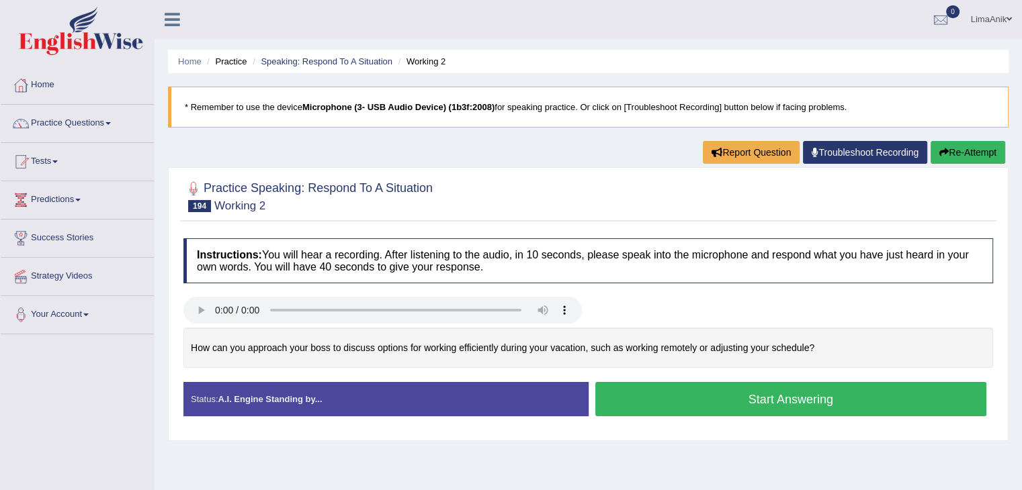
click at [678, 399] on button "Start Answering" at bounding box center [791, 399] width 392 height 34
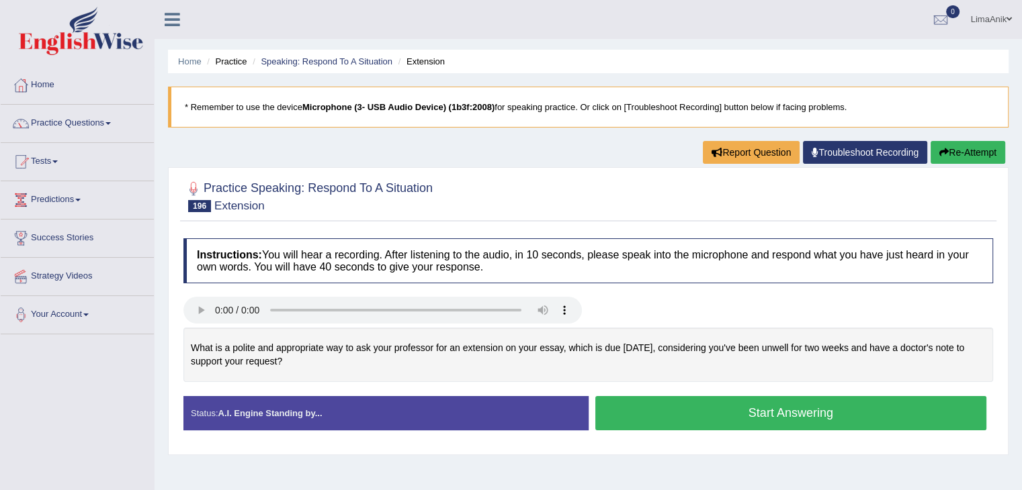
click at [713, 407] on button "Start Answering" at bounding box center [791, 413] width 392 height 34
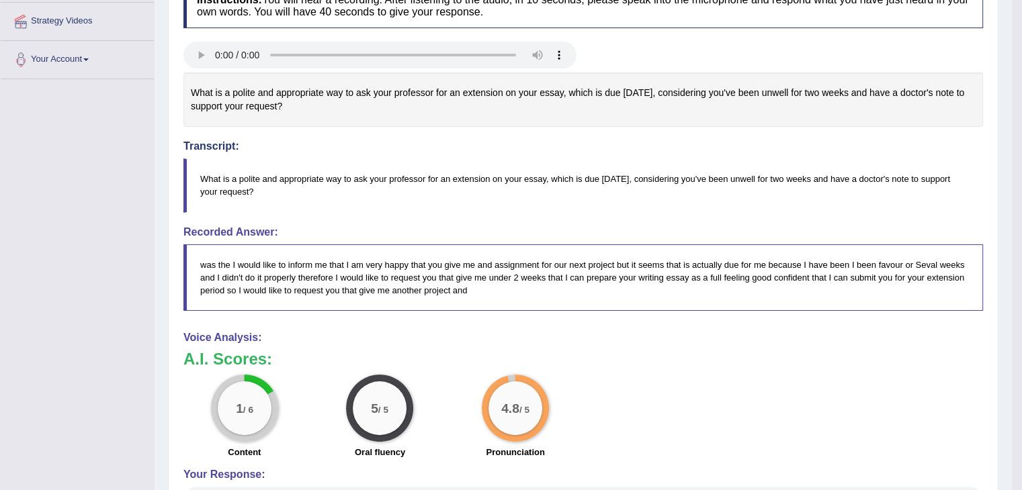
scroll to position [242, 0]
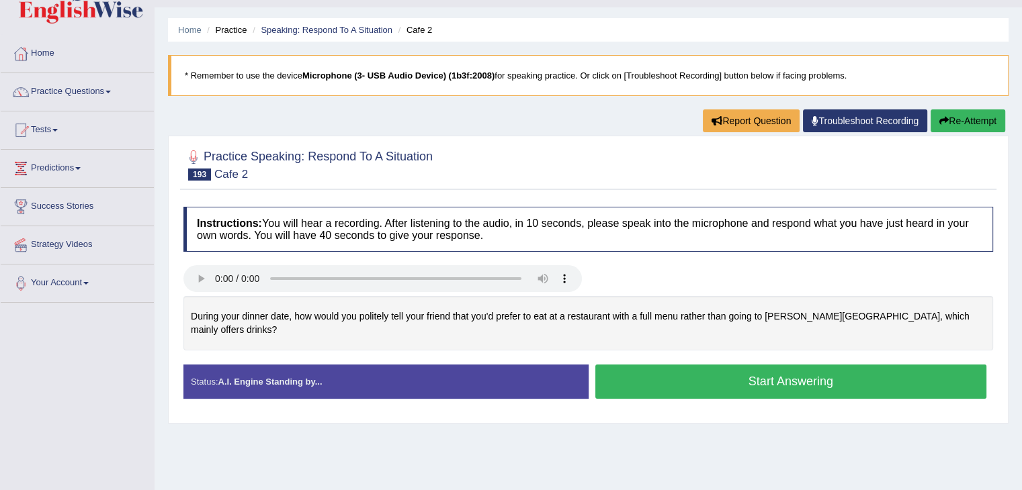
scroll to position [32, 0]
click at [701, 365] on button "Start Answering" at bounding box center [791, 382] width 392 height 34
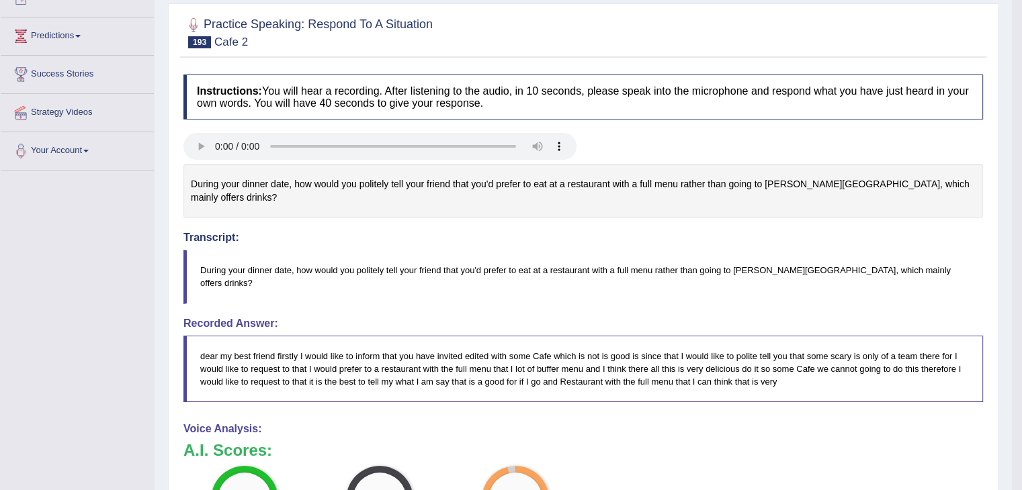
scroll to position [165, 0]
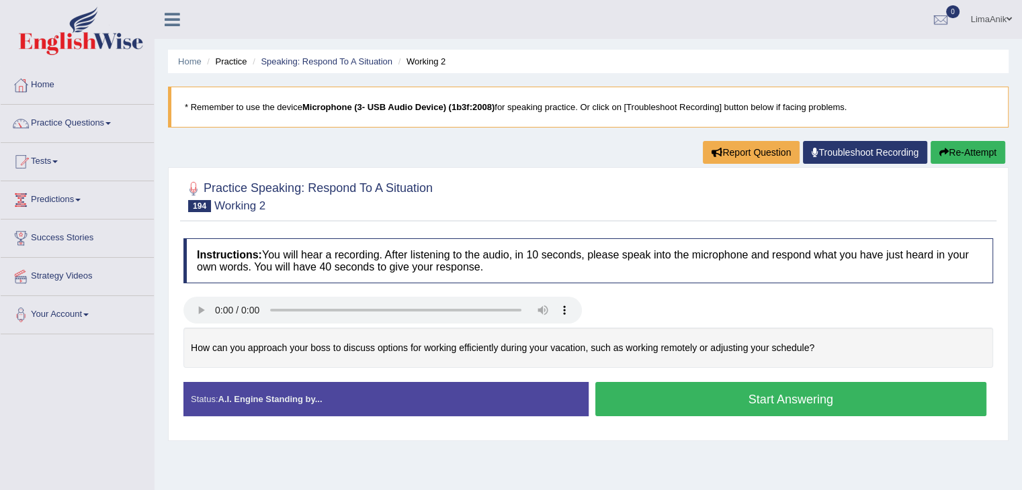
click at [629, 401] on button "Start Answering" at bounding box center [791, 399] width 392 height 34
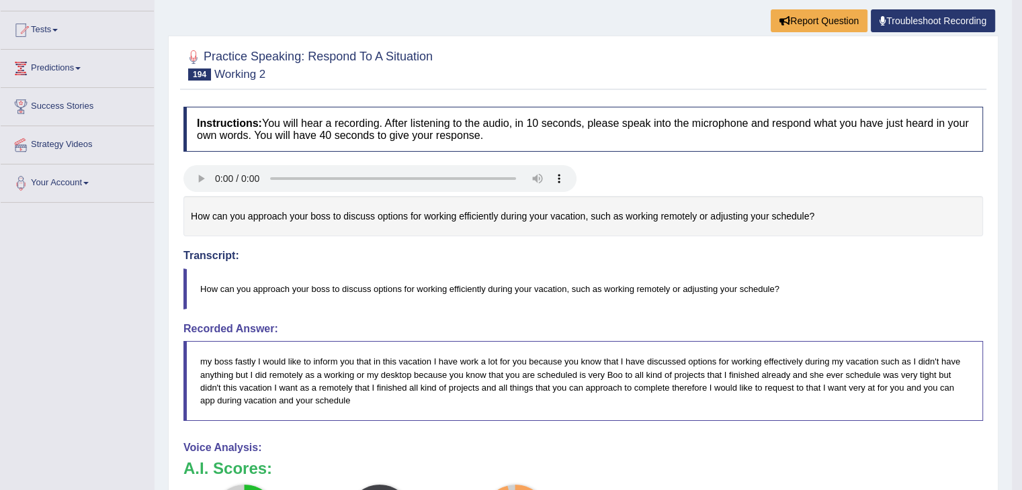
scroll to position [191, 0]
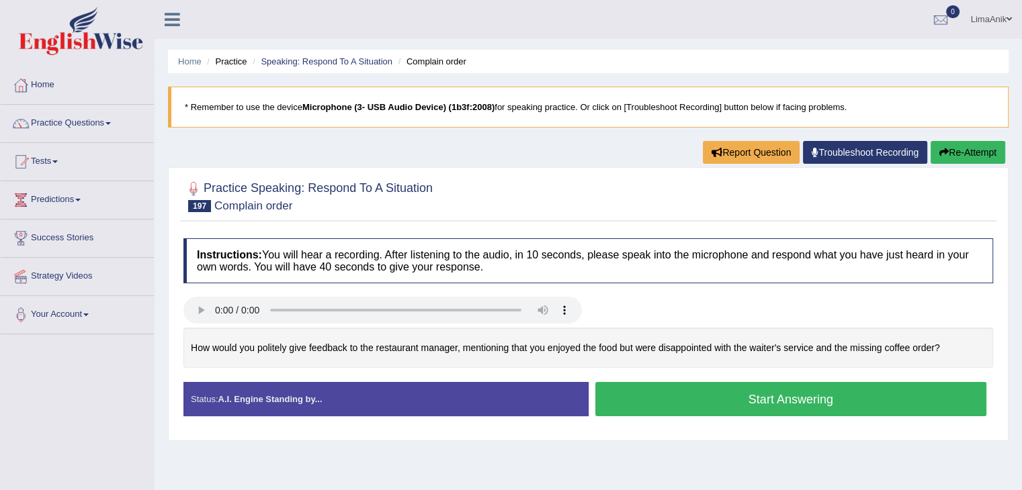
click at [725, 390] on button "Start Answering" at bounding box center [791, 399] width 392 height 34
click at [746, 396] on button "Start Answering" at bounding box center [791, 399] width 392 height 34
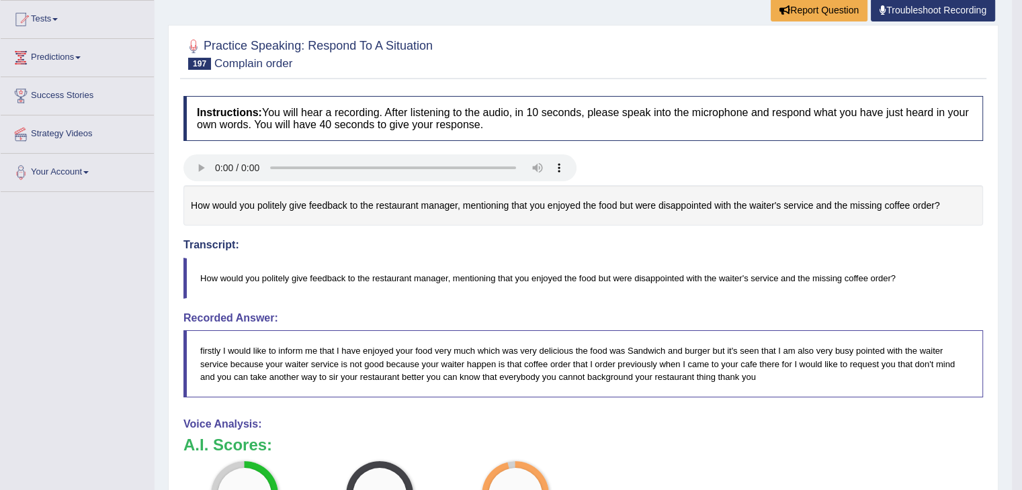
scroll to position [174, 0]
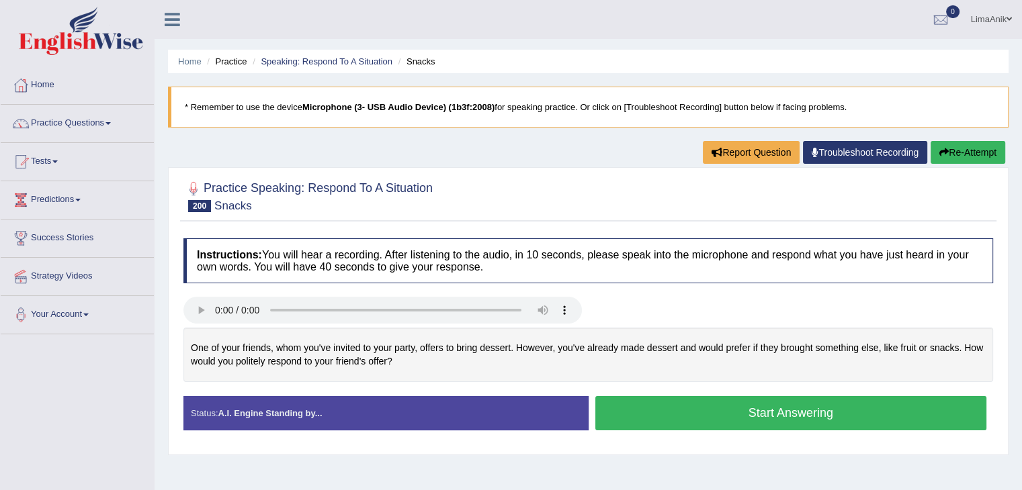
click at [693, 412] on button "Start Answering" at bounding box center [791, 413] width 392 height 34
click at [666, 412] on button "Start Answering" at bounding box center [791, 413] width 392 height 34
click at [693, 410] on button "Start Answering" at bounding box center [791, 413] width 392 height 34
